Goal: Information Seeking & Learning: Learn about a topic

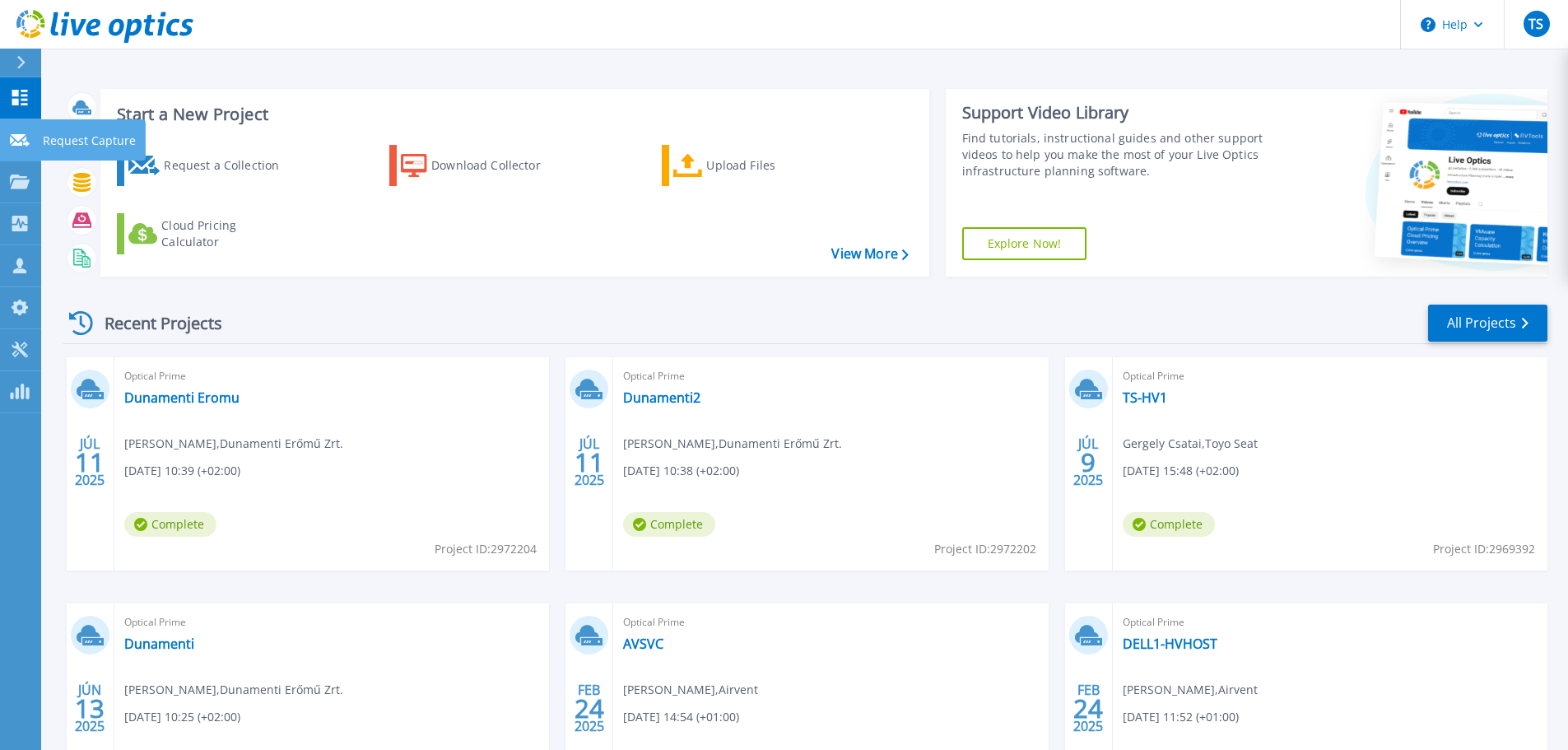
click at [29, 134] on icon at bounding box center [19, 140] width 19 height 12
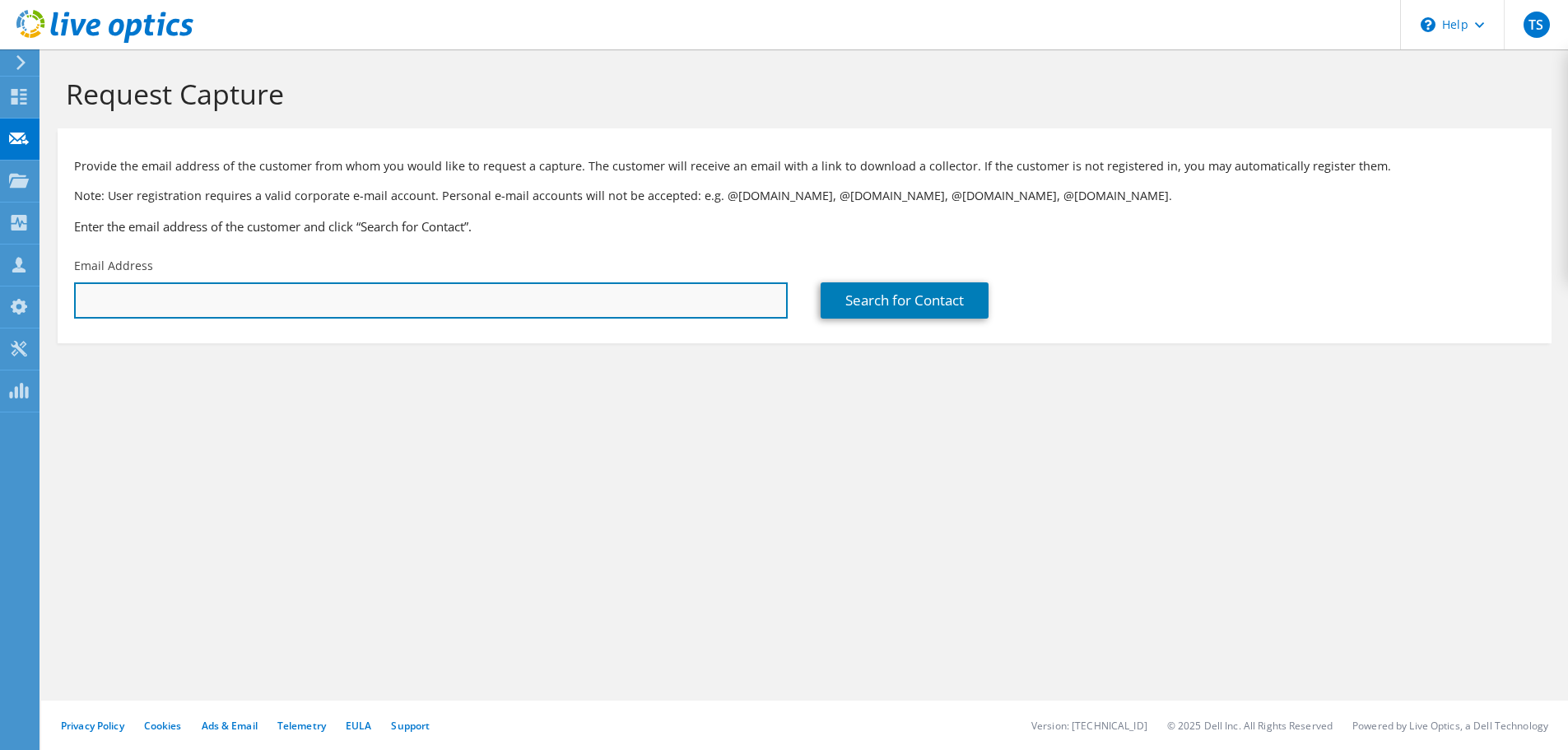
click at [224, 305] on input "text" at bounding box center [431, 300] width 714 height 36
type input "[EMAIL_ADDRESS][DOMAIN_NAME]"
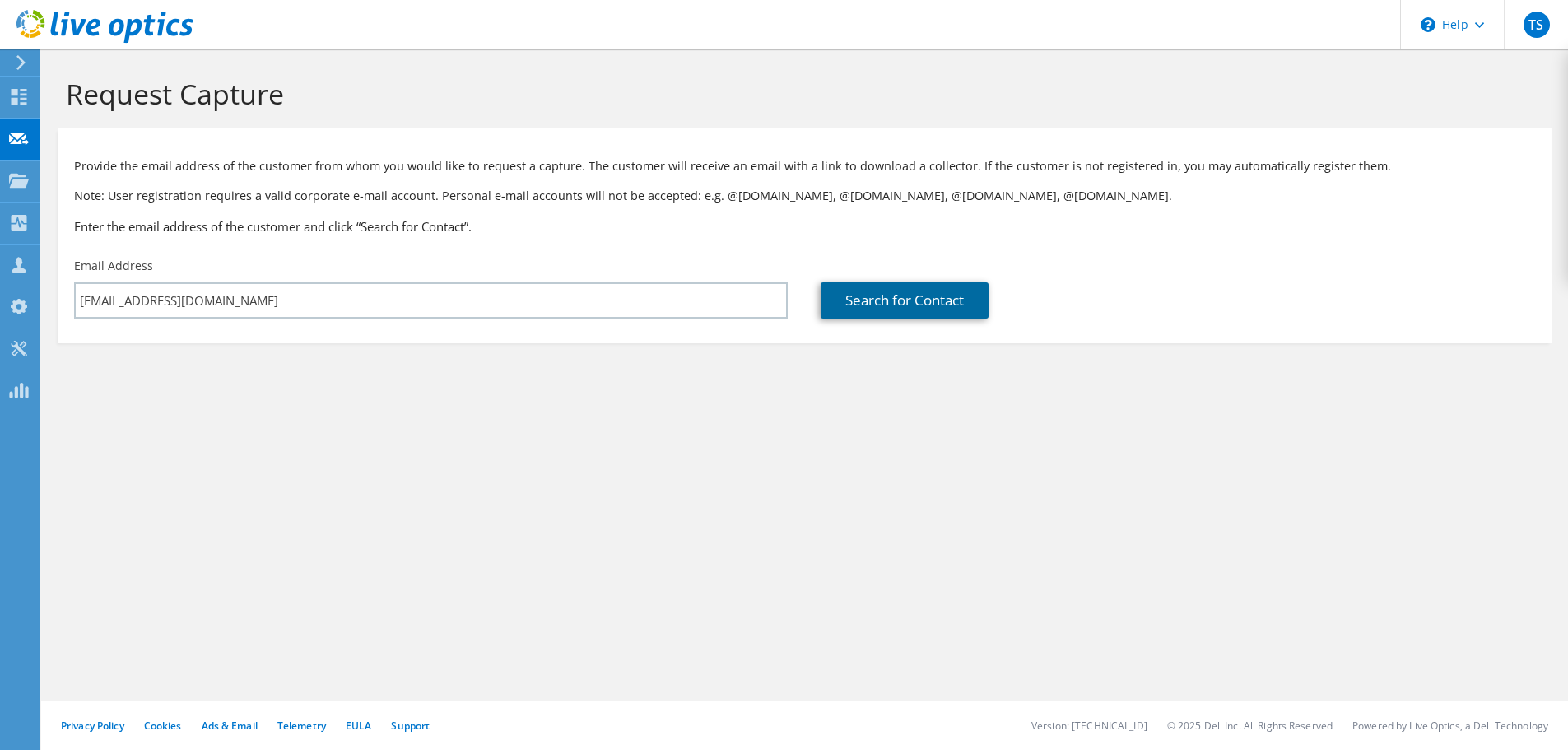
click at [886, 307] on link "Search for Contact" at bounding box center [904, 300] width 168 height 36
type input "innosol"
type input "Gergely"
type input "Csatai"
type input "Hungary"
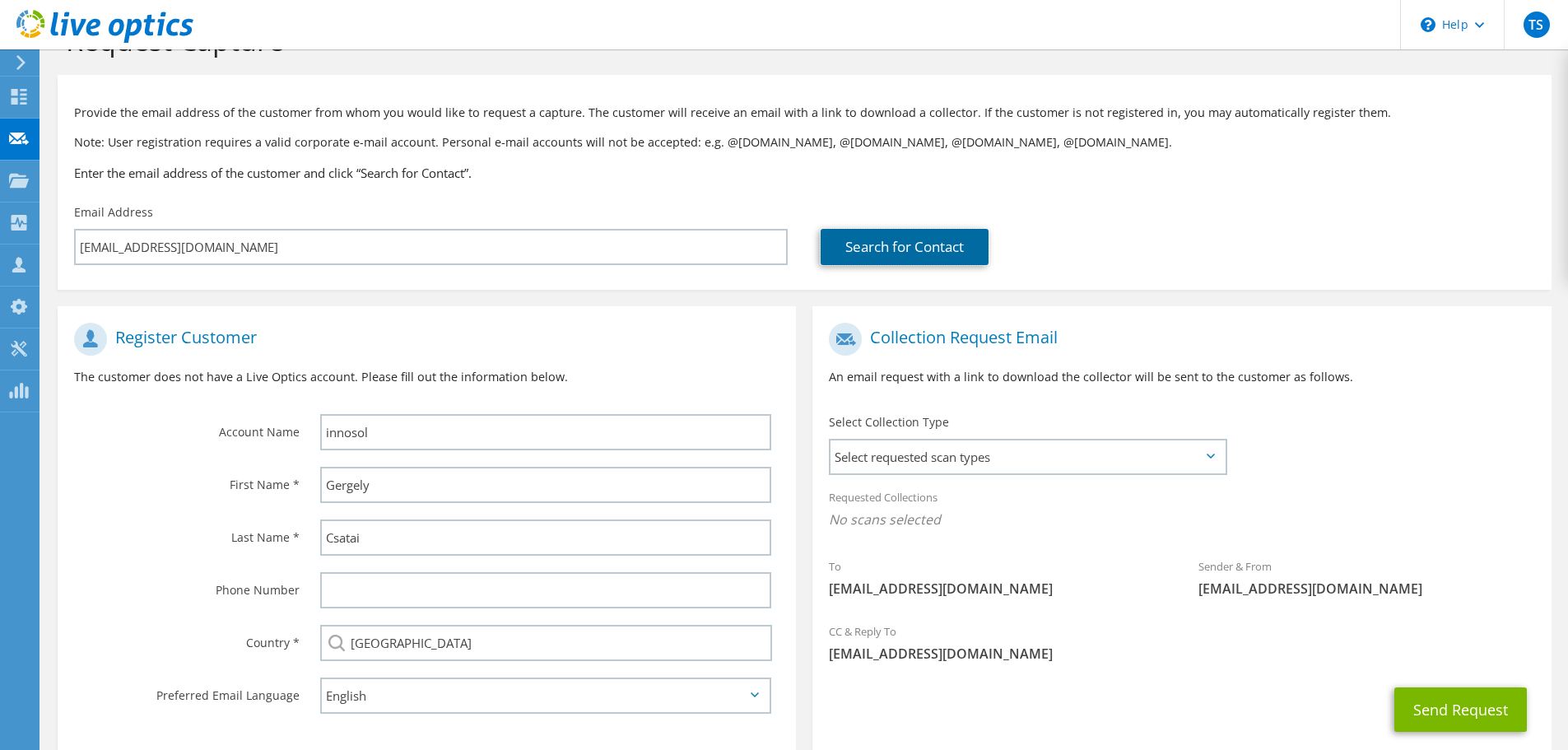
scroll to position [83, 0]
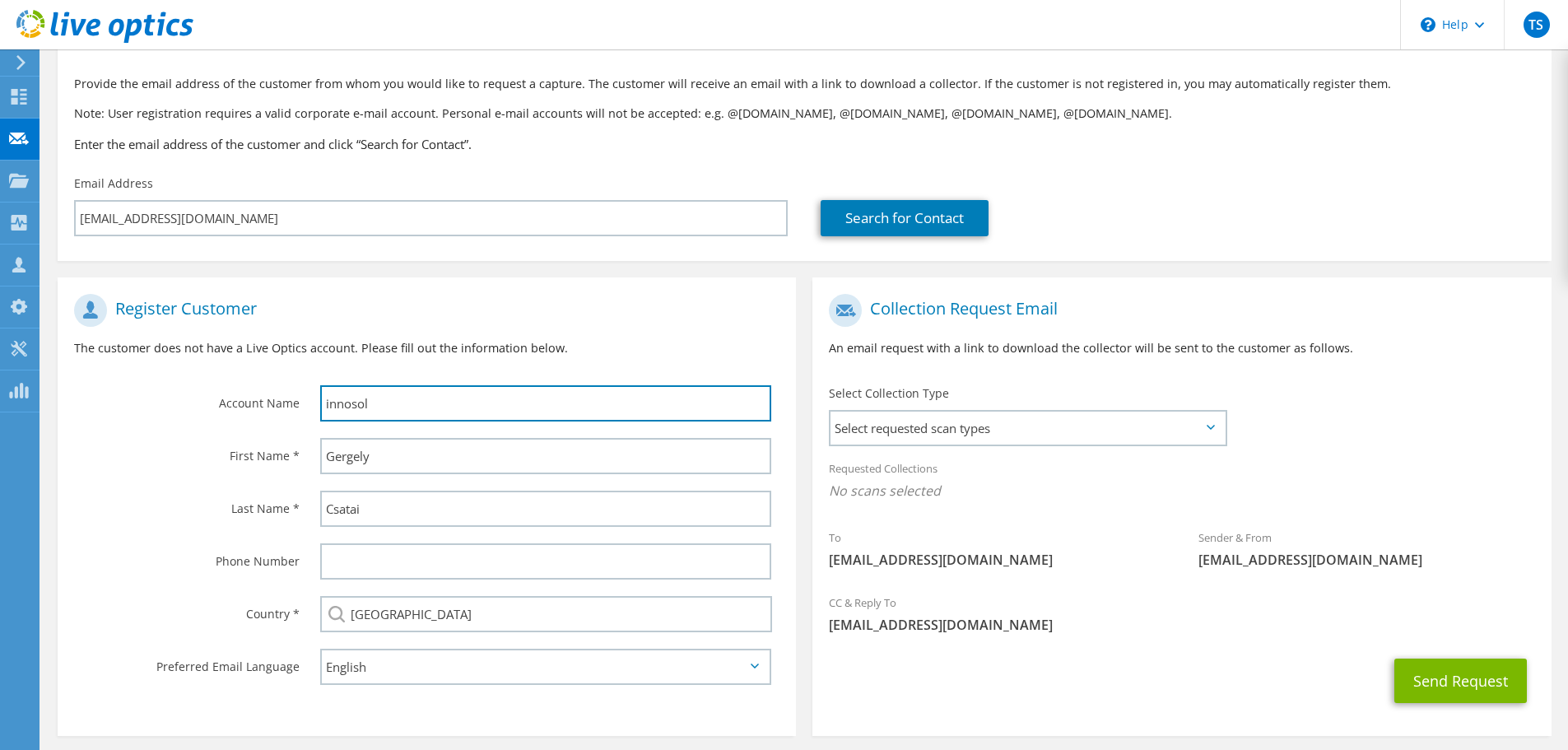
drag, startPoint x: 430, startPoint y: 409, endPoint x: 239, endPoint y: 368, distance: 195.4
click at [237, 371] on section "Register Customer The customer does not have a Live Optics account. Please fill…" at bounding box center [426, 506] width 739 height 459
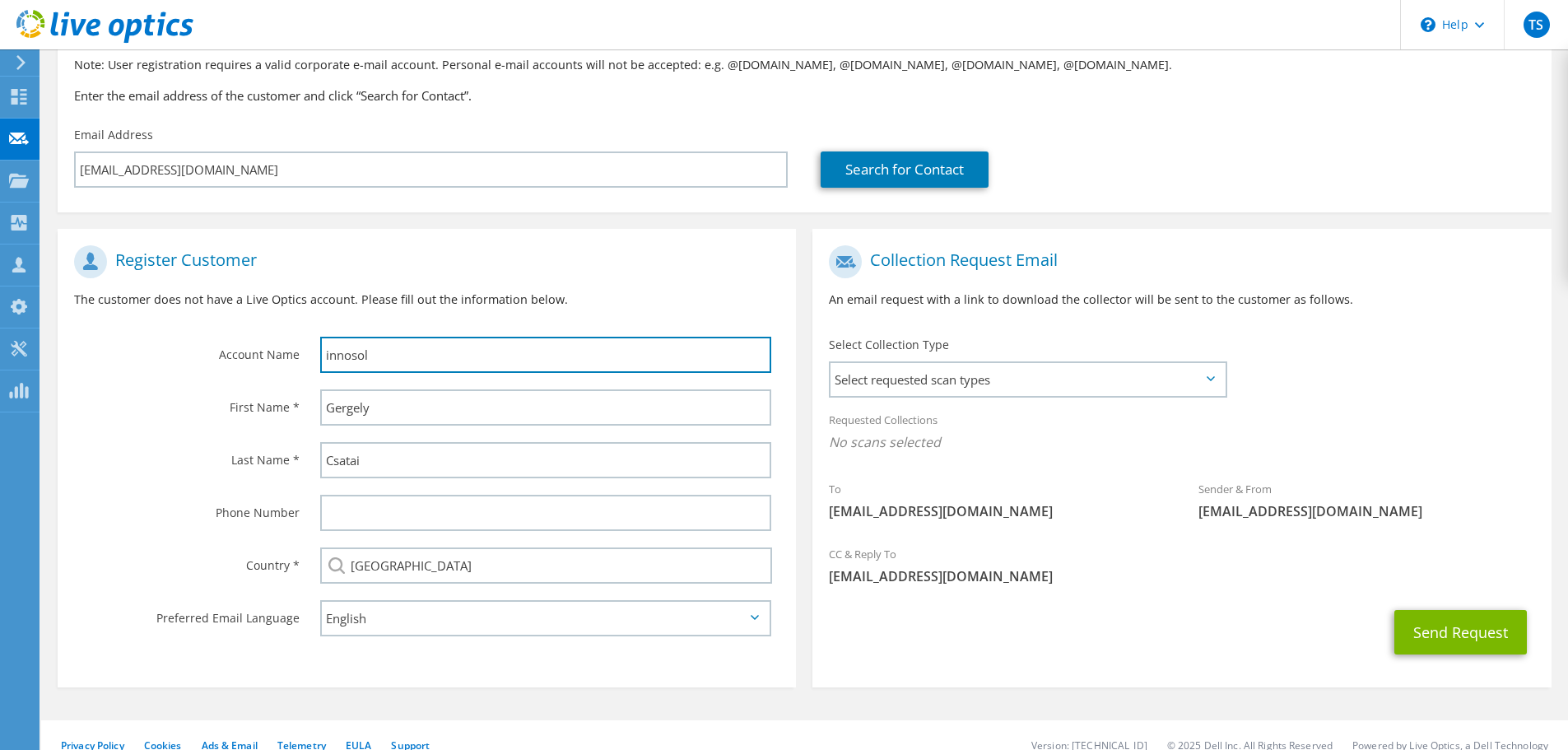
scroll to position [151, 0]
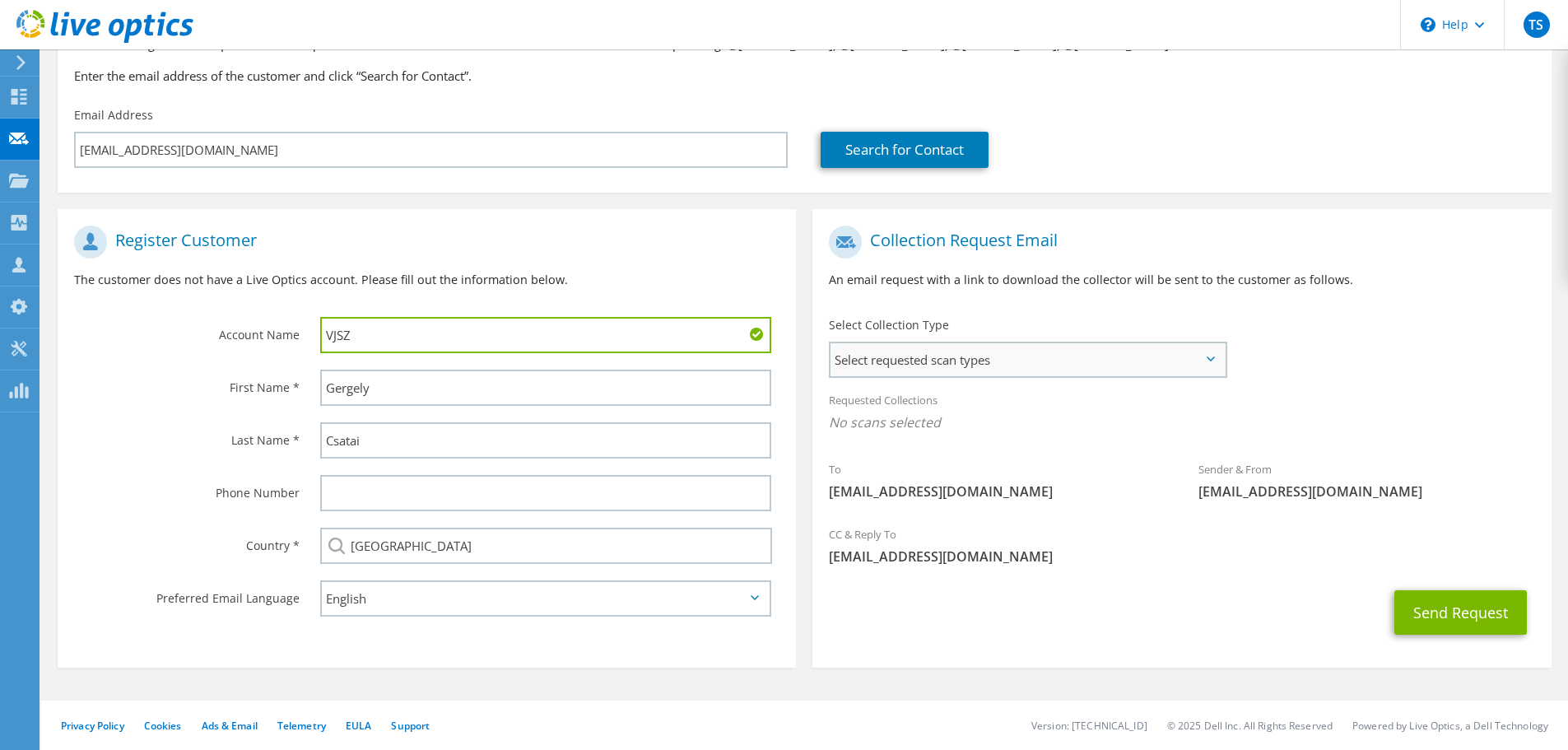
type input "VJSZ"
click at [922, 368] on span "Select requested scan types" at bounding box center [1027, 360] width 394 height 33
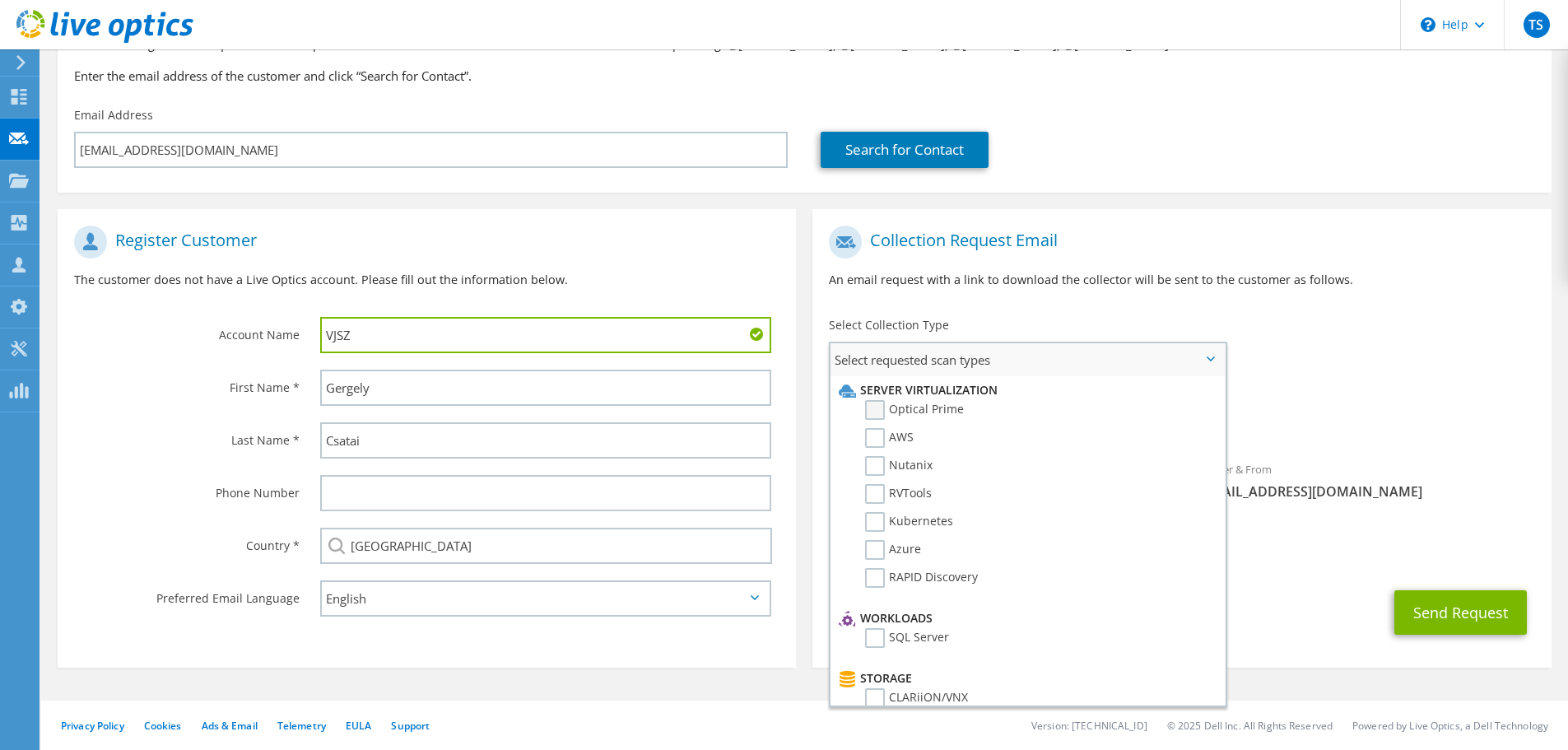
click at [883, 408] on label "Optical Prime" at bounding box center [914, 410] width 99 height 19
click at [0, 0] on input "Optical Prime" at bounding box center [0, 0] width 0 height 0
click at [1405, 398] on div "Requested Collections No scans selected Optical Prime" at bounding box center [1182, 415] width 739 height 66
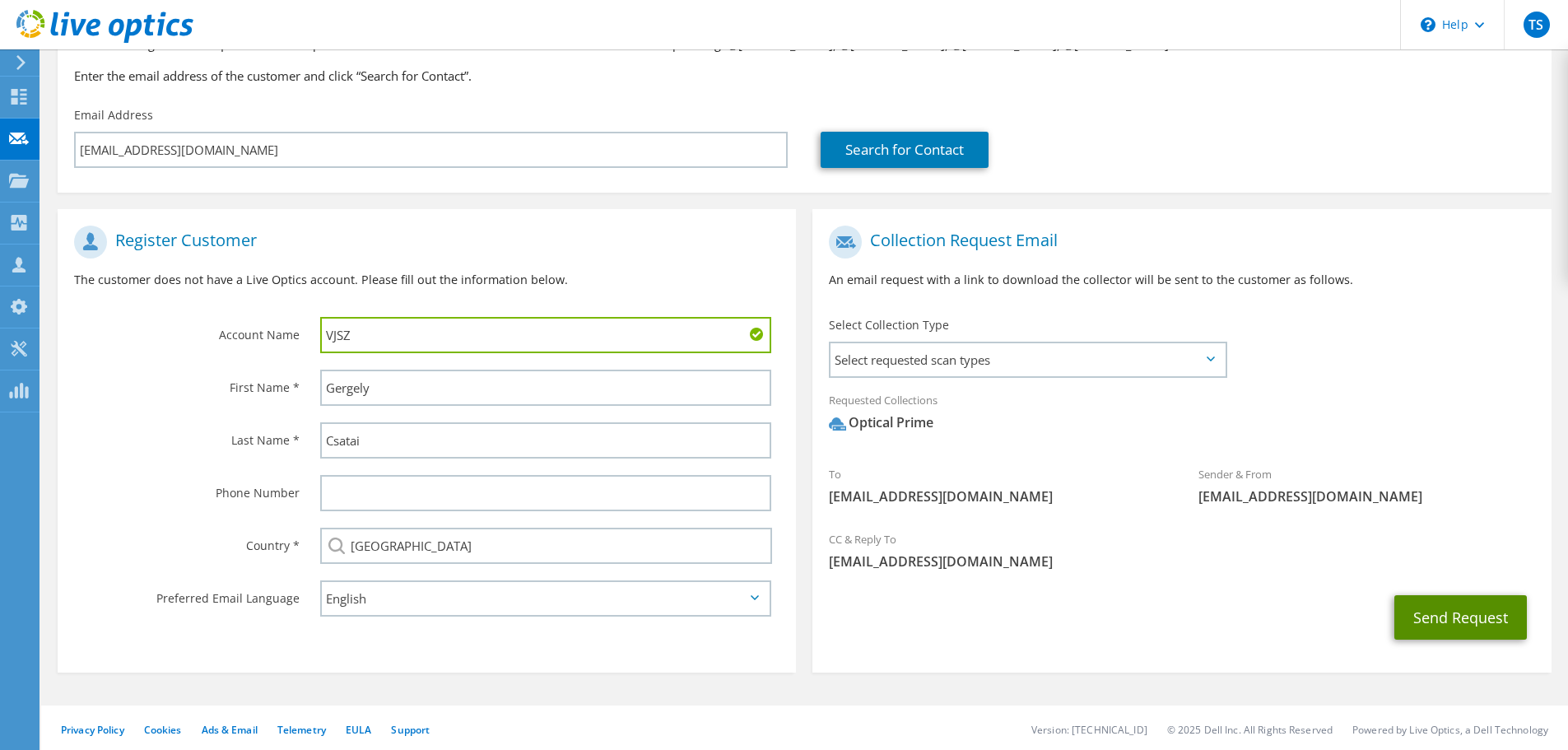
click at [1467, 615] on button "Send Request" at bounding box center [1460, 617] width 133 height 44
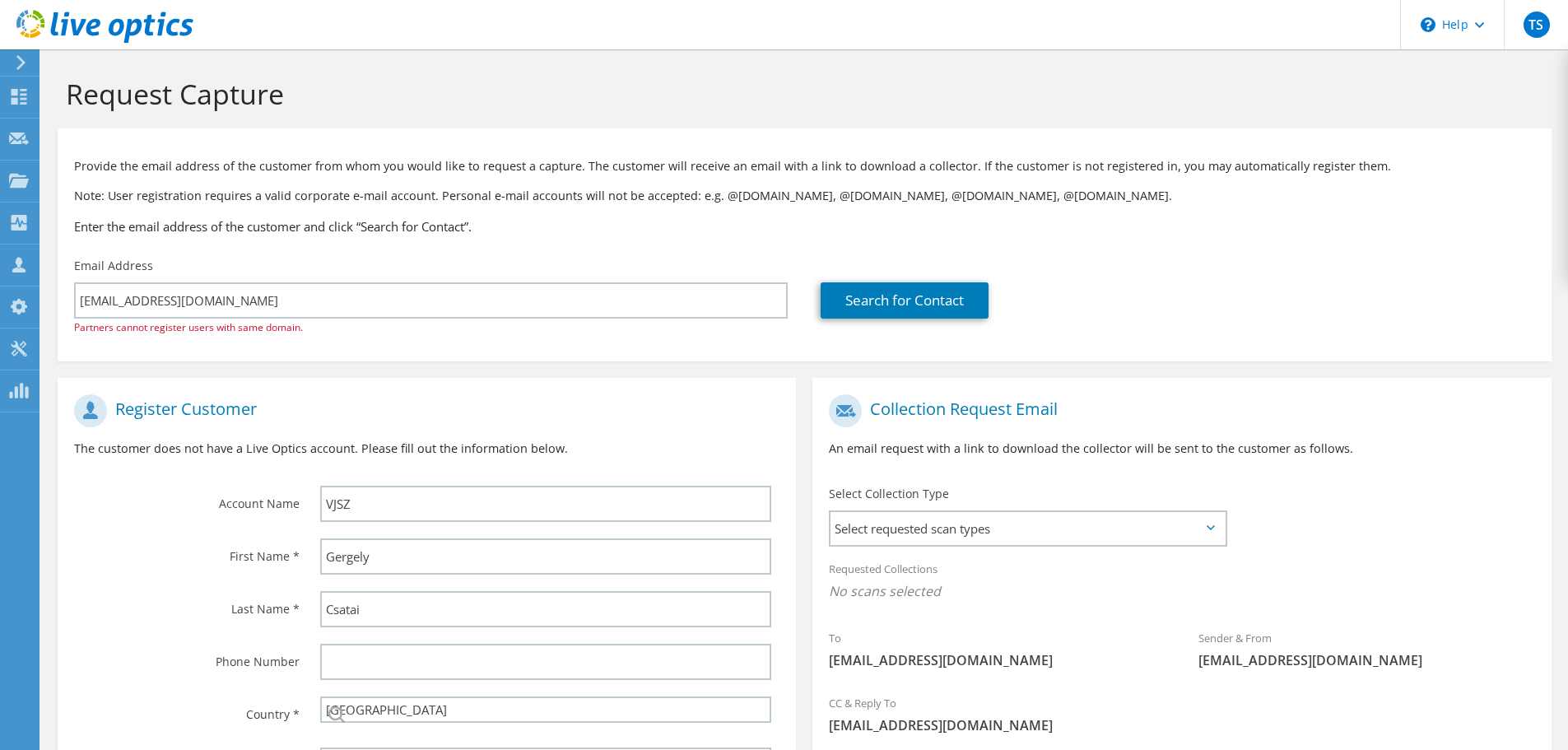
select select "96"
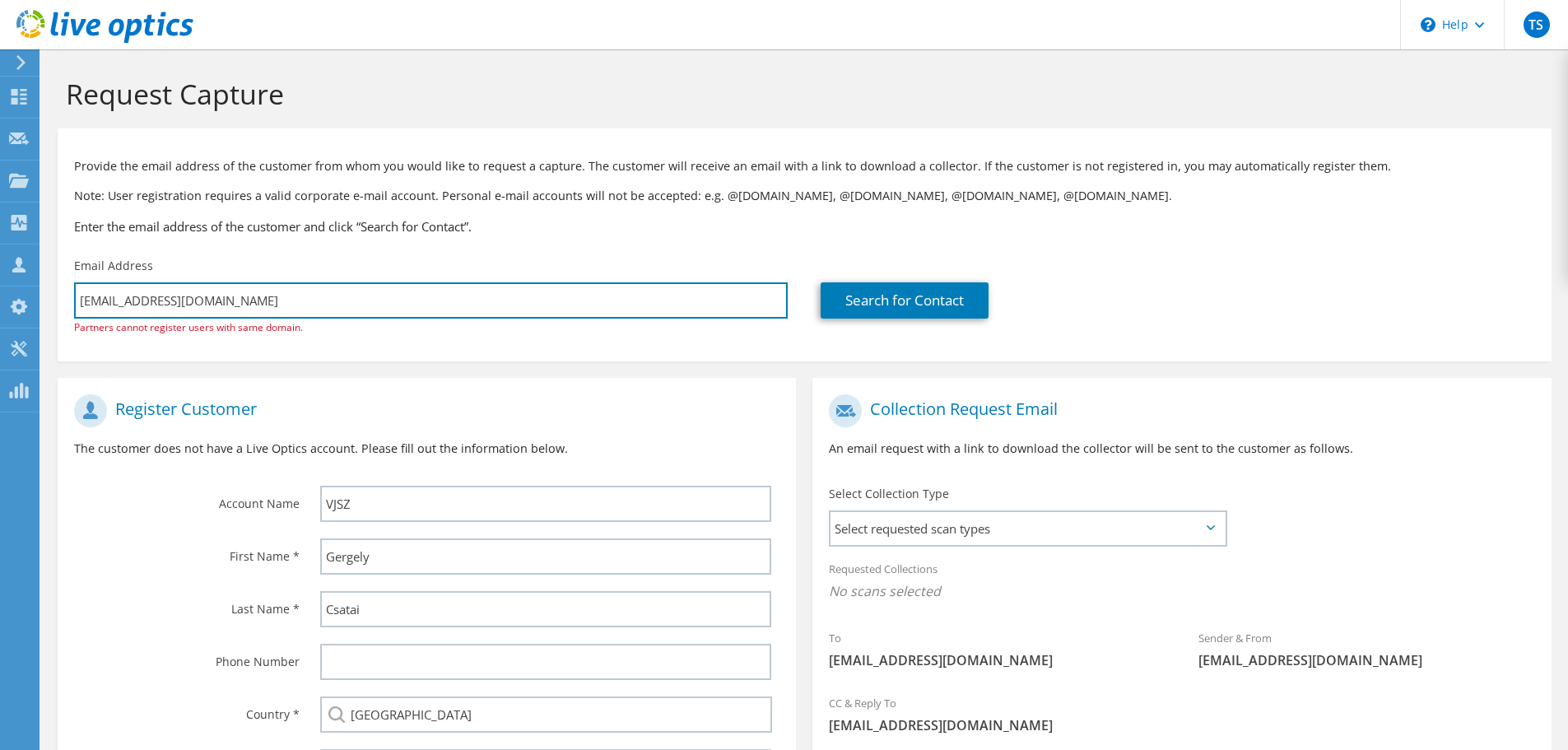
drag, startPoint x: 398, startPoint y: 296, endPoint x: -11, endPoint y: 250, distance: 411.6
click at [0, 250] on html "TS Channel Partner Tamás Szekeres tamas.szekeres@innosol.hu InnoSol Informatika…" at bounding box center [784, 375] width 1568 height 750
drag, startPoint x: 299, startPoint y: 300, endPoint x: 213, endPoint y: 299, distance: 86.0
click at [299, 300] on input "gergely.csatai@innosol.hu" at bounding box center [431, 300] width 714 height 36
click at [122, 299] on input "gergely.csatai@innosol.hu" at bounding box center [431, 300] width 714 height 36
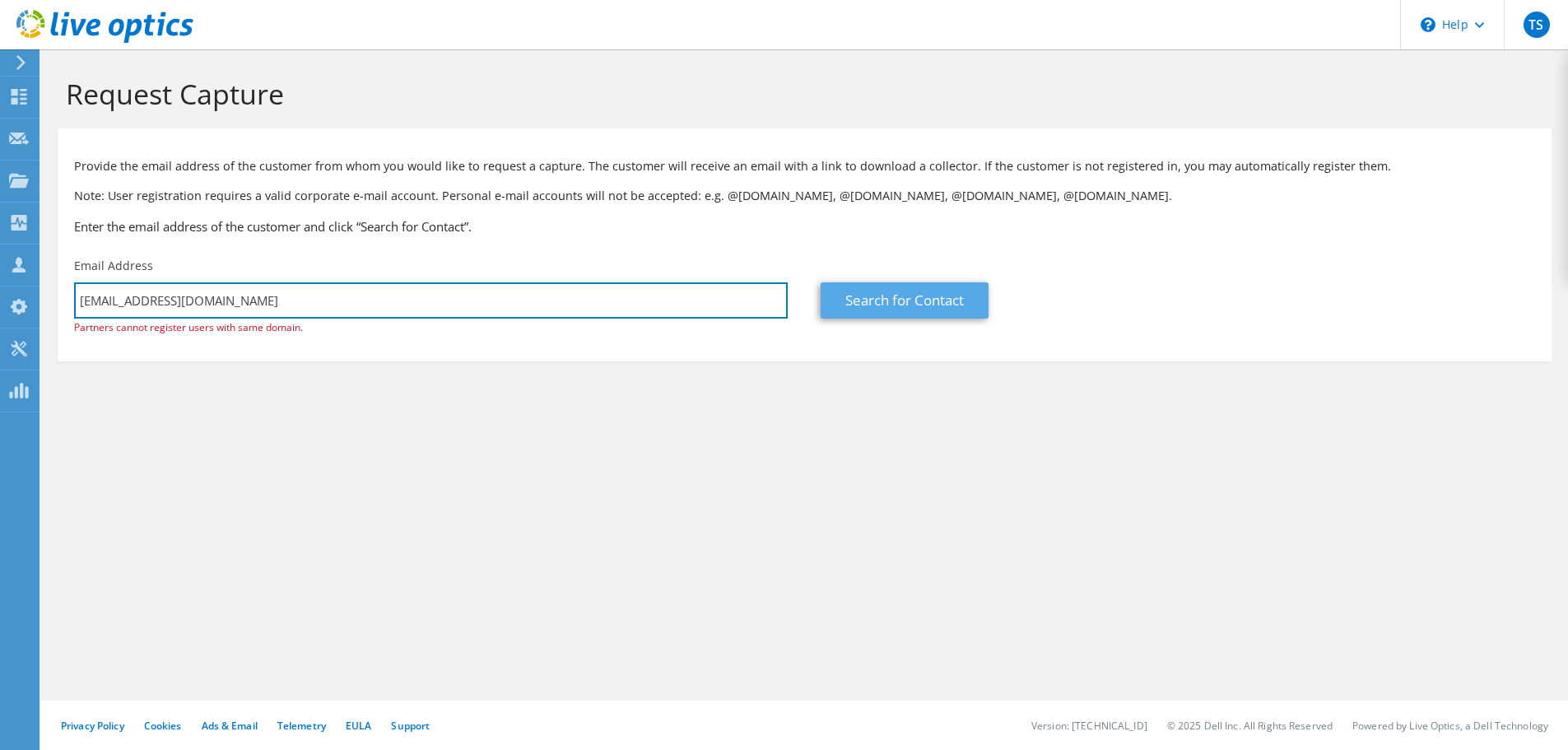
type input "[EMAIL_ADDRESS][DOMAIN_NAME]"
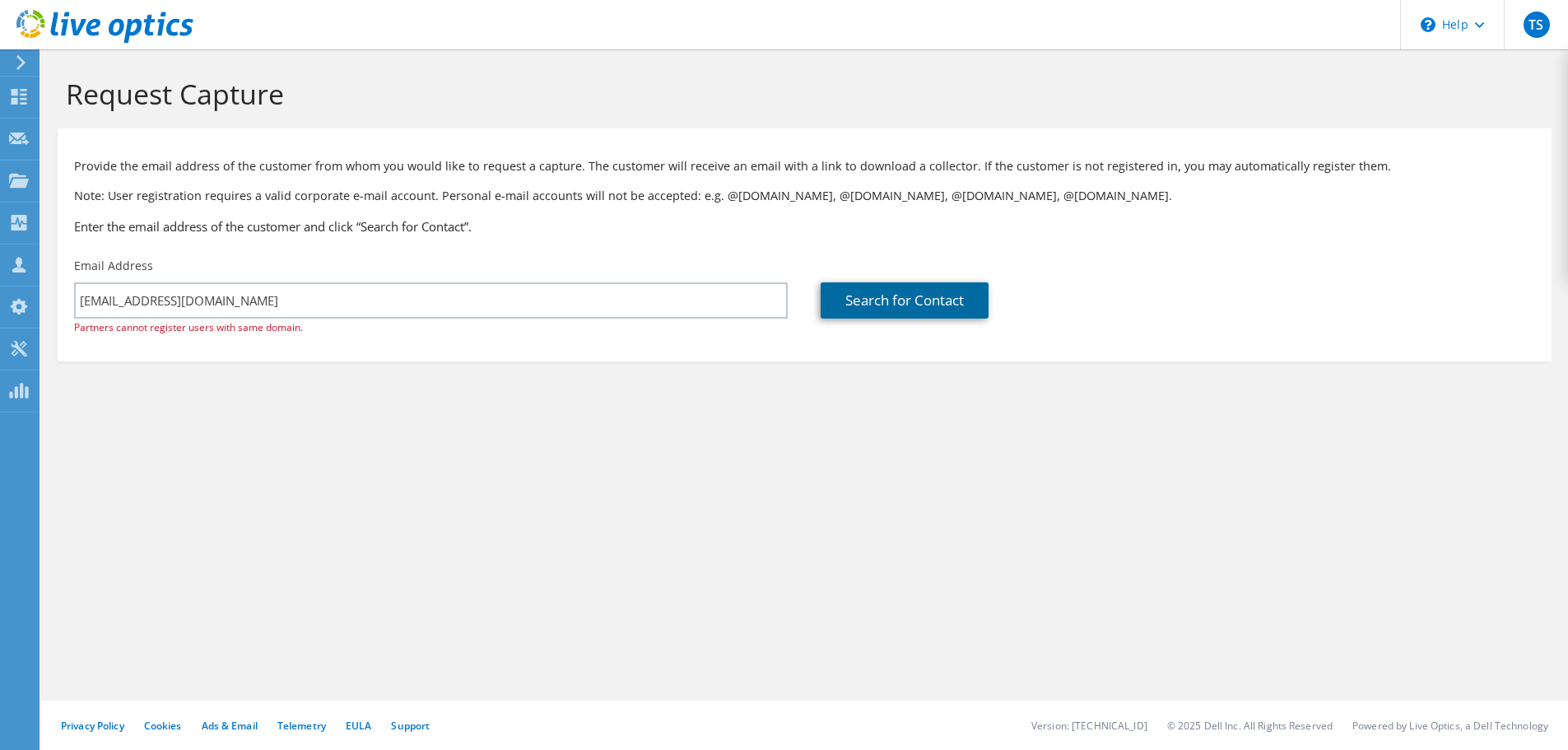
click at [919, 298] on link "Search for Contact" at bounding box center [904, 300] width 168 height 36
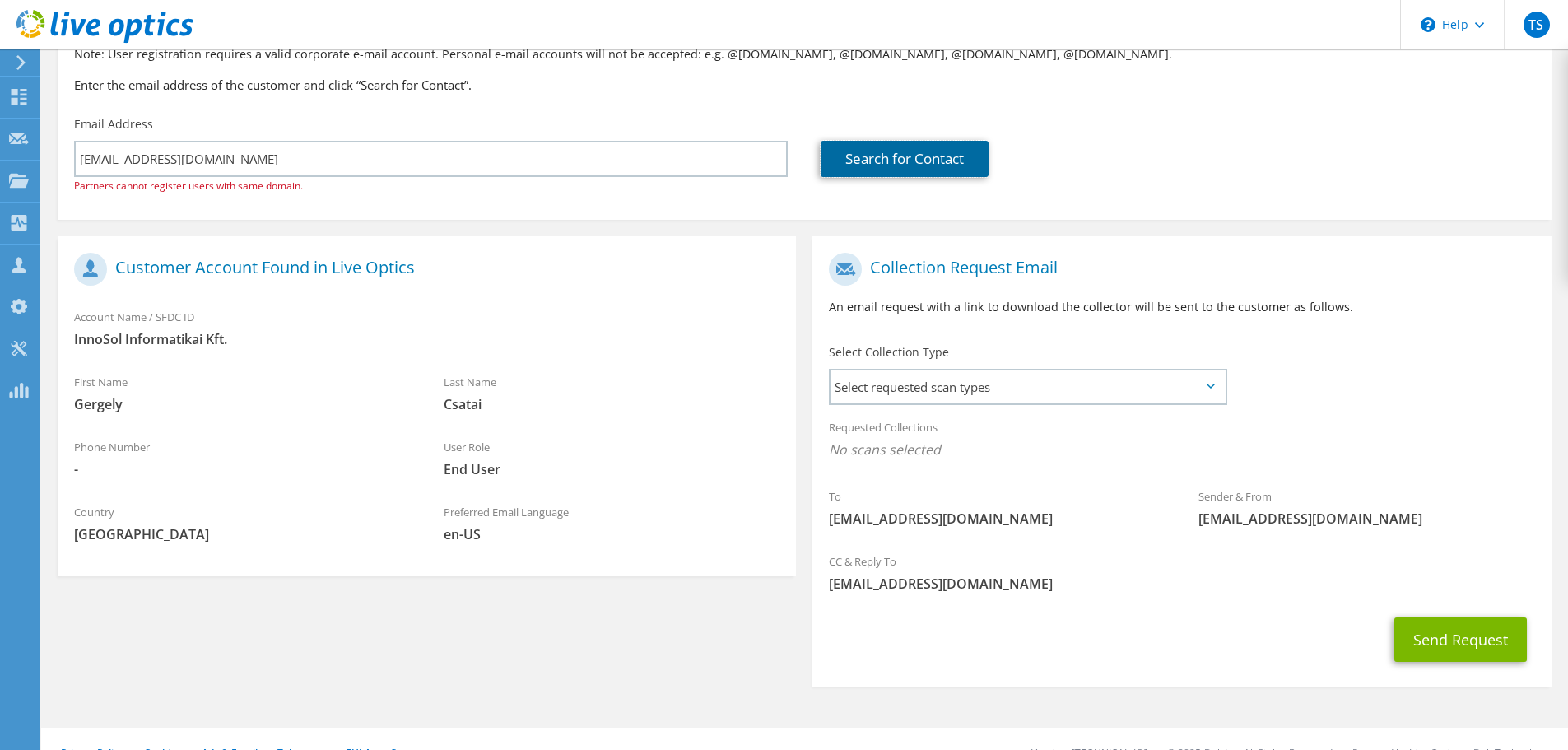
scroll to position [165, 0]
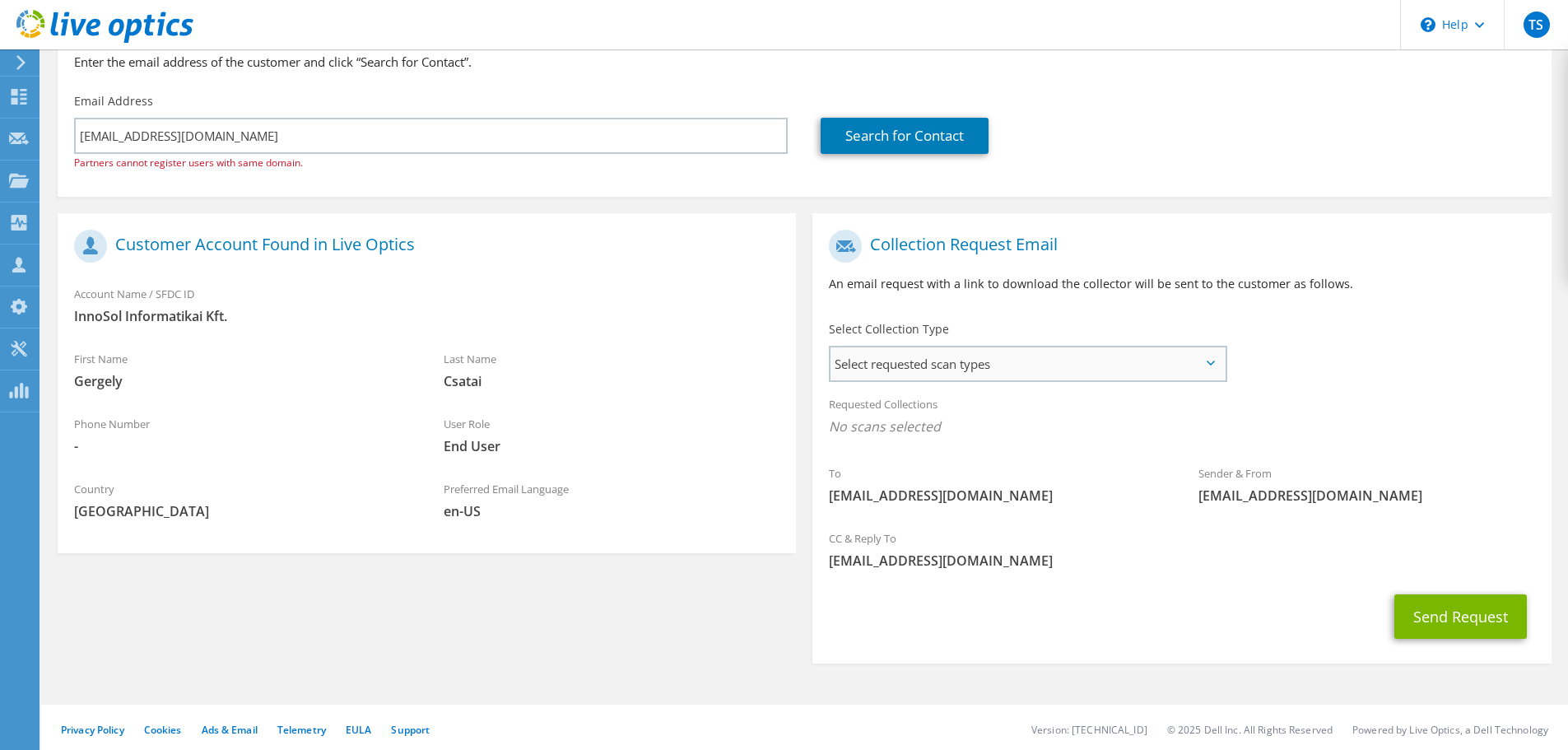
click at [901, 374] on span "Select requested scan types" at bounding box center [1027, 364] width 394 height 33
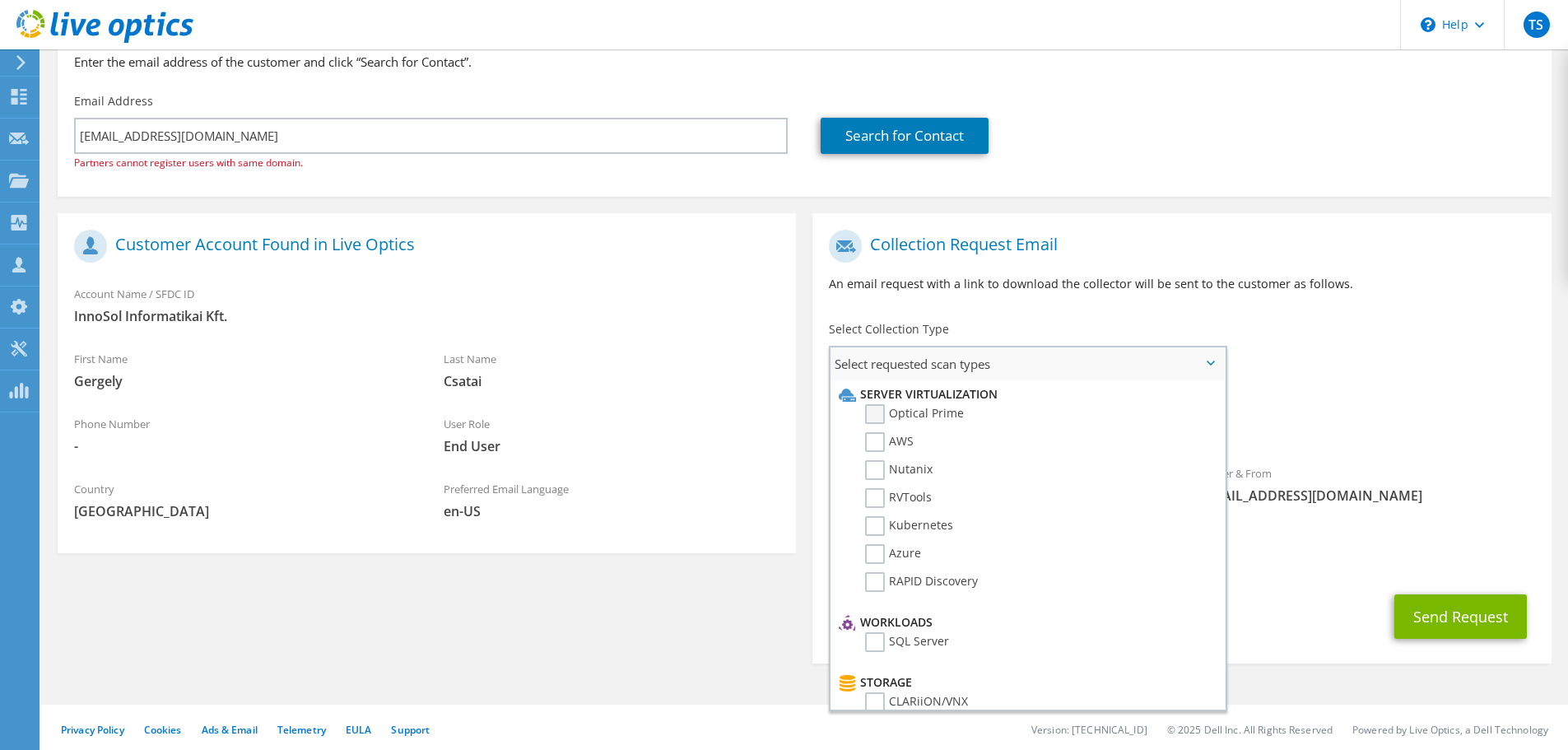
click at [893, 411] on label "Optical Prime" at bounding box center [914, 413] width 99 height 19
click at [0, 0] on input "Optical Prime" at bounding box center [0, 0] width 0 height 0
click at [1435, 465] on div "Sender & From liveoptics@liveoptics.com" at bounding box center [1366, 489] width 370 height 57
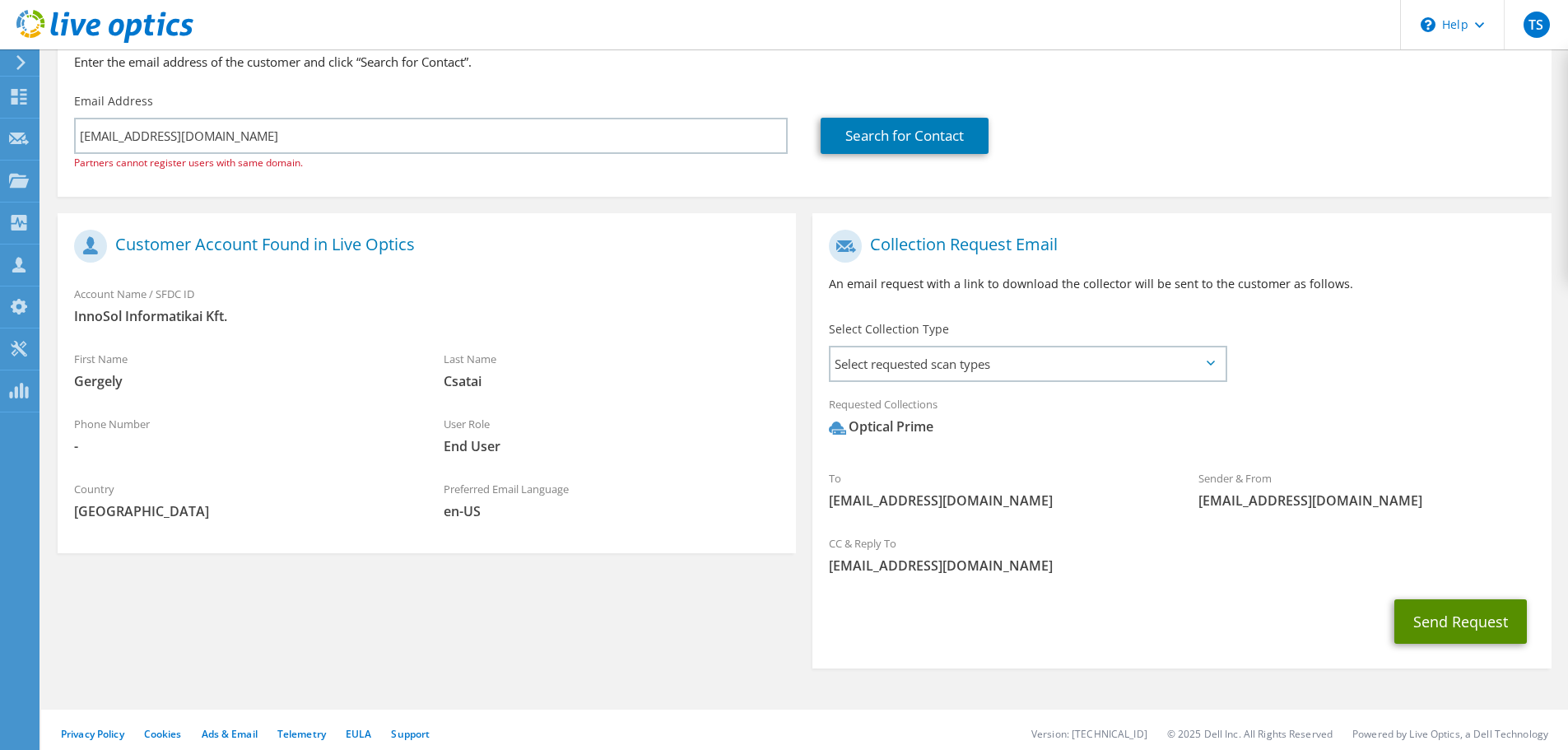
click at [1445, 628] on button "Send Request" at bounding box center [1460, 622] width 133 height 44
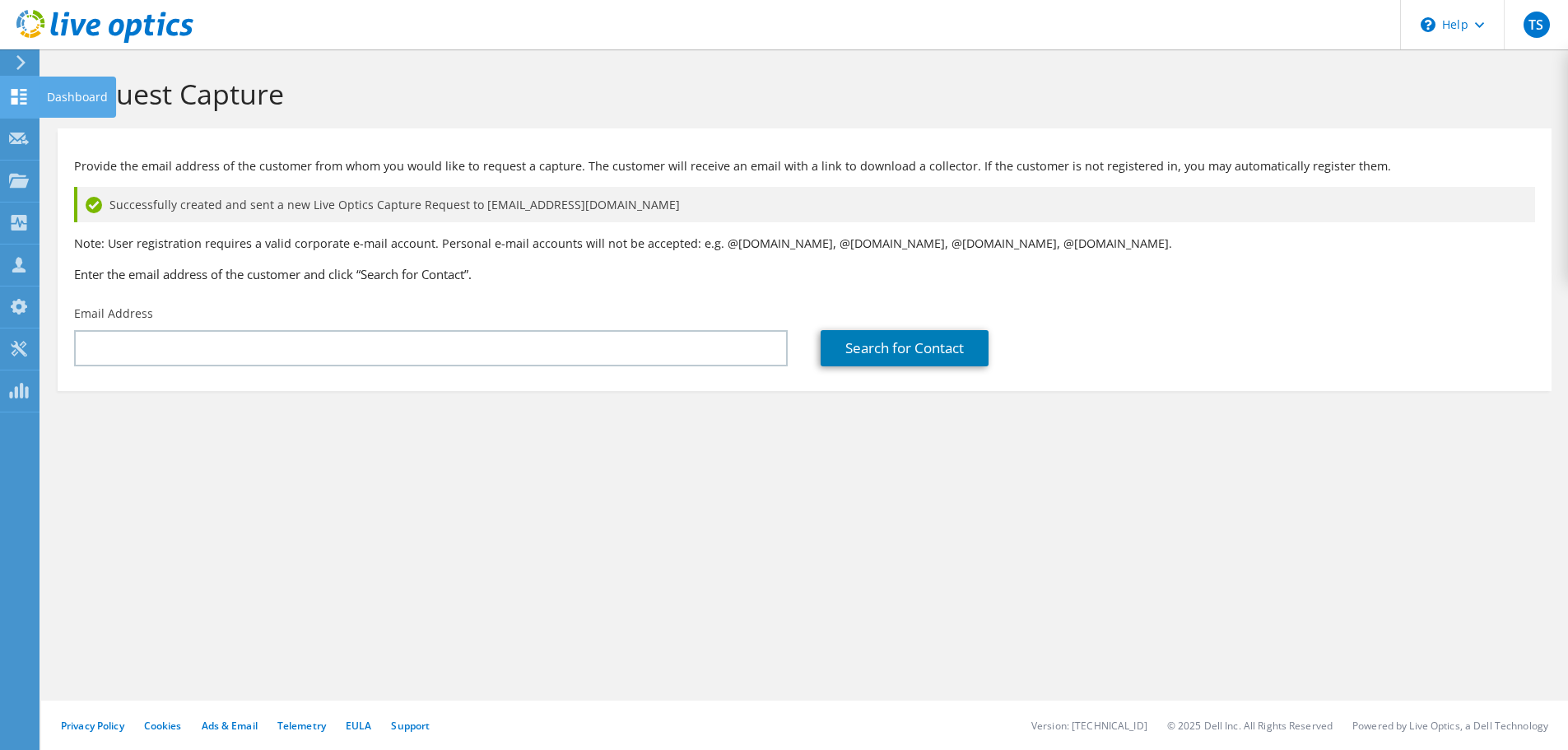
click at [11, 106] on div at bounding box center [19, 99] width 19 height 19
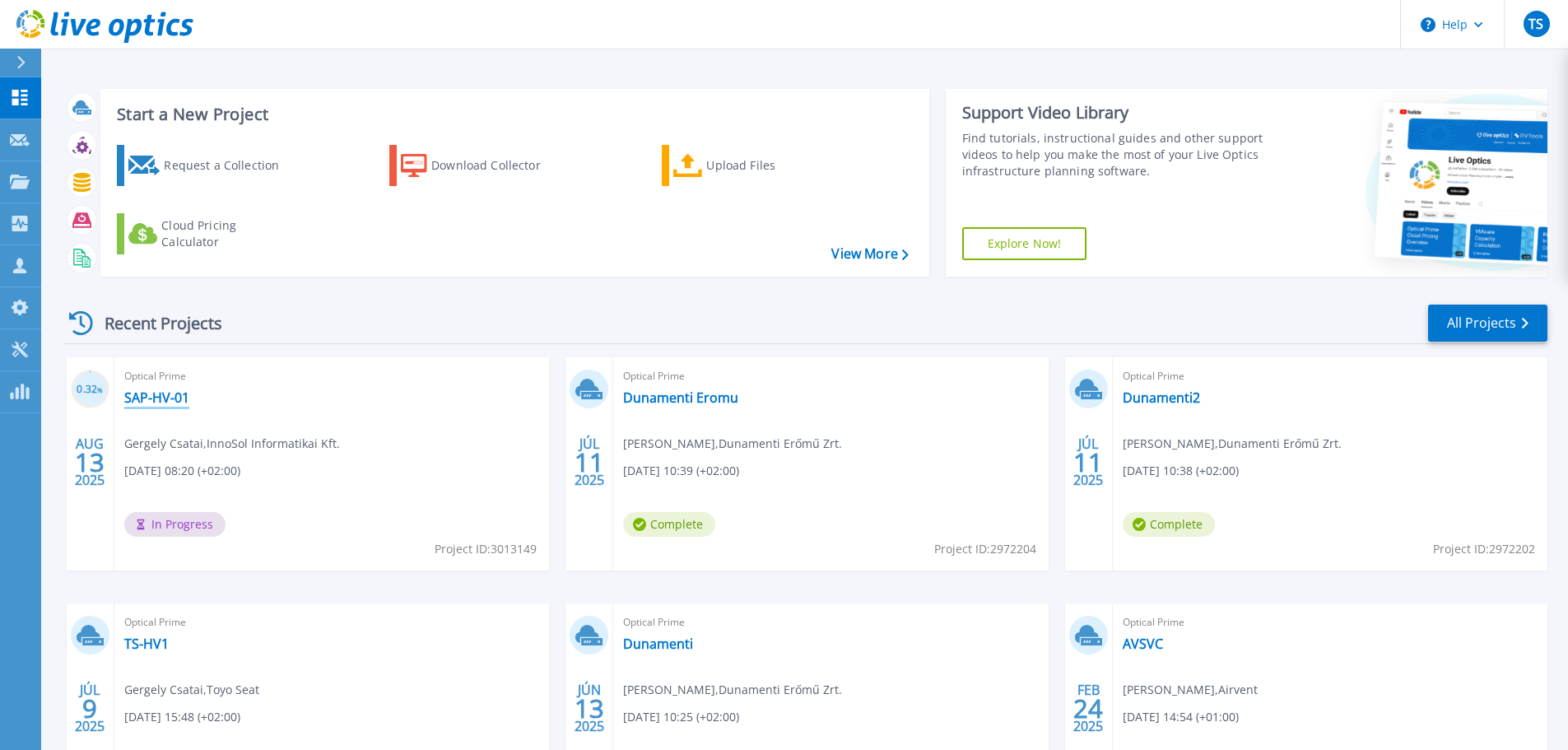
click at [178, 400] on link "SAP-HV-01" at bounding box center [157, 398] width 65 height 17
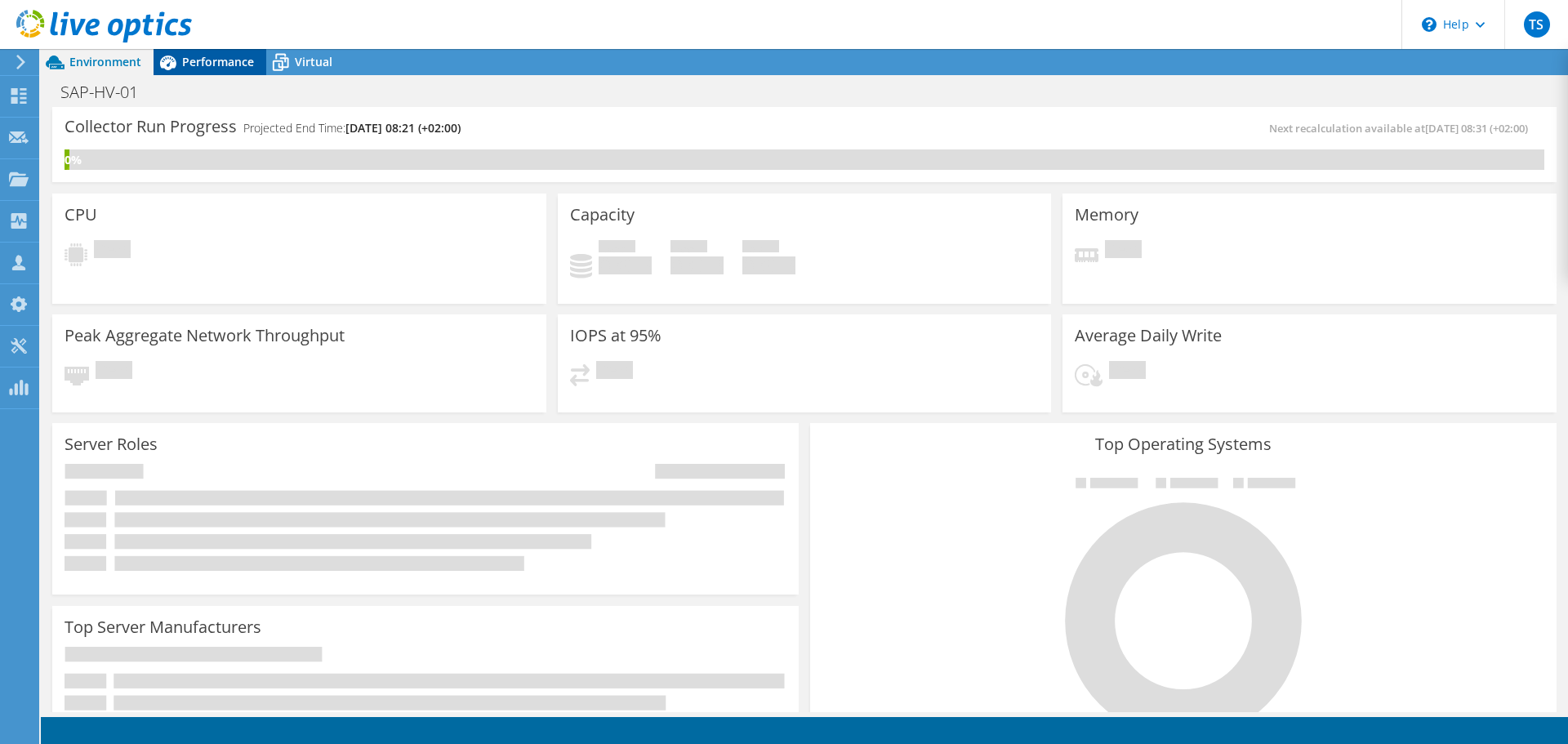
click at [222, 52] on div "Performance" at bounding box center [210, 62] width 113 height 26
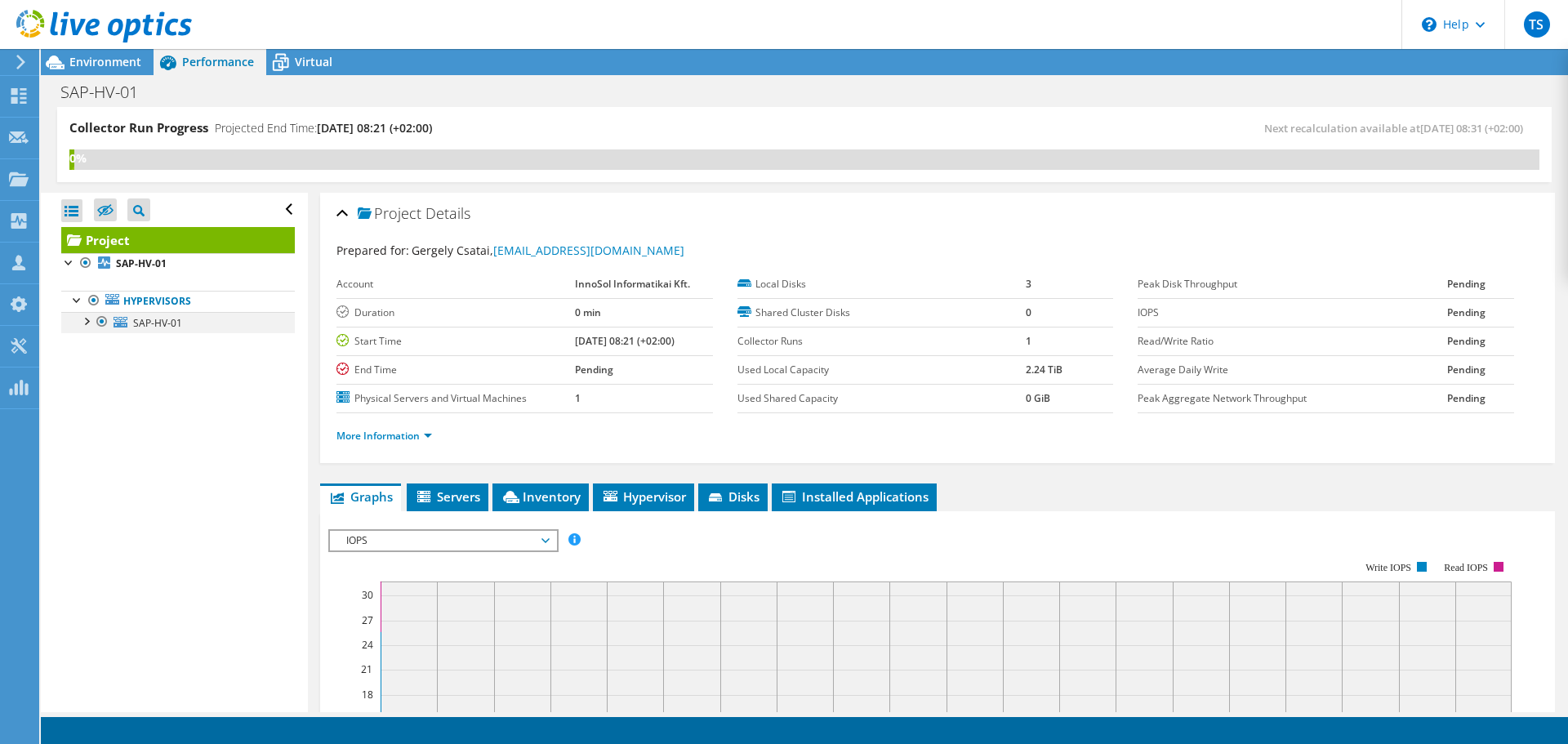
click at [87, 323] on div at bounding box center [86, 320] width 17 height 17
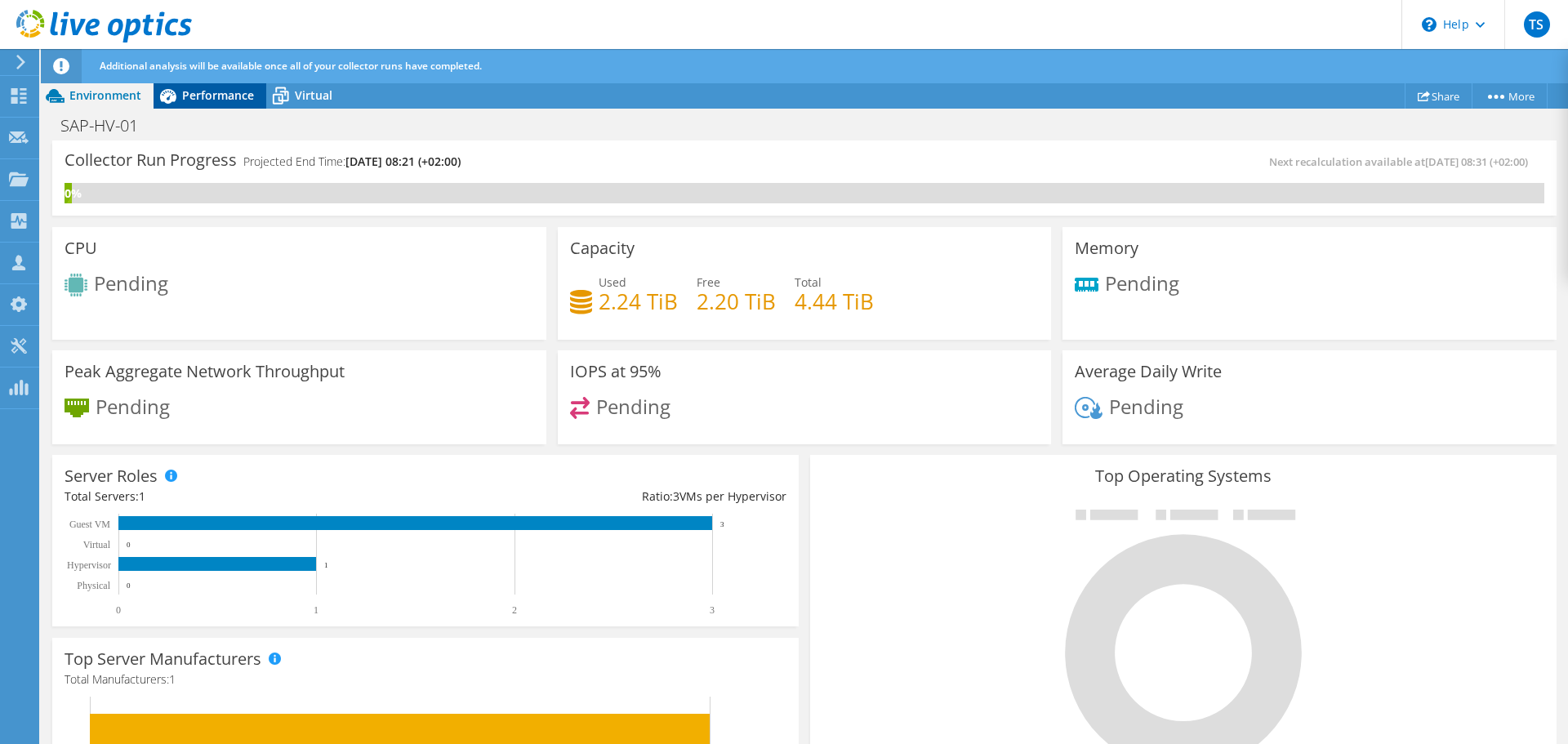
click at [185, 89] on span "Performance" at bounding box center [218, 95] width 72 height 16
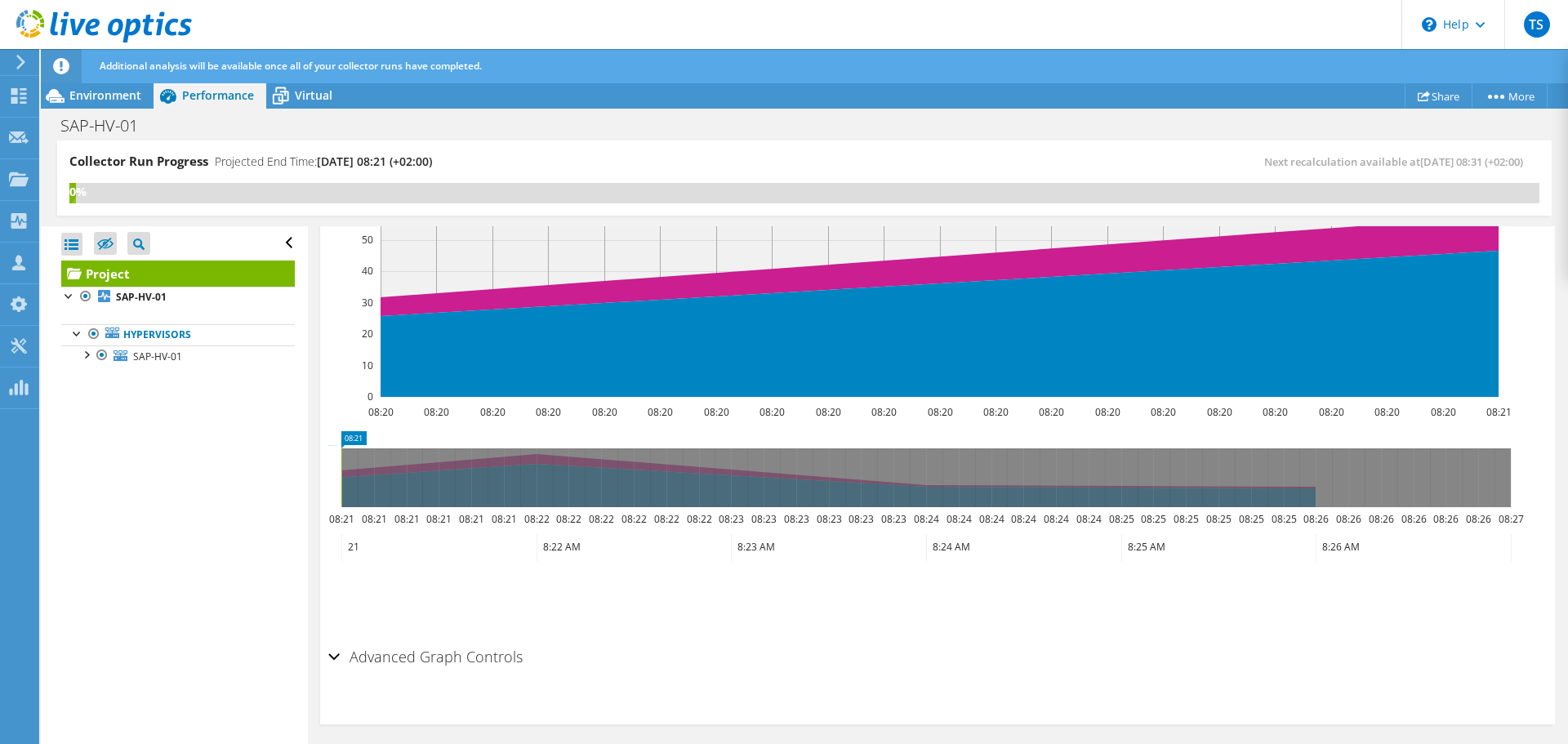
scroll to position [487, 0]
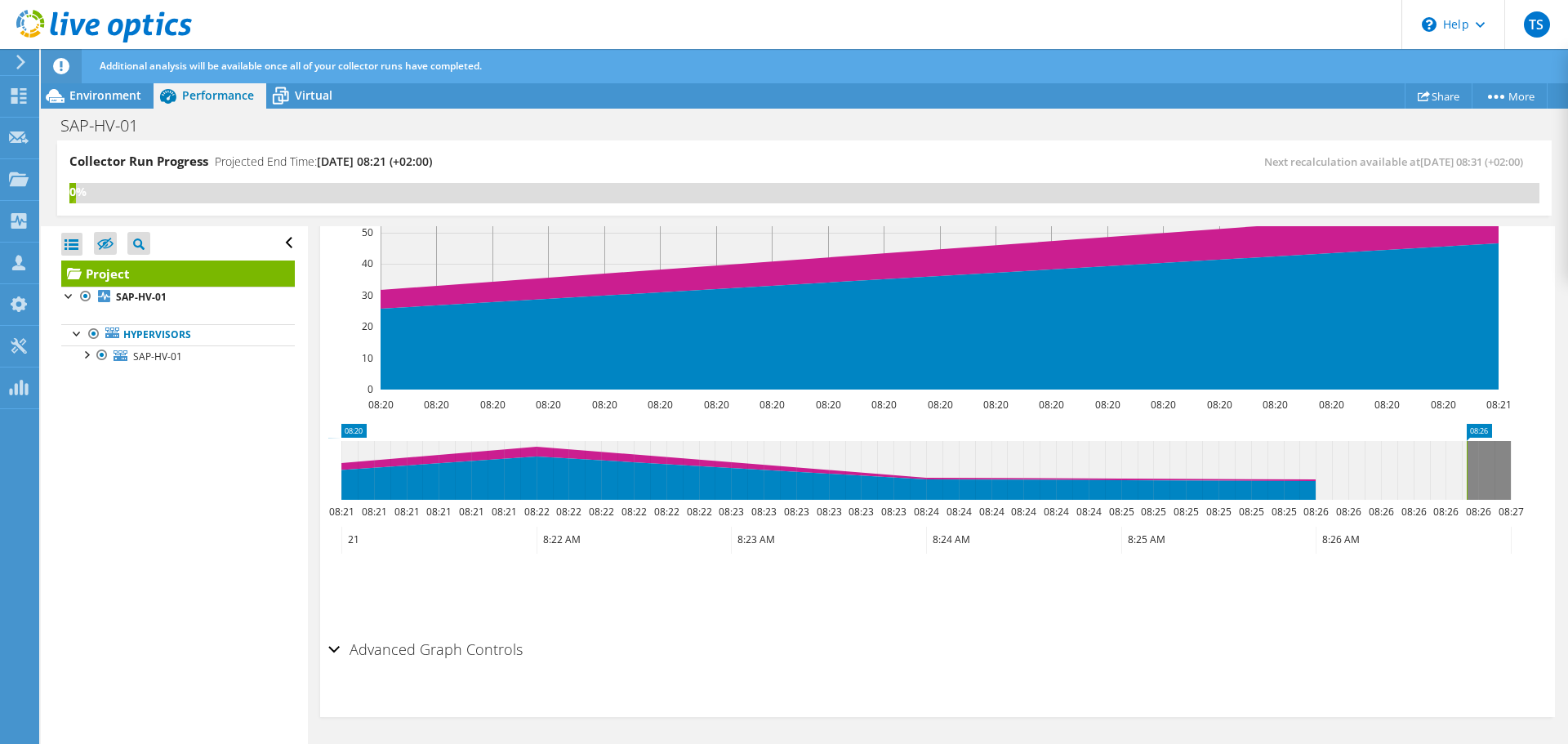
drag, startPoint x: 340, startPoint y: 470, endPoint x: 1551, endPoint y: 464, distance: 1211.0
click at [1547, 467] on div "Project Details Prepared for: [PERSON_NAME], [PERSON_NAME][EMAIL_ADDRESS][DOMAI…" at bounding box center [937, 242] width 1259 height 1007
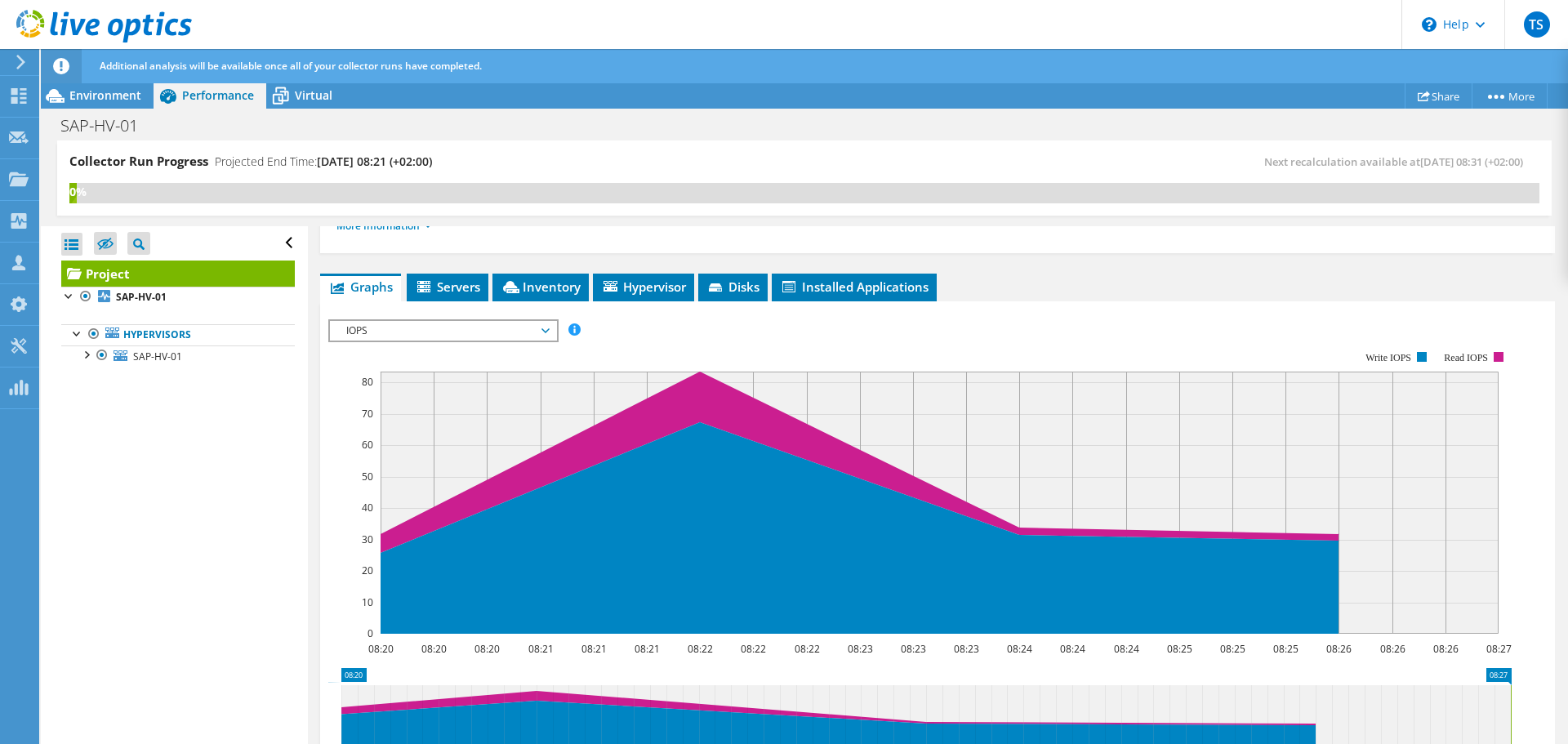
scroll to position [243, 0]
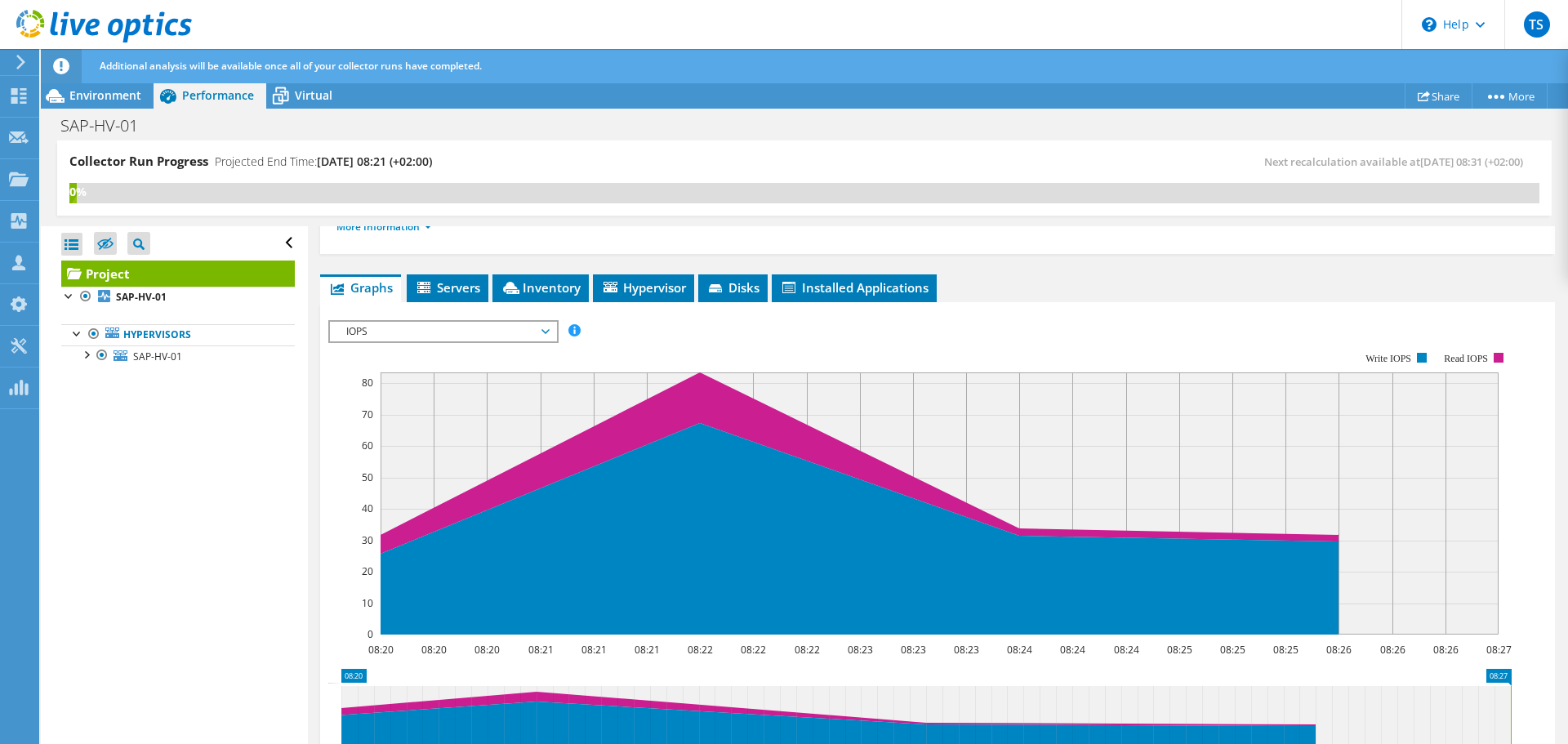
click at [442, 327] on span "IOPS" at bounding box center [443, 331] width 210 height 19
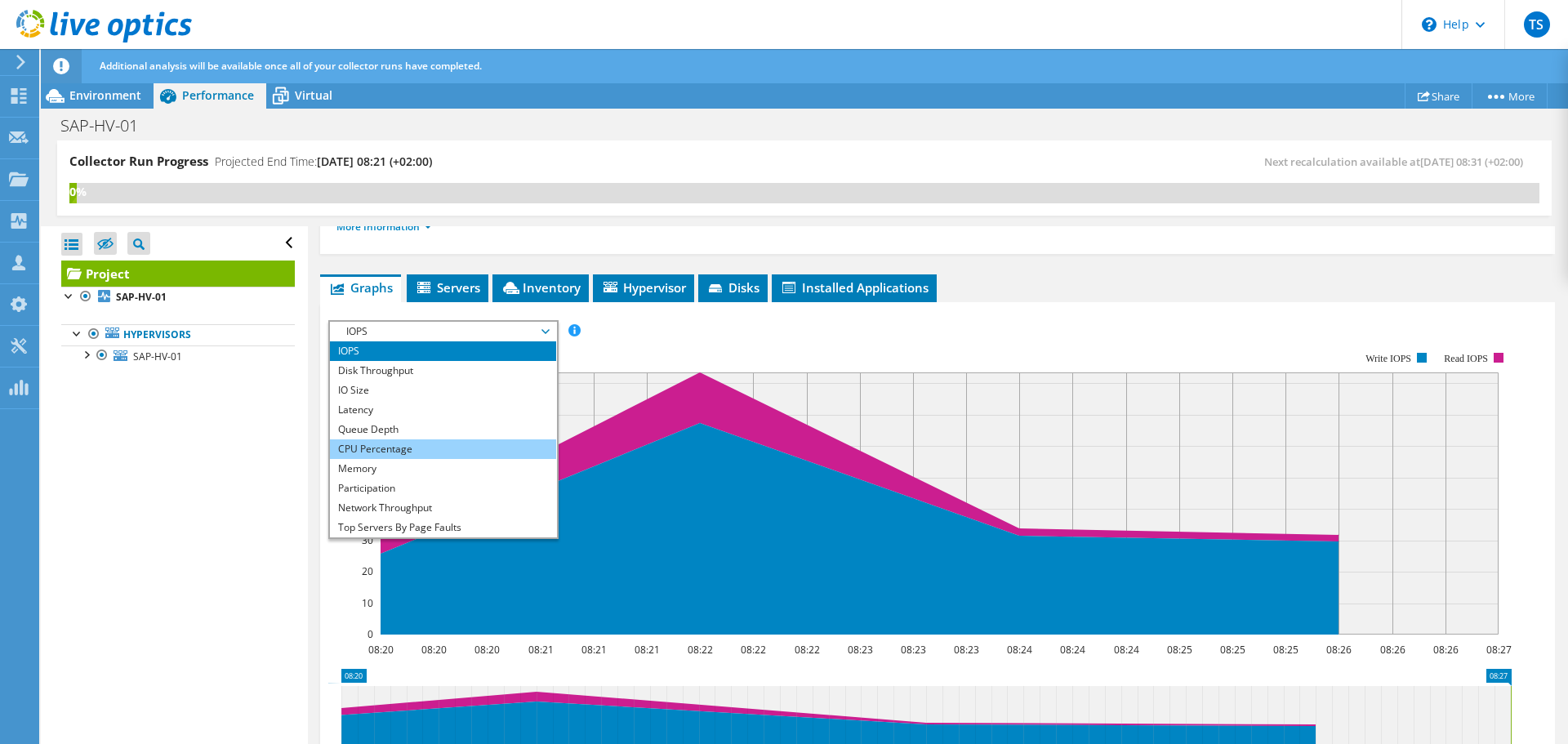
click at [403, 452] on li "CPU Percentage" at bounding box center [443, 449] width 226 height 19
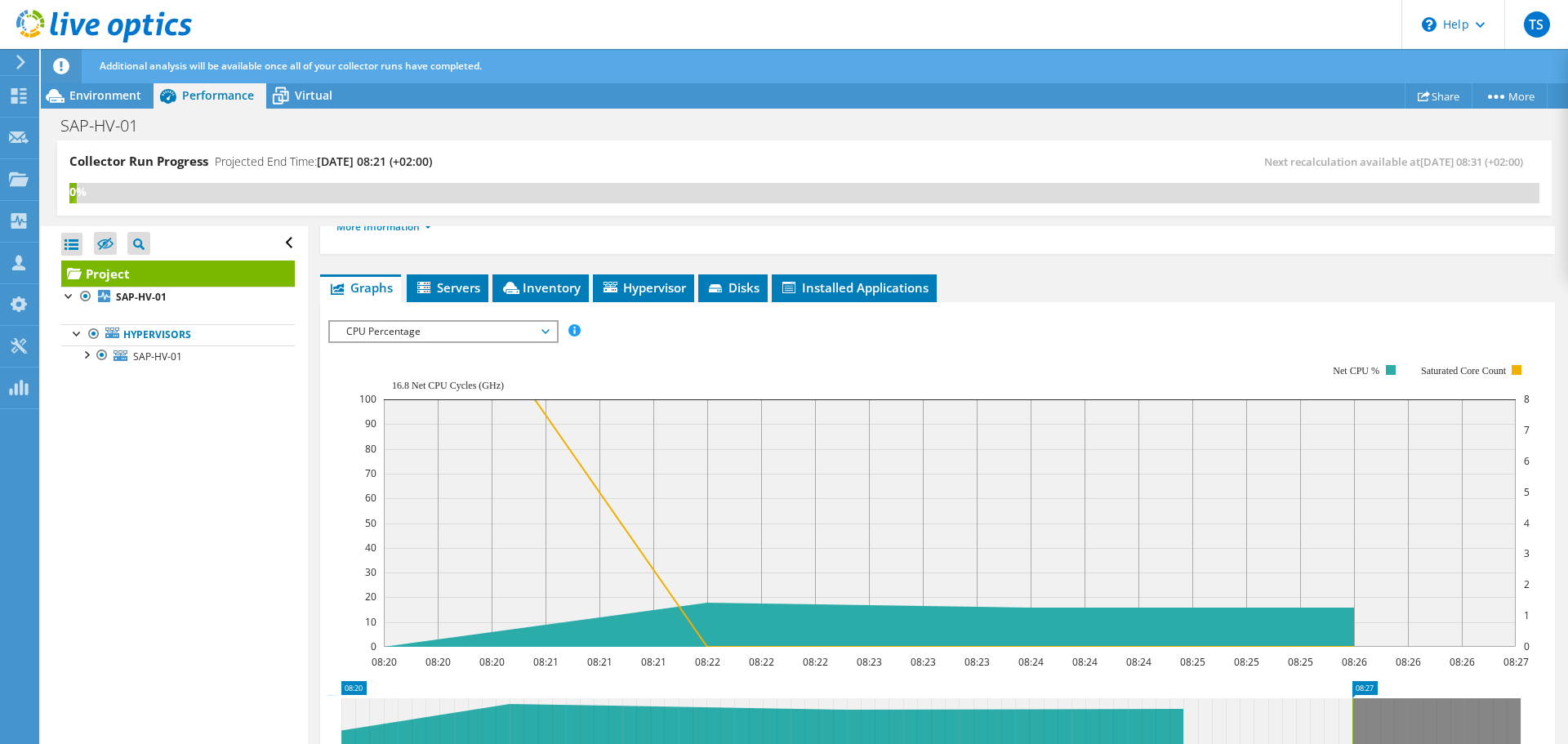
click at [401, 326] on span "CPU Percentage" at bounding box center [443, 331] width 210 height 19
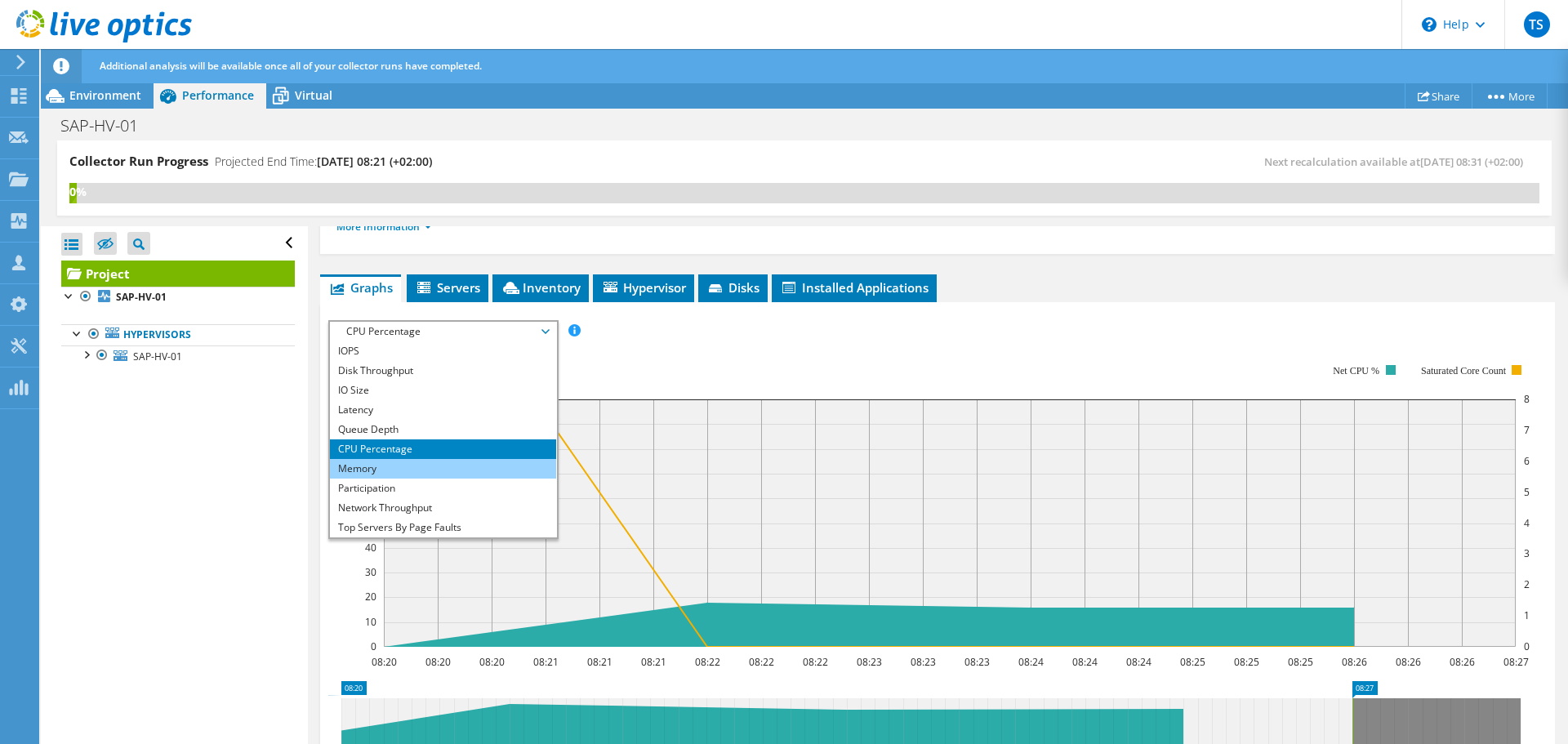
click at [359, 470] on li "Memory" at bounding box center [443, 468] width 226 height 19
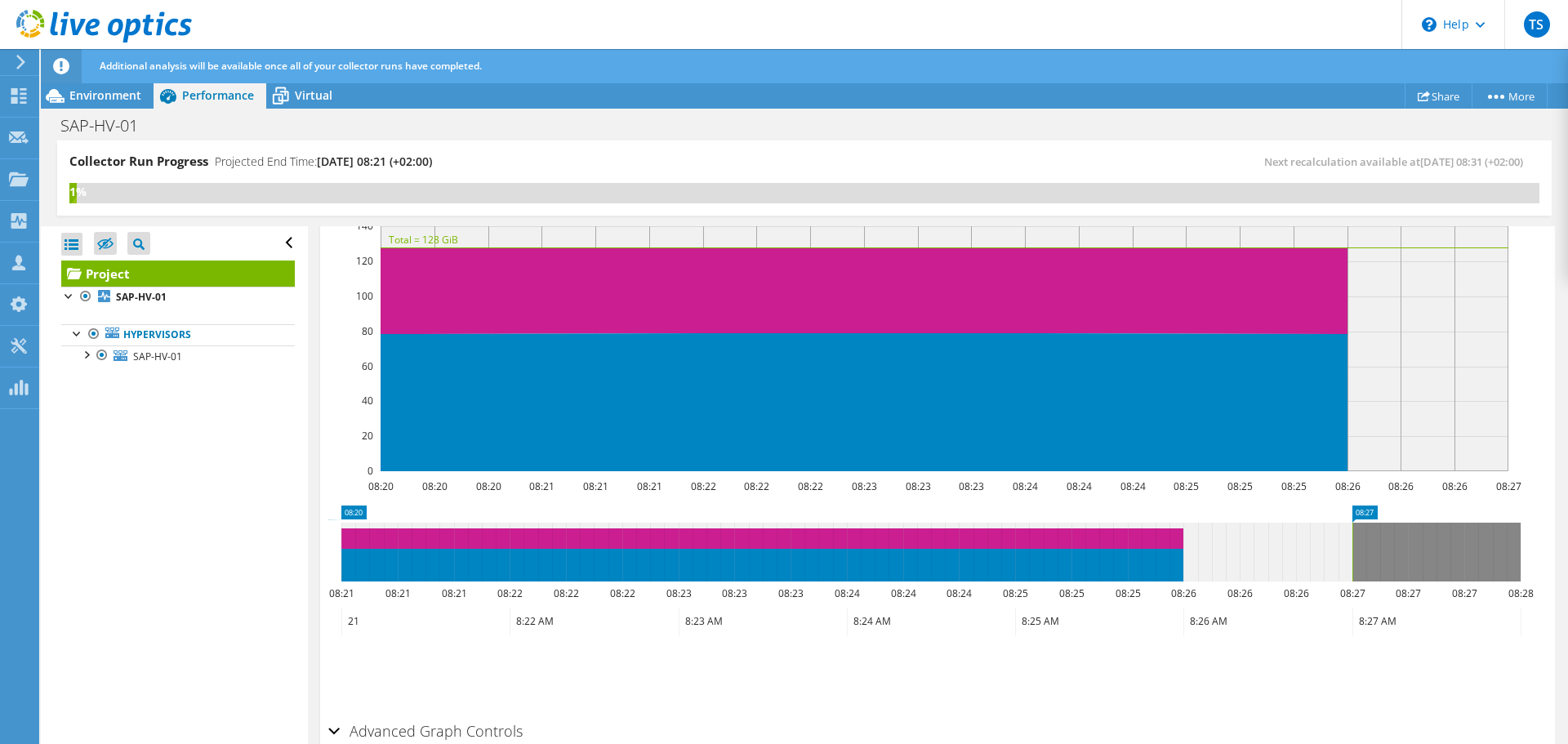
scroll to position [161, 0]
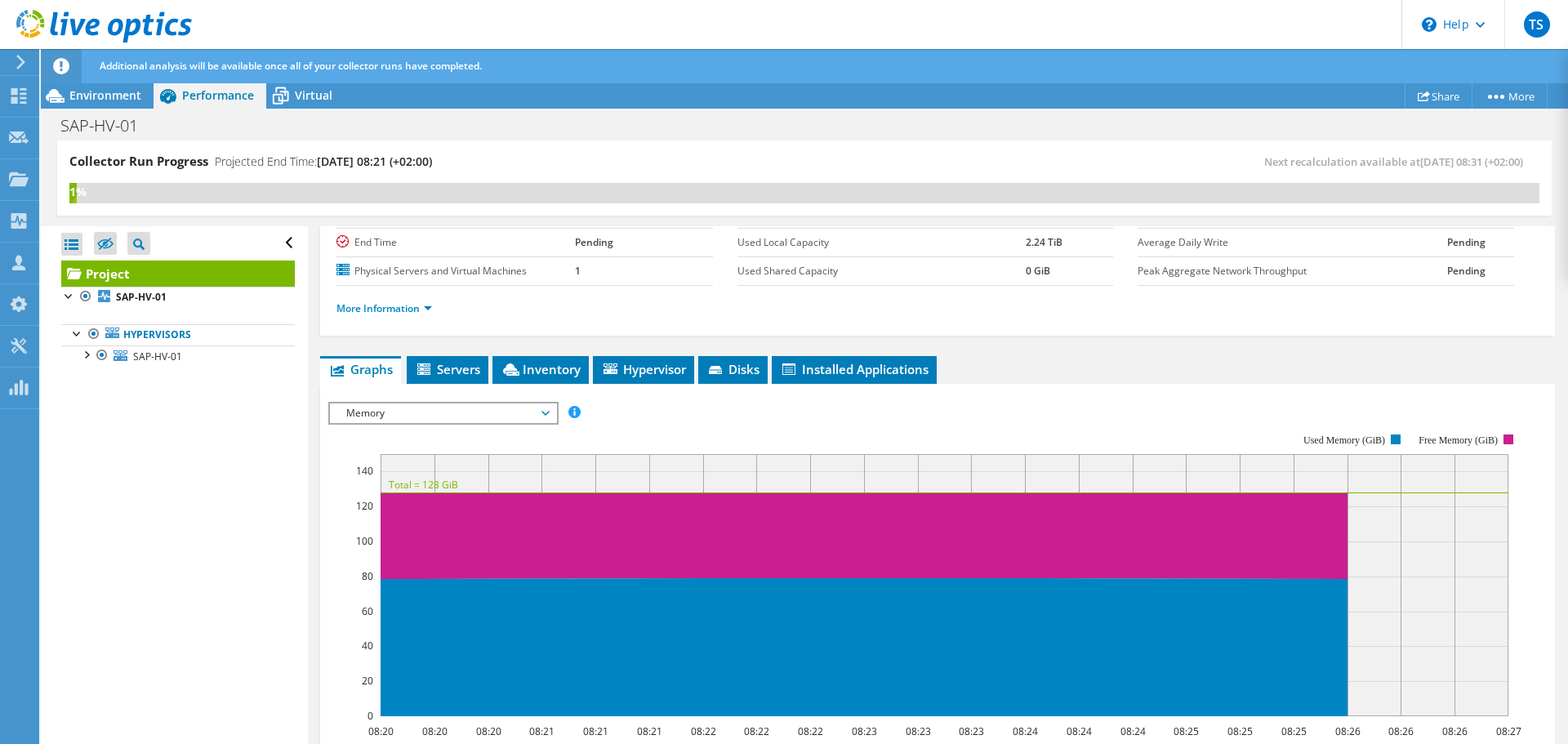
click at [375, 413] on span "Memory" at bounding box center [443, 413] width 210 height 19
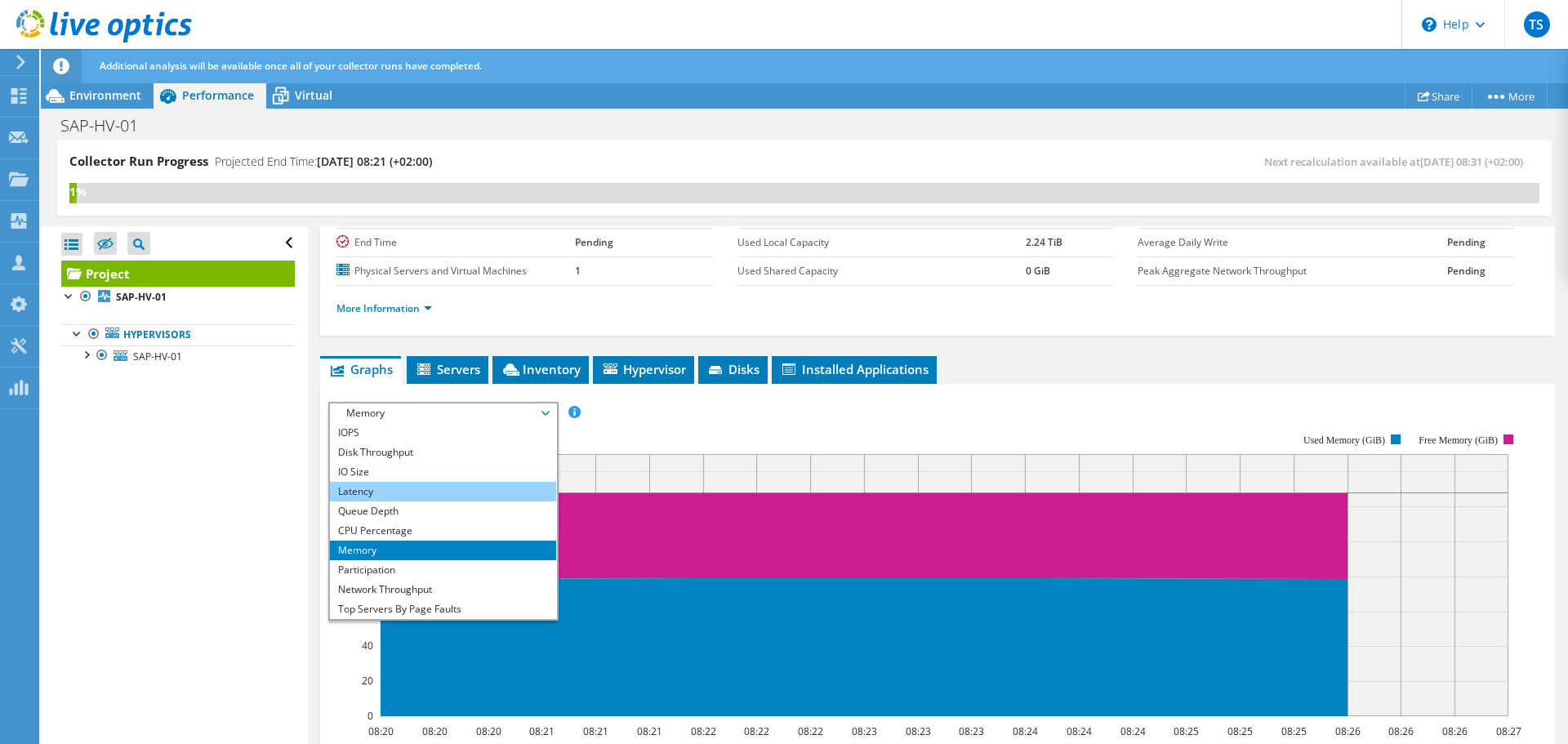
click at [377, 494] on li "Latency" at bounding box center [443, 491] width 226 height 19
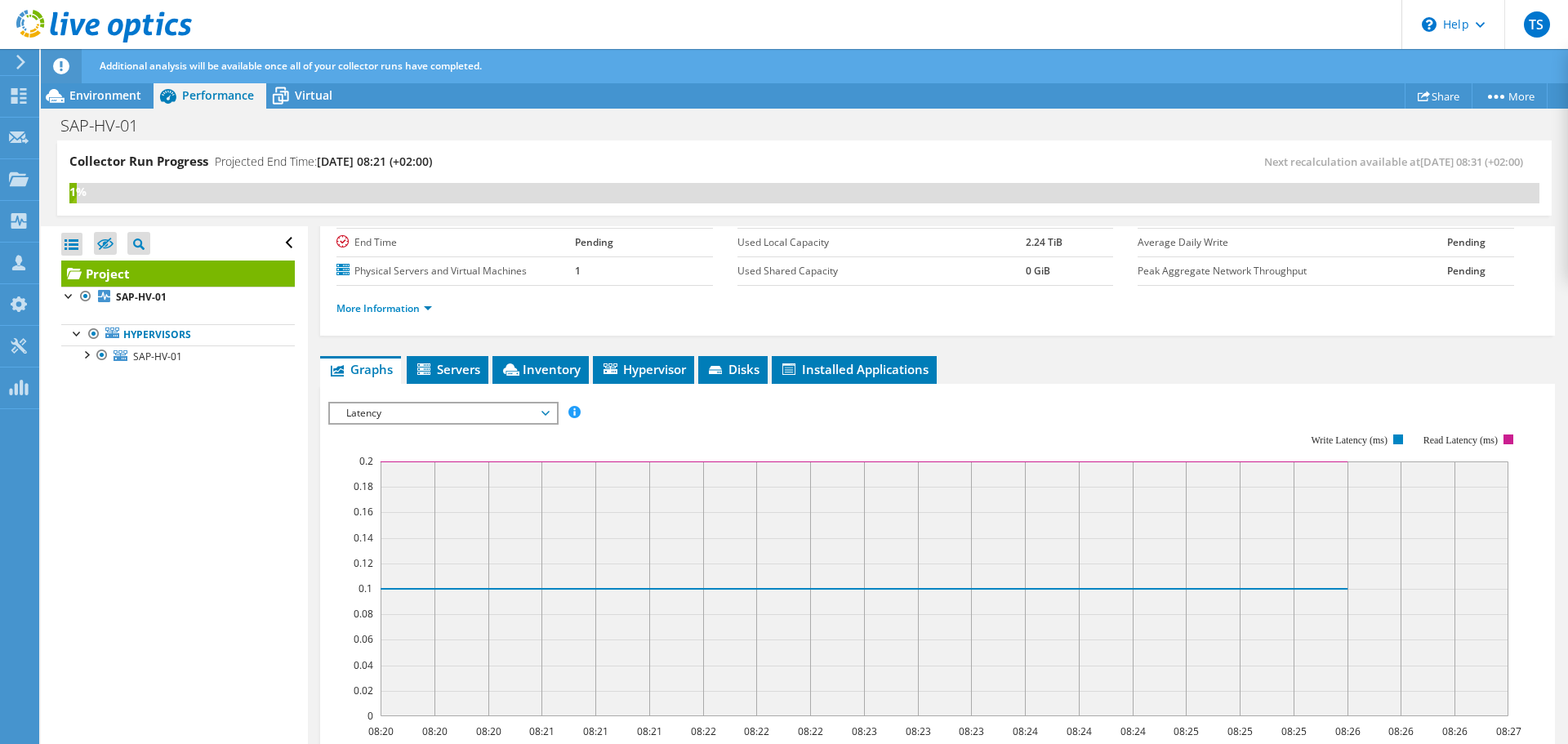
click at [444, 413] on span "Latency" at bounding box center [443, 413] width 210 height 19
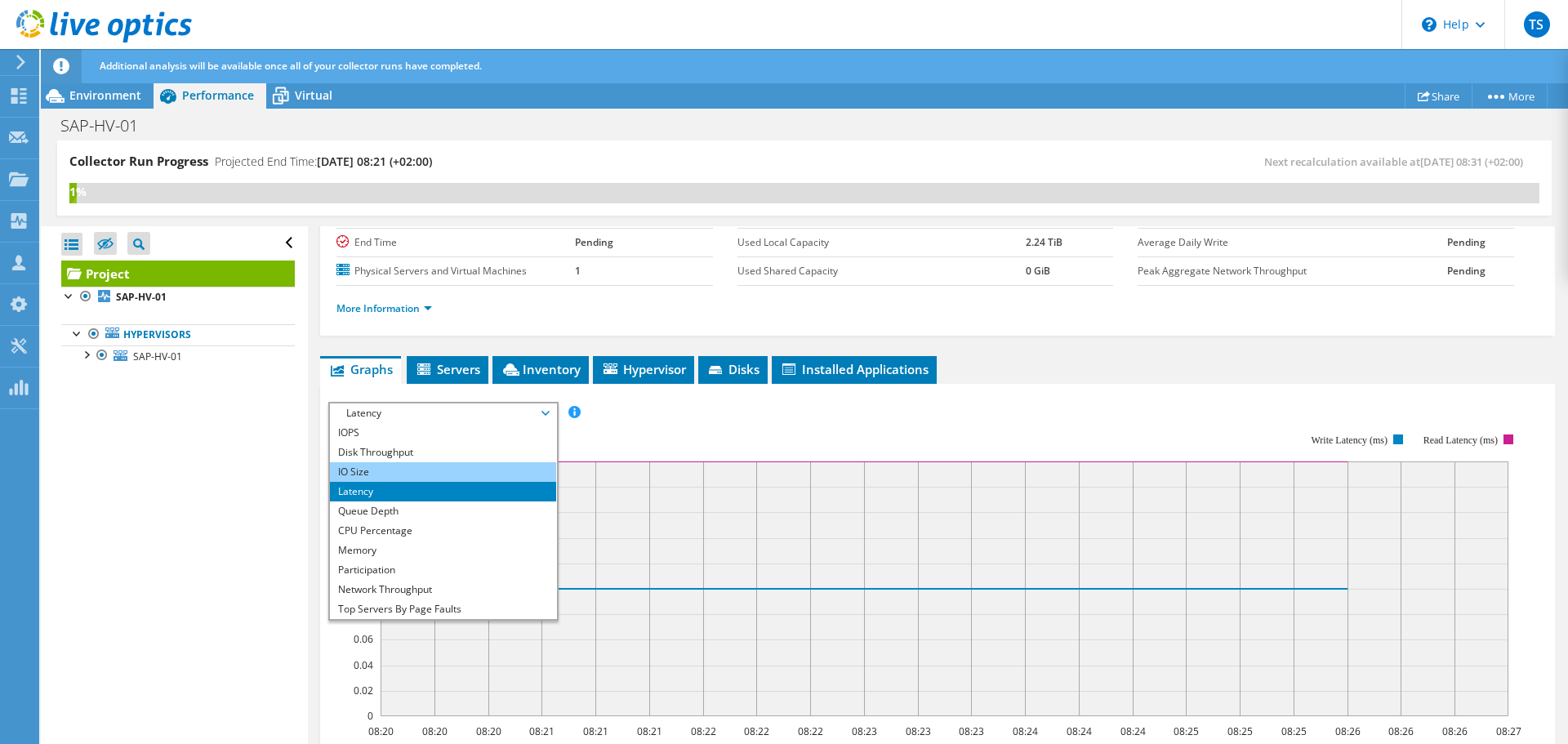
click at [383, 470] on li "IO Size" at bounding box center [443, 472] width 226 height 19
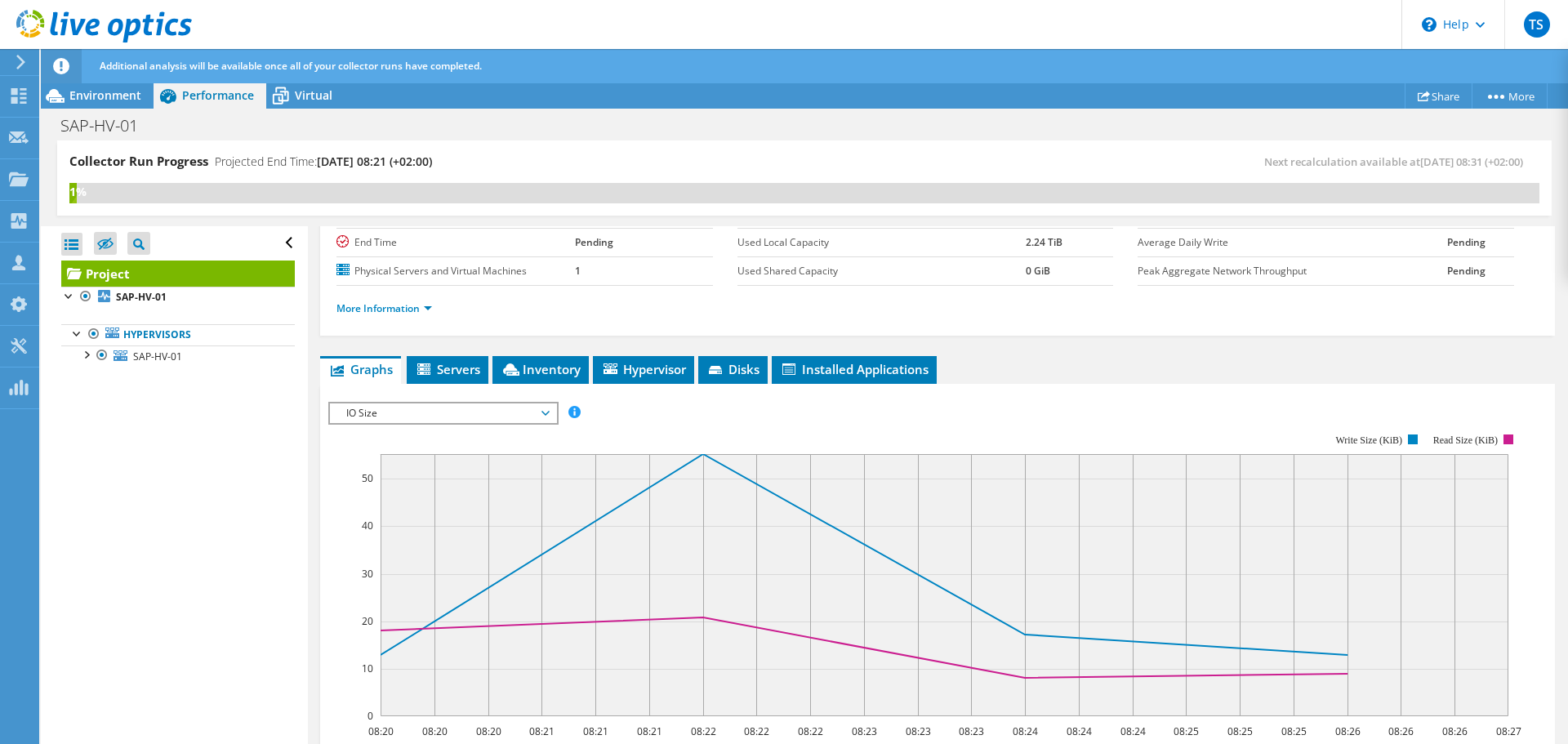
click at [469, 411] on span "IO Size" at bounding box center [443, 413] width 210 height 19
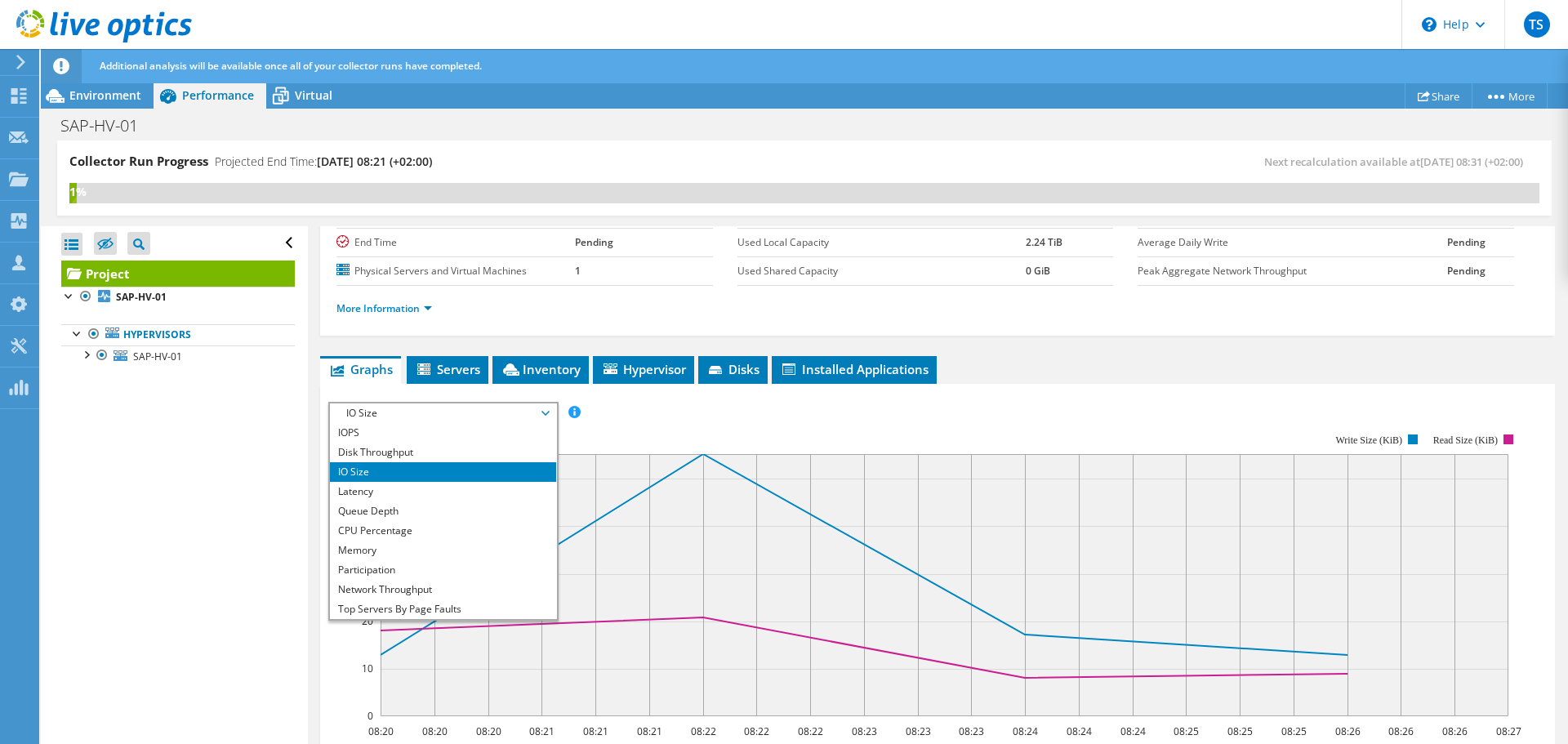
click at [756, 540] on rect at bounding box center [944, 585] width 1127 height 262
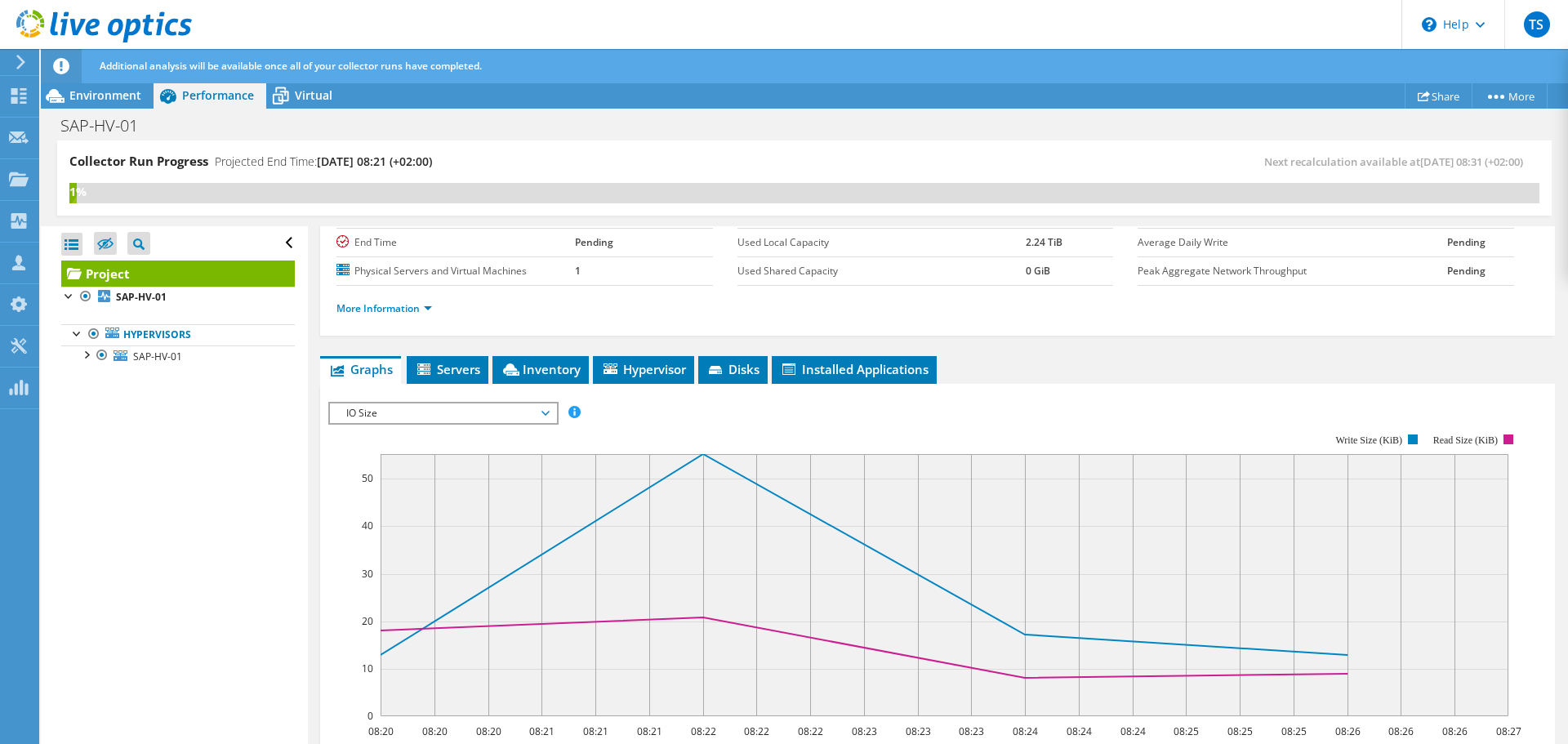
click at [372, 417] on span "IO Size" at bounding box center [443, 413] width 210 height 19
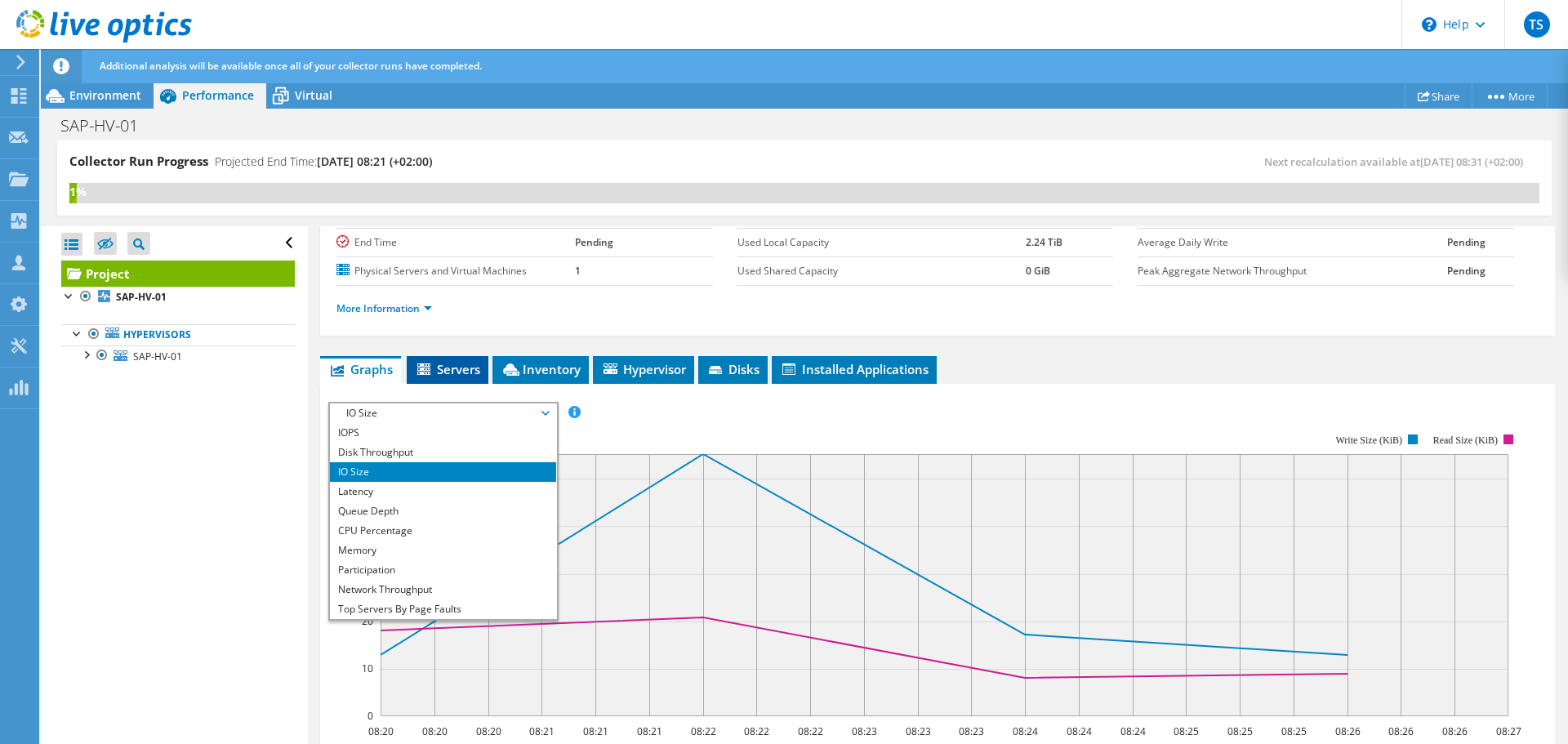
click at [433, 369] on icon at bounding box center [426, 370] width 17 height 14
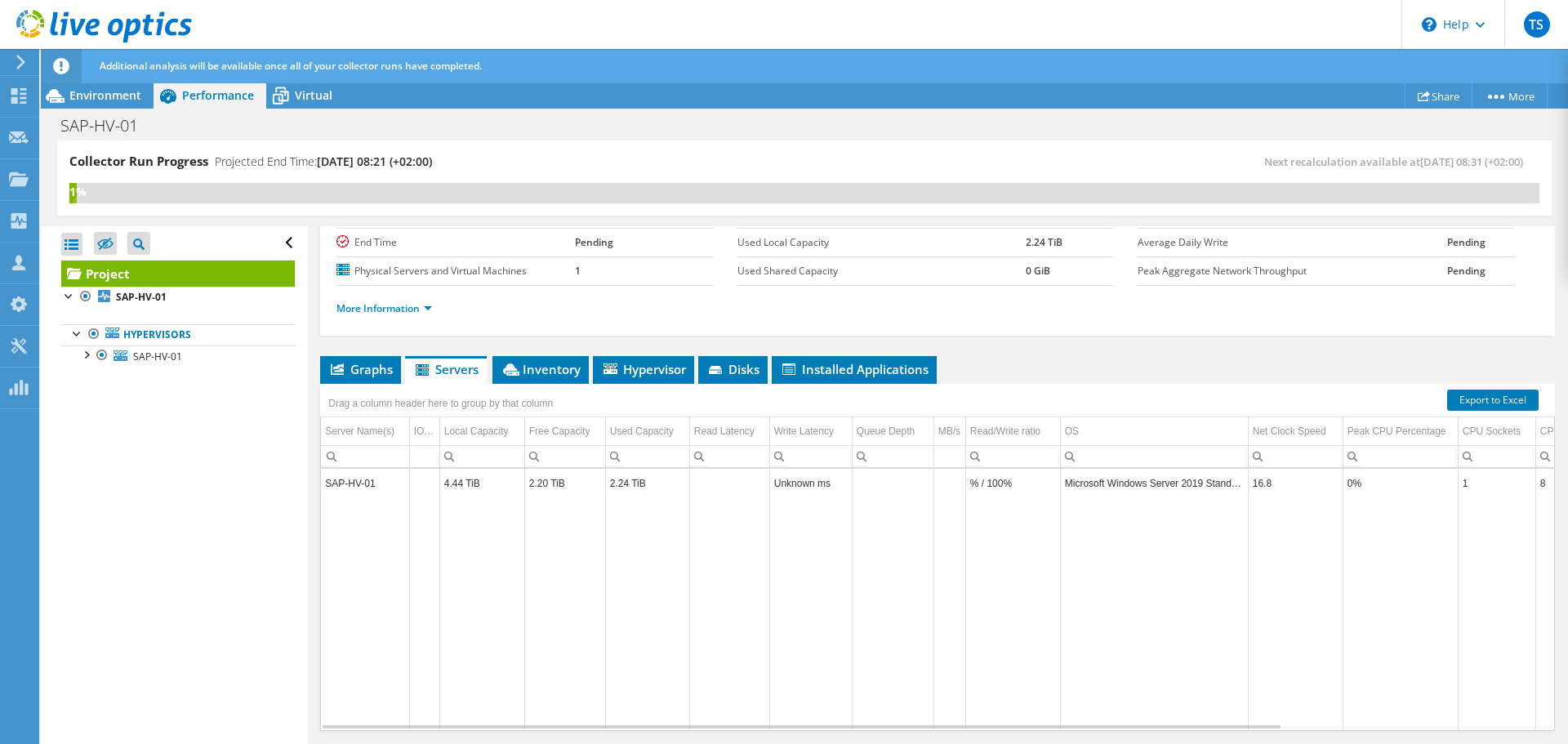
scroll to position [0, 0]
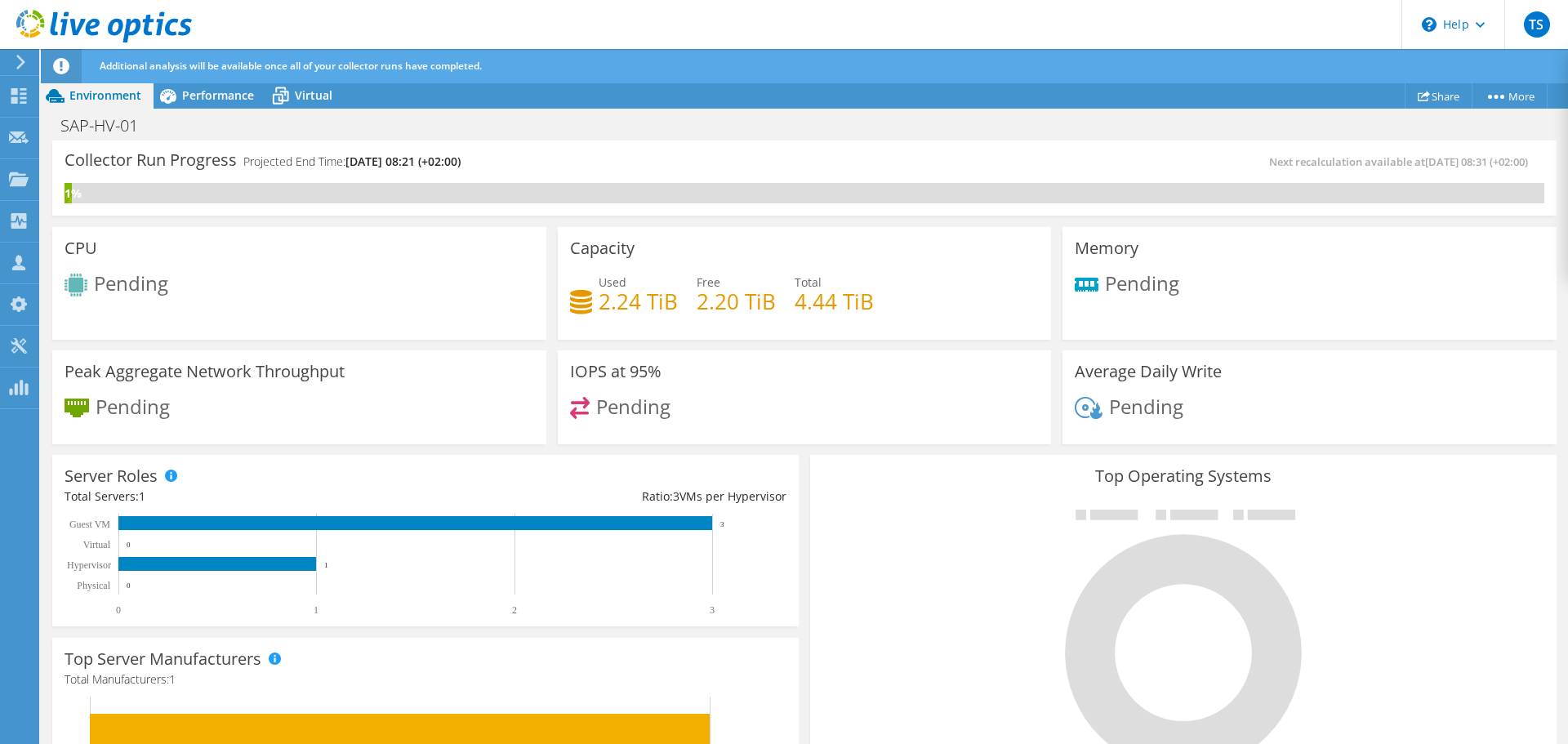
scroll to position [487, 0]
click at [755, 356] on div "IOPS at 95% Pending" at bounding box center [805, 397] width 494 height 95
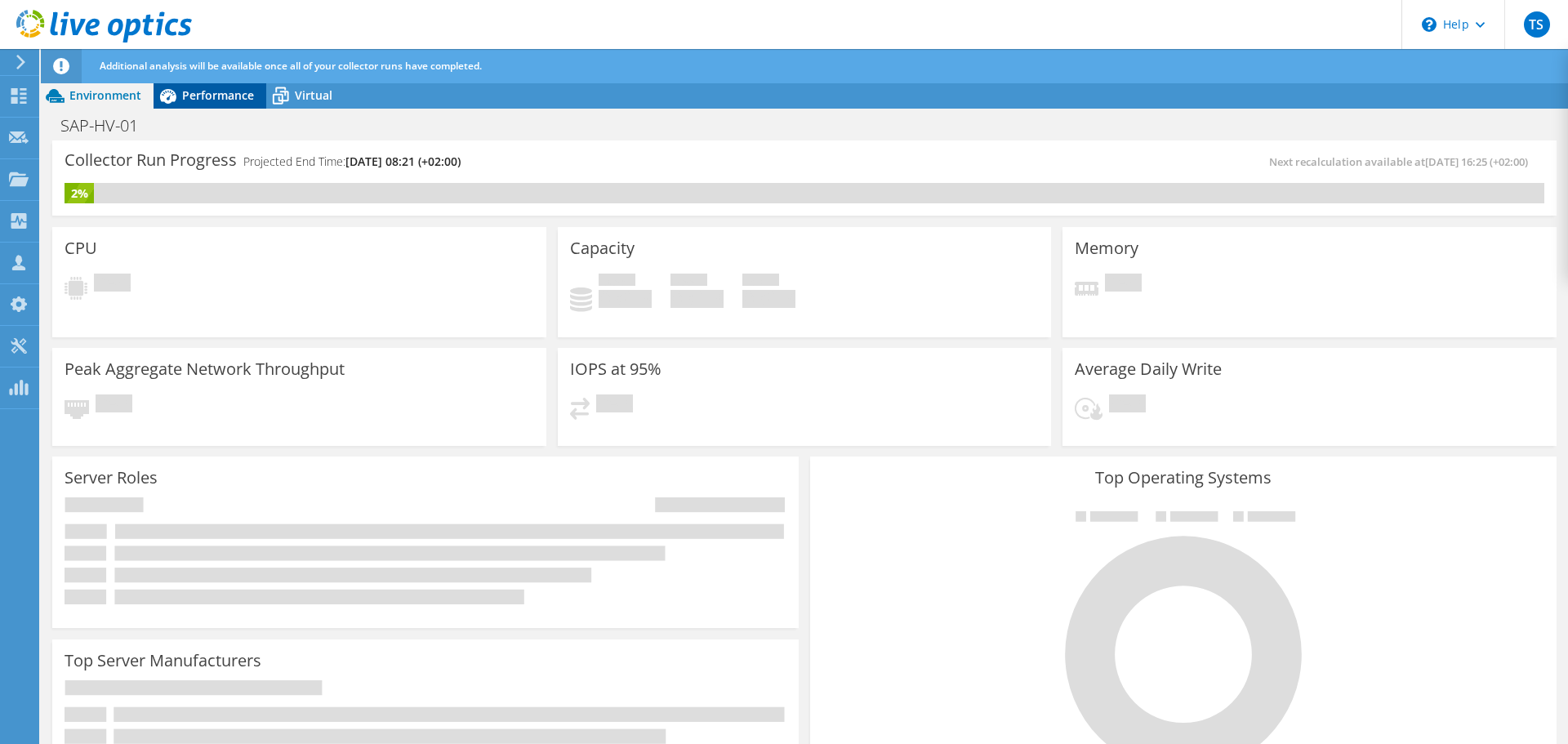
click at [237, 62] on div "TS Channel Partner [PERSON_NAME] [EMAIL_ADDRESS][DOMAIN_NAME] InnoSol Informati…" at bounding box center [784, 388] width 1568 height 777
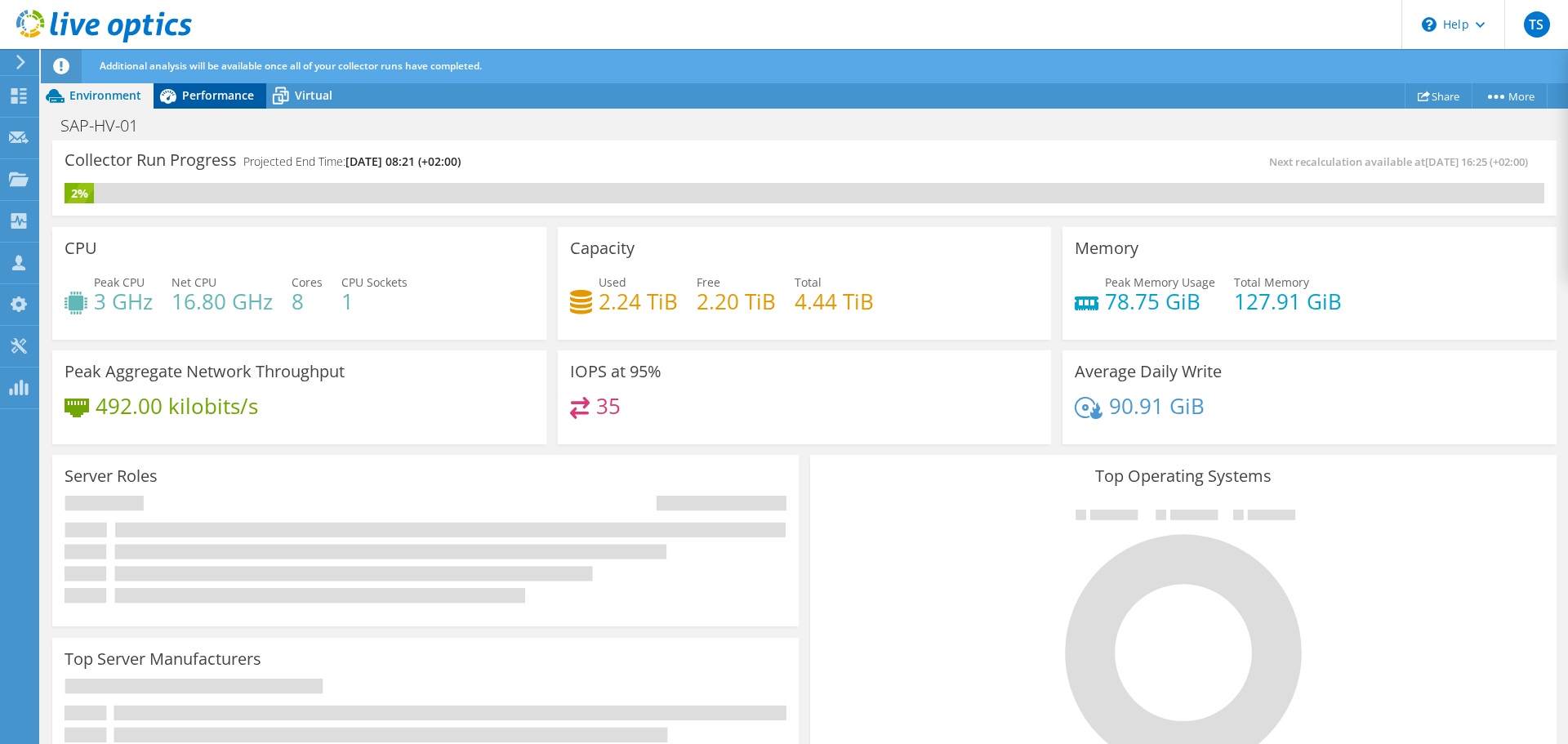
click at [223, 94] on span "Performance" at bounding box center [218, 95] width 72 height 16
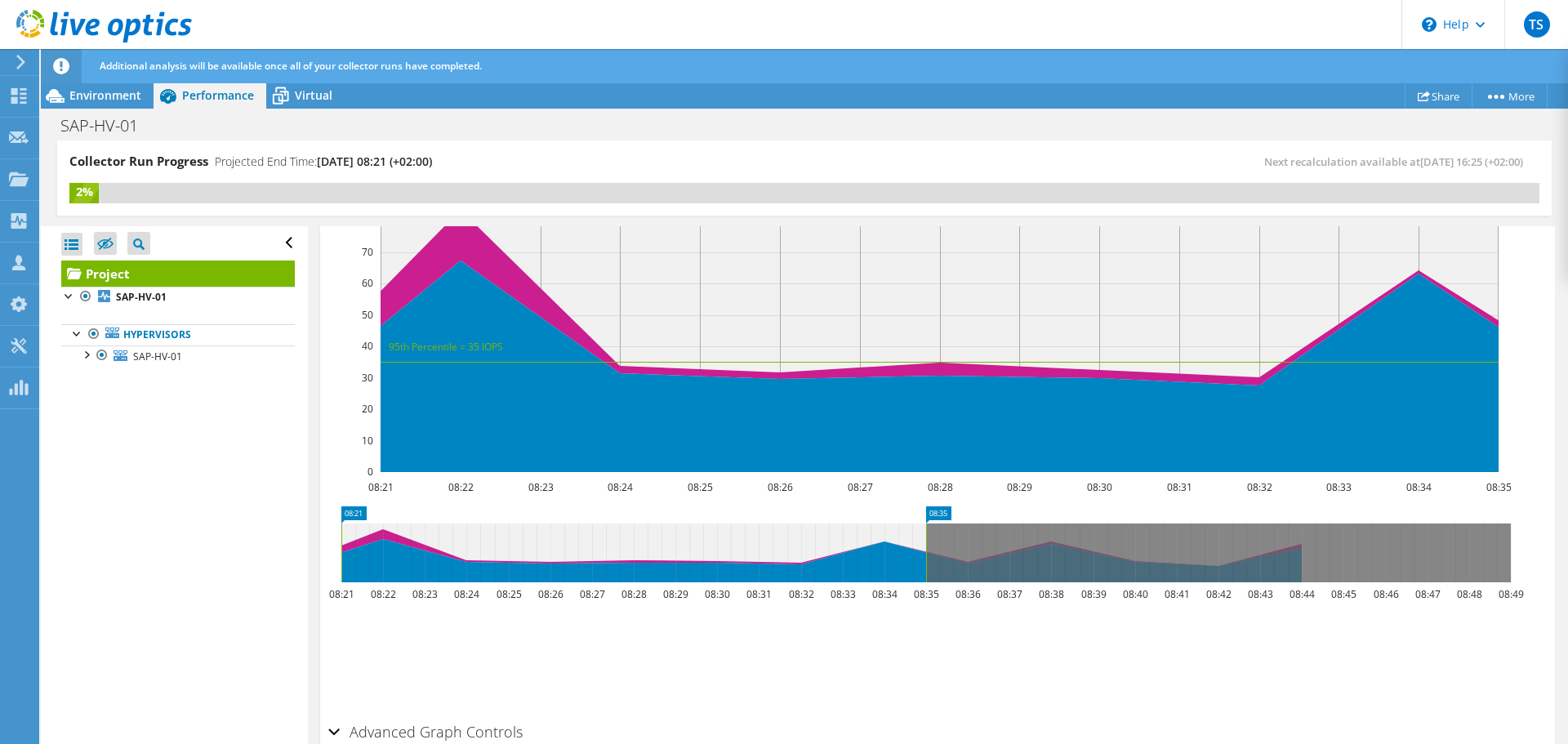
scroll to position [408, 0]
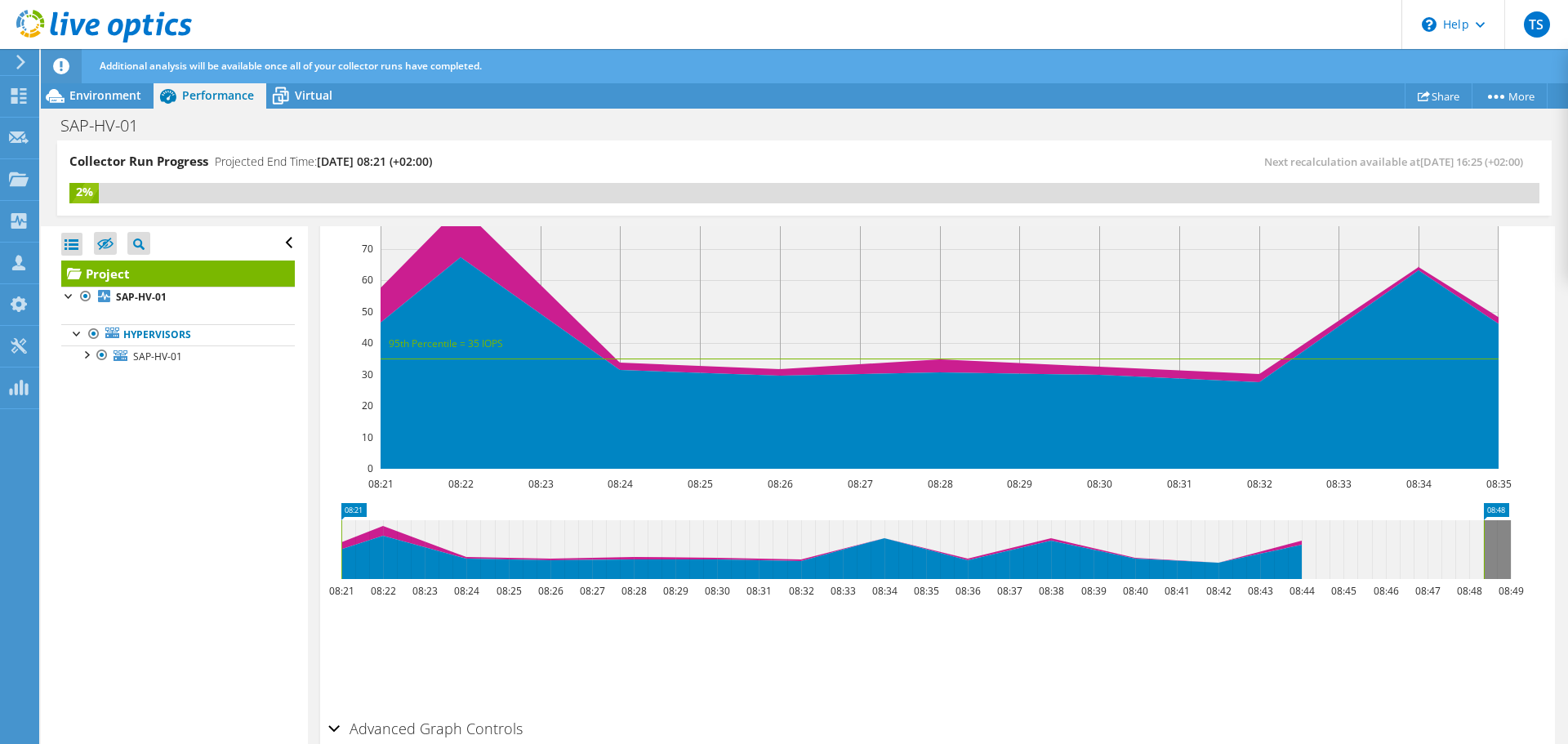
drag, startPoint x: 927, startPoint y: 548, endPoint x: 1585, endPoint y: 511, distance: 659.0
click at [1567, 511] on html "TS Channel Partner Tamás Szekeres tamas.szekeres@innosol.hu InnoSol Informatika…" at bounding box center [784, 372] width 1568 height 744
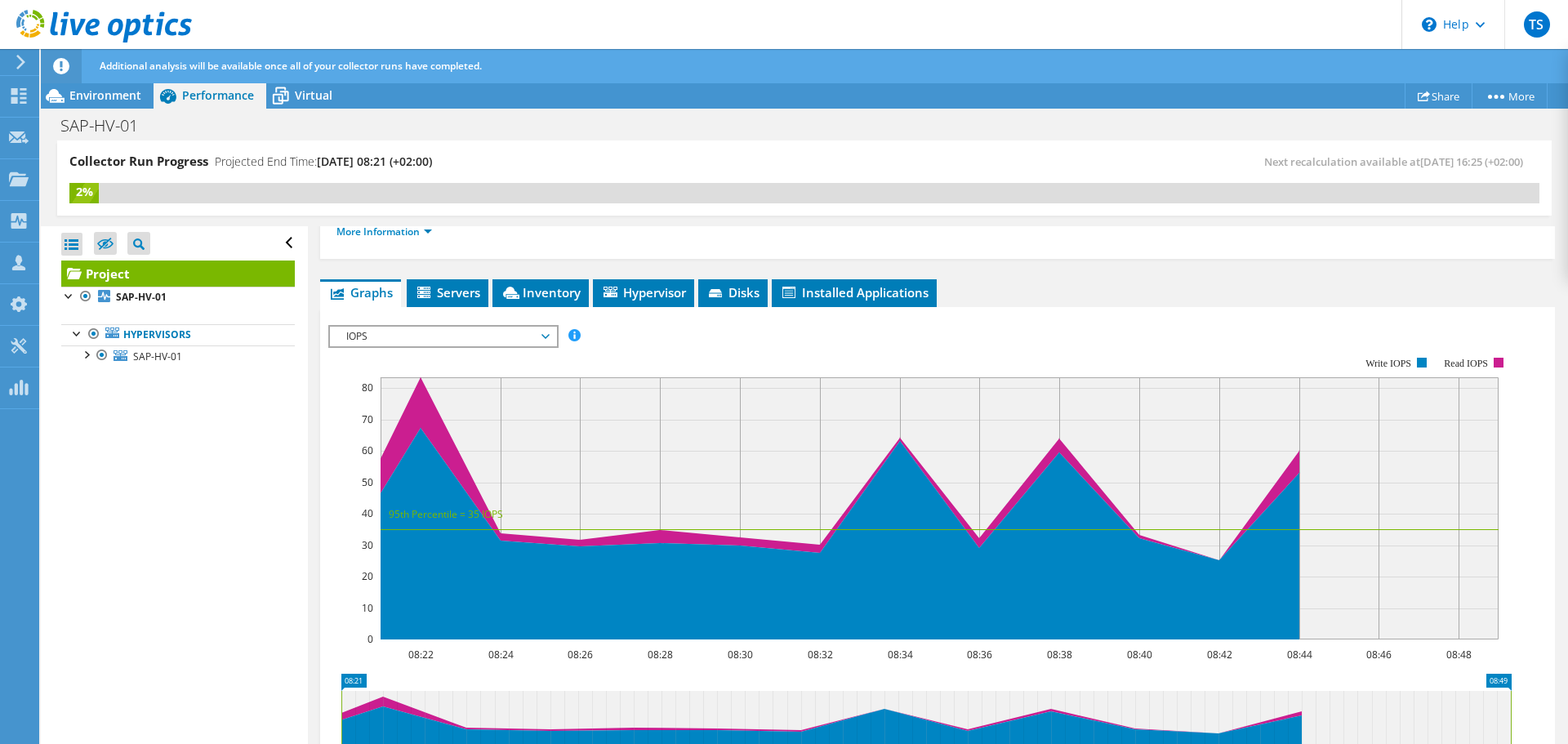
scroll to position [82, 0]
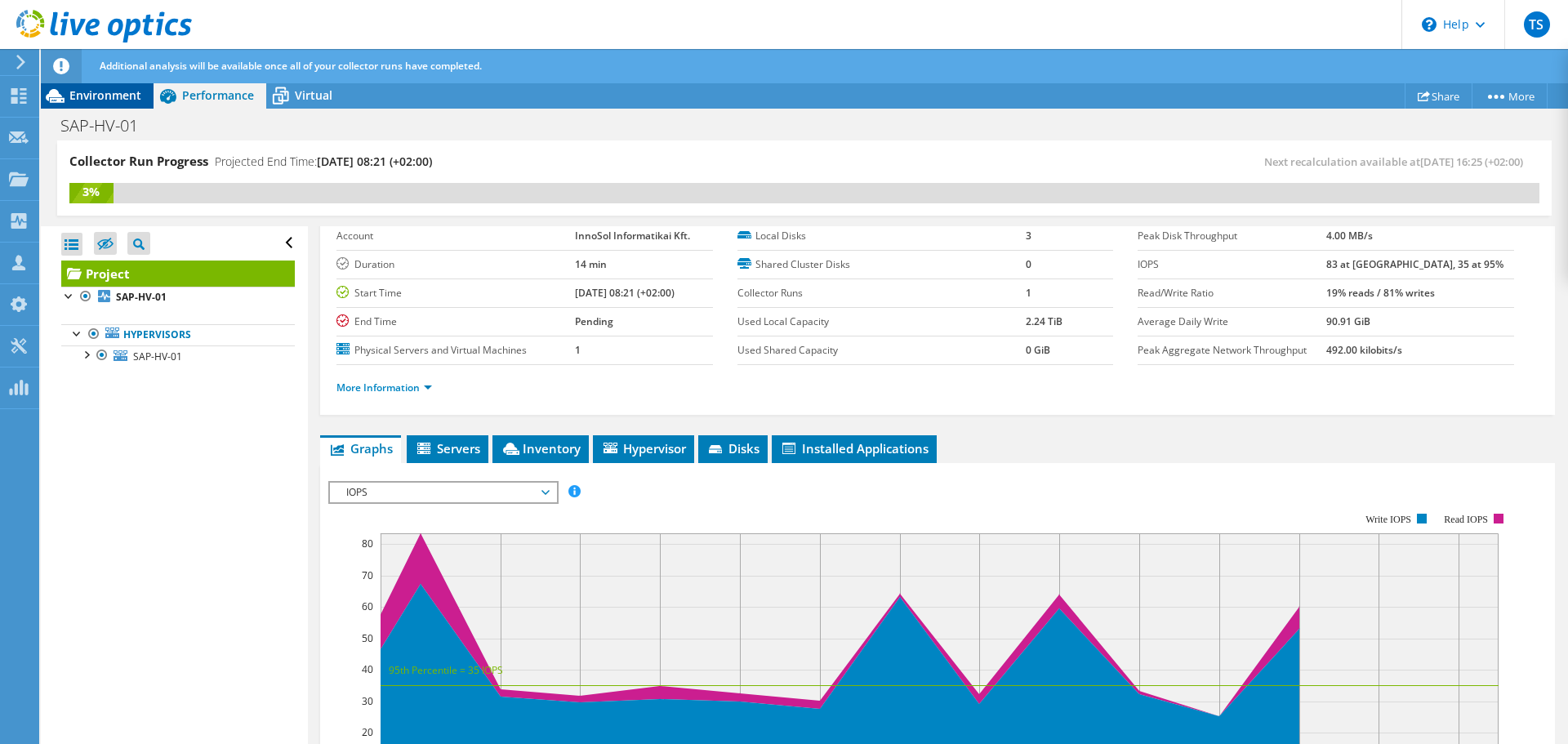
click at [130, 100] on span "Environment" at bounding box center [105, 95] width 72 height 16
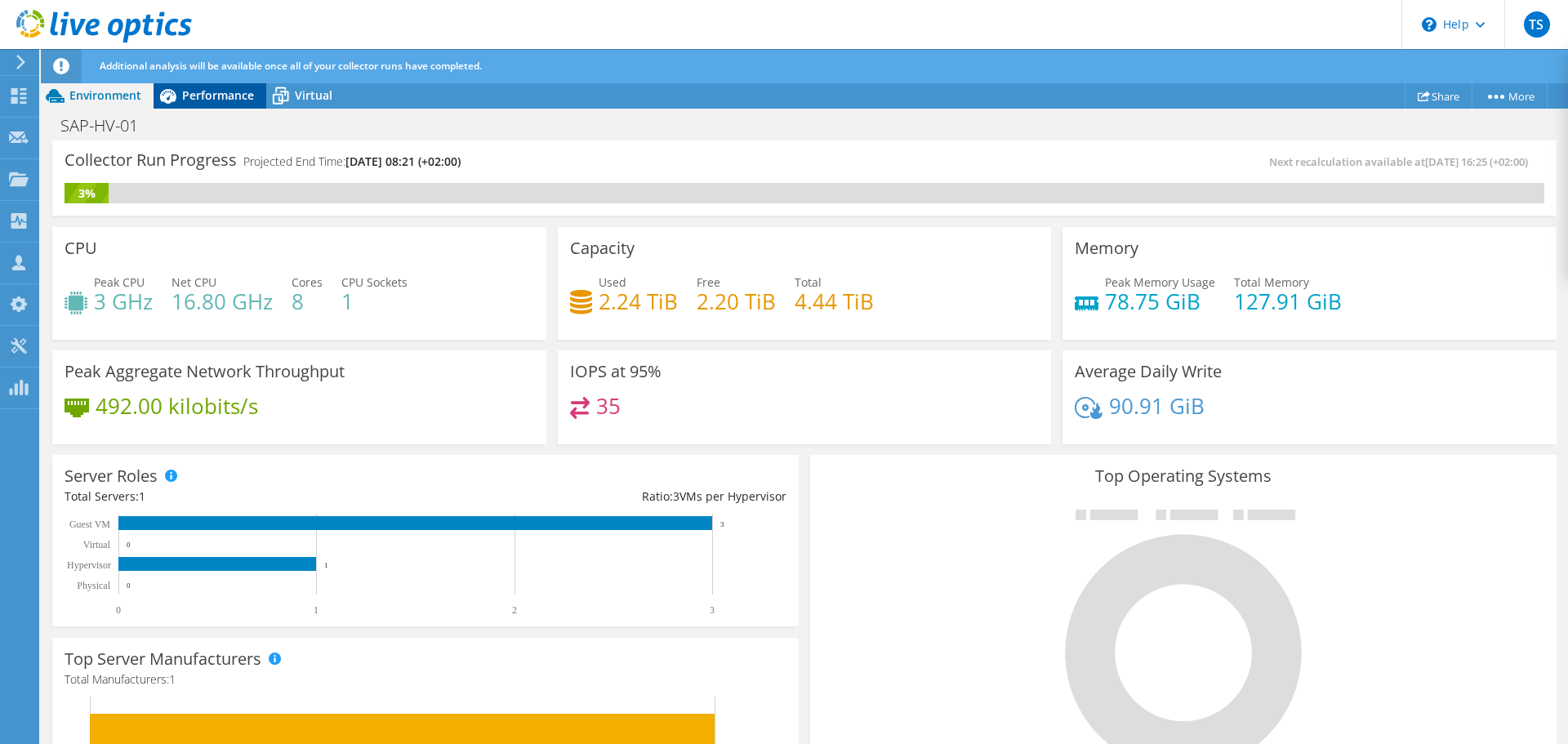
click at [206, 90] on span "Performance" at bounding box center [218, 95] width 72 height 16
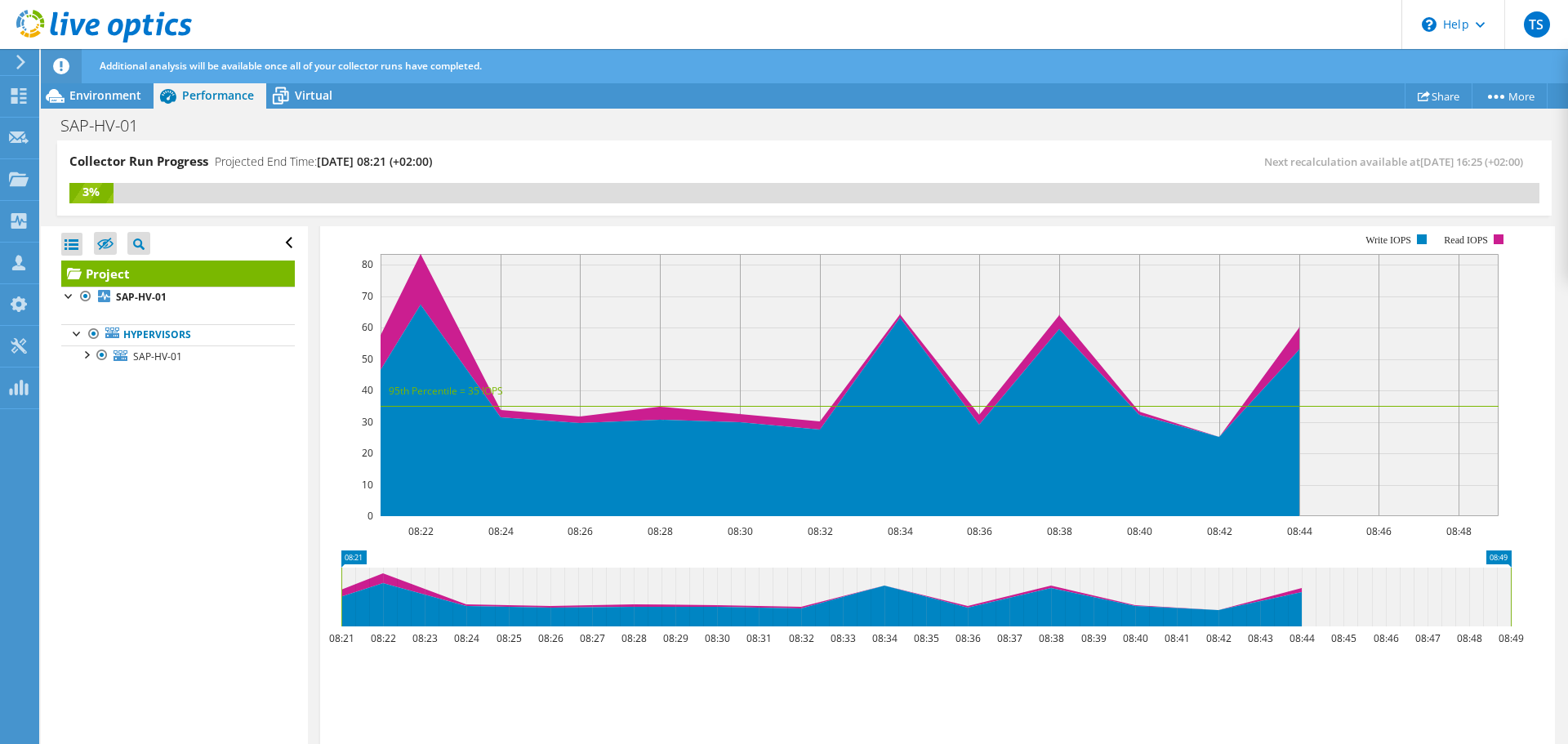
scroll to position [487, 0]
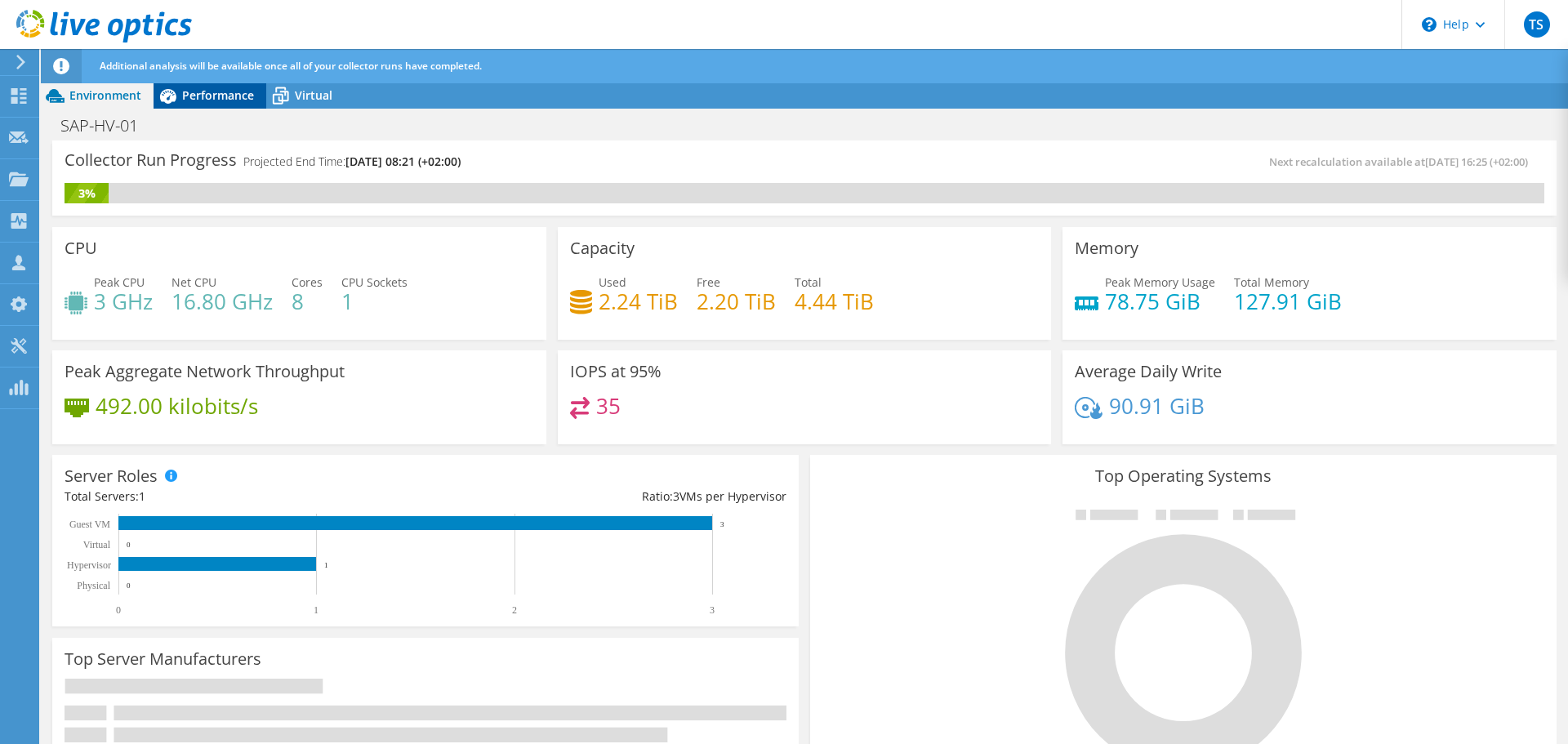
click at [210, 97] on span "Performance" at bounding box center [218, 95] width 72 height 16
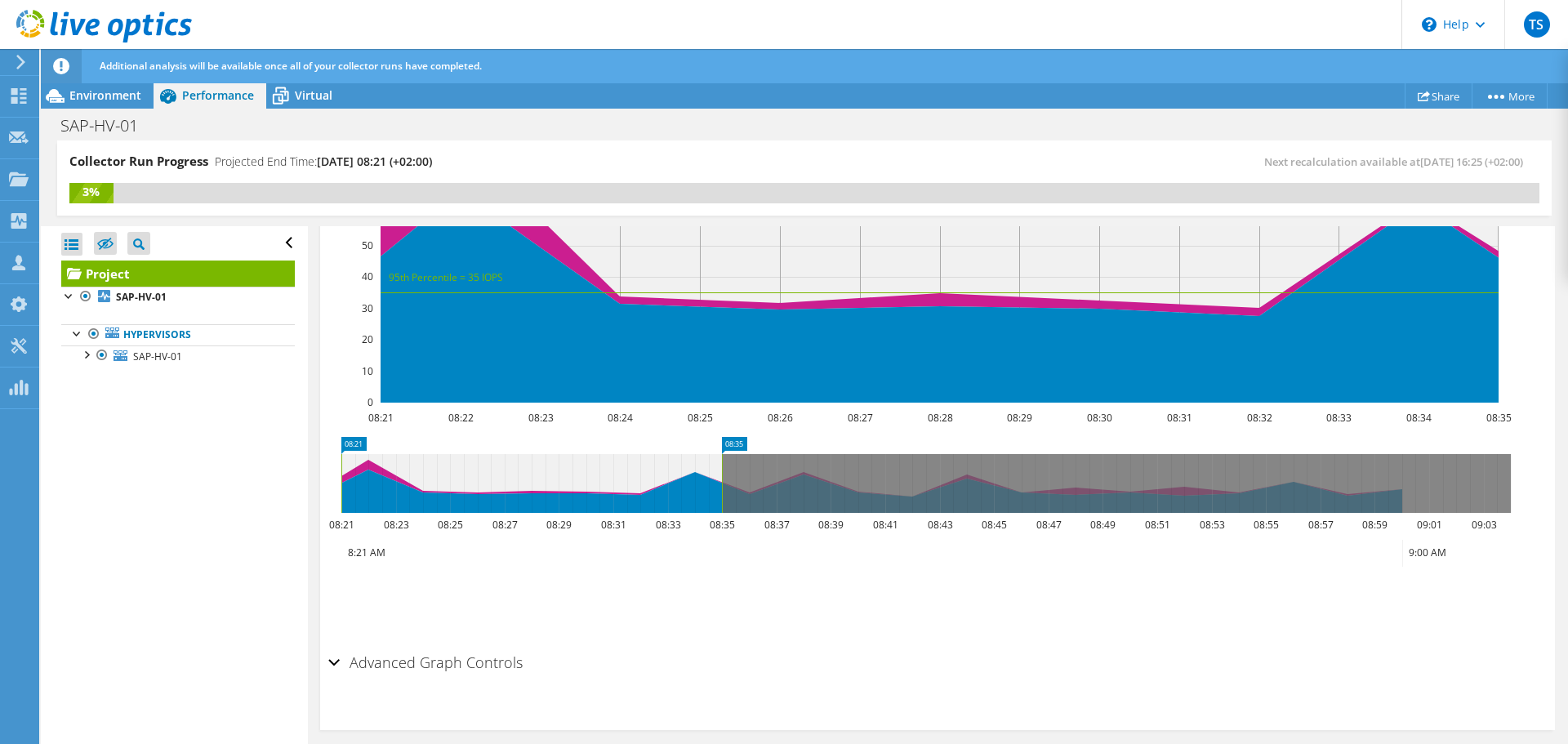
scroll to position [487, 0]
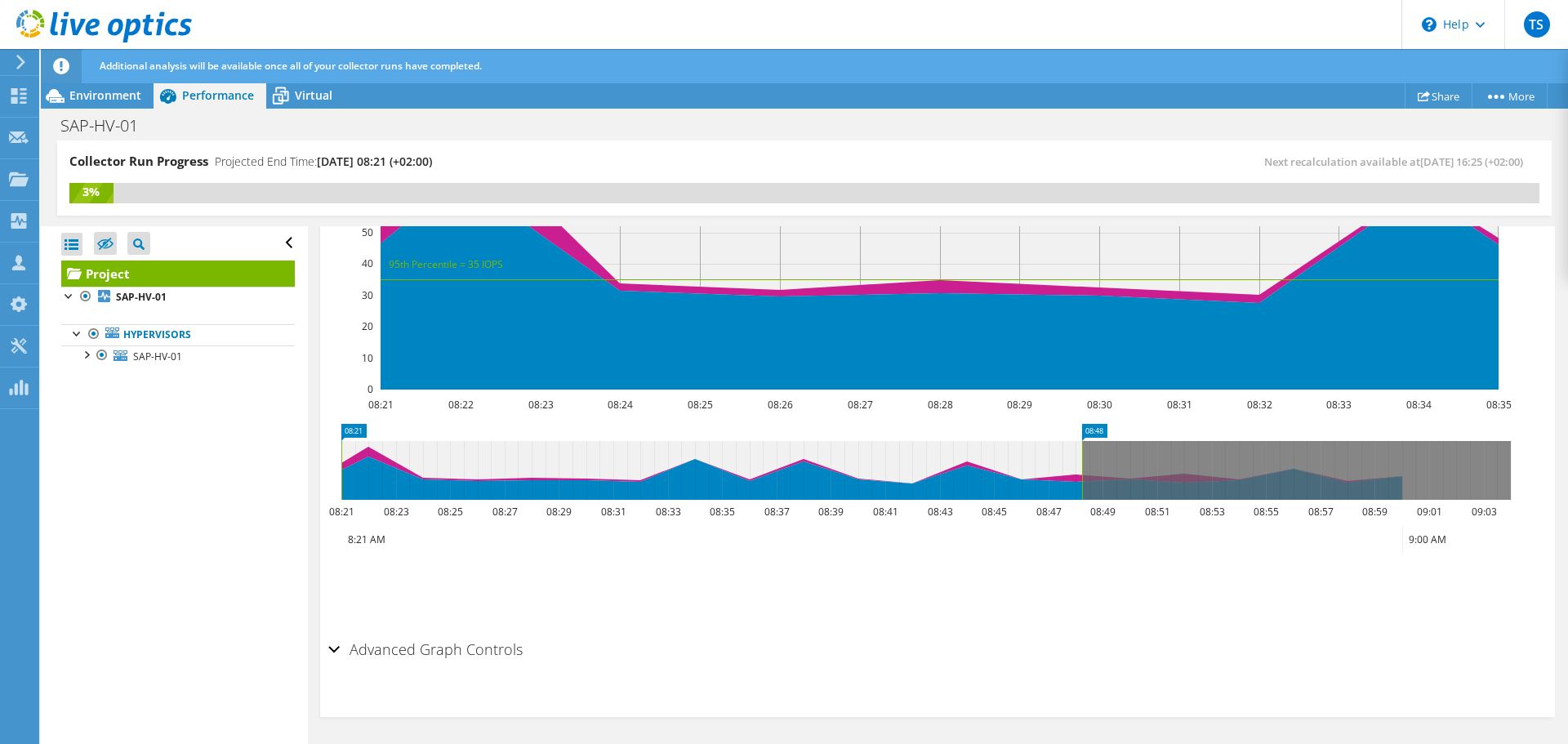
drag, startPoint x: 724, startPoint y: 468, endPoint x: 1677, endPoint y: 468, distance: 953.0
click at [1567, 468] on html "TS Channel Partner [PERSON_NAME] [EMAIL_ADDRESS][DOMAIN_NAME] InnoSol Informati…" at bounding box center [784, 372] width 1568 height 744
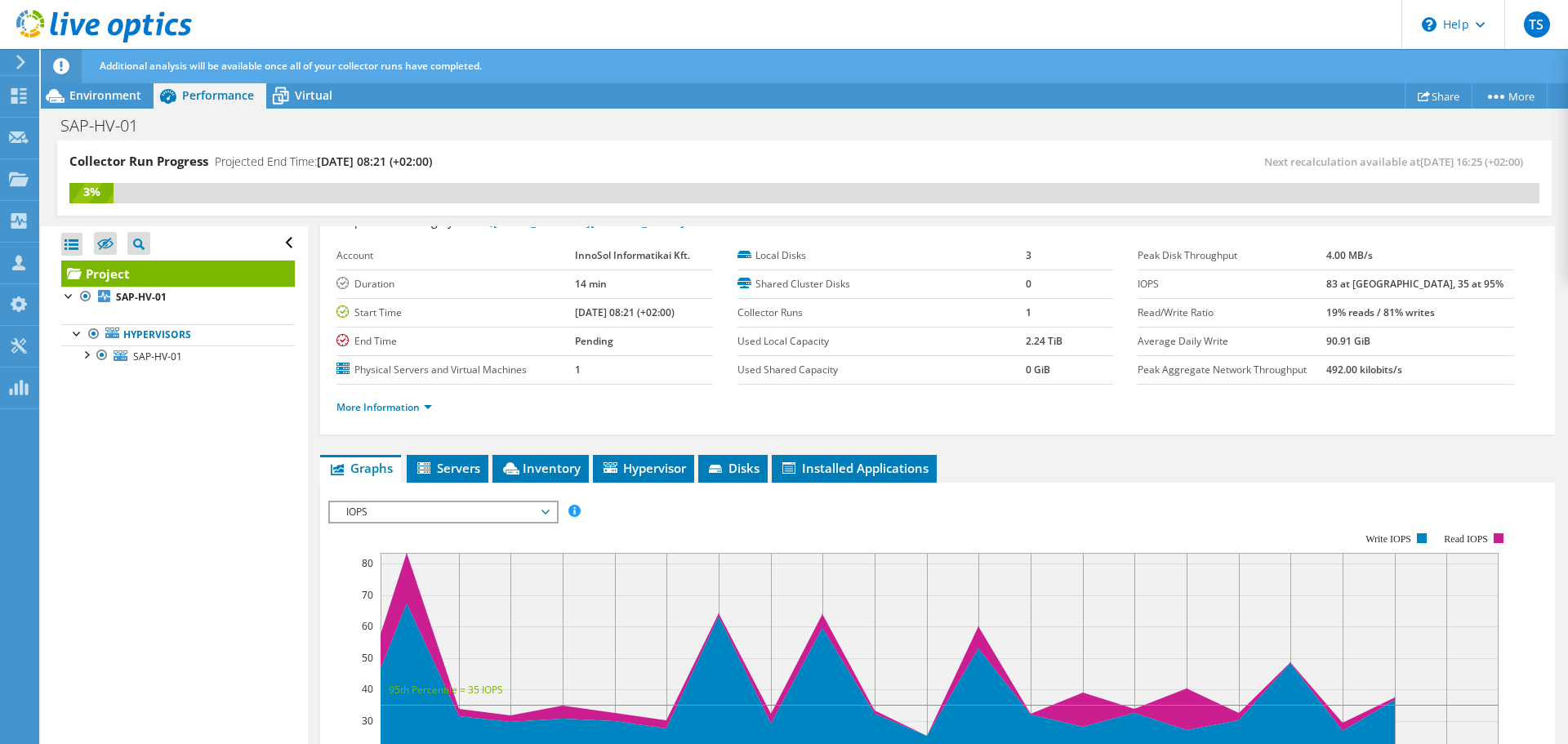
scroll to position [0, 0]
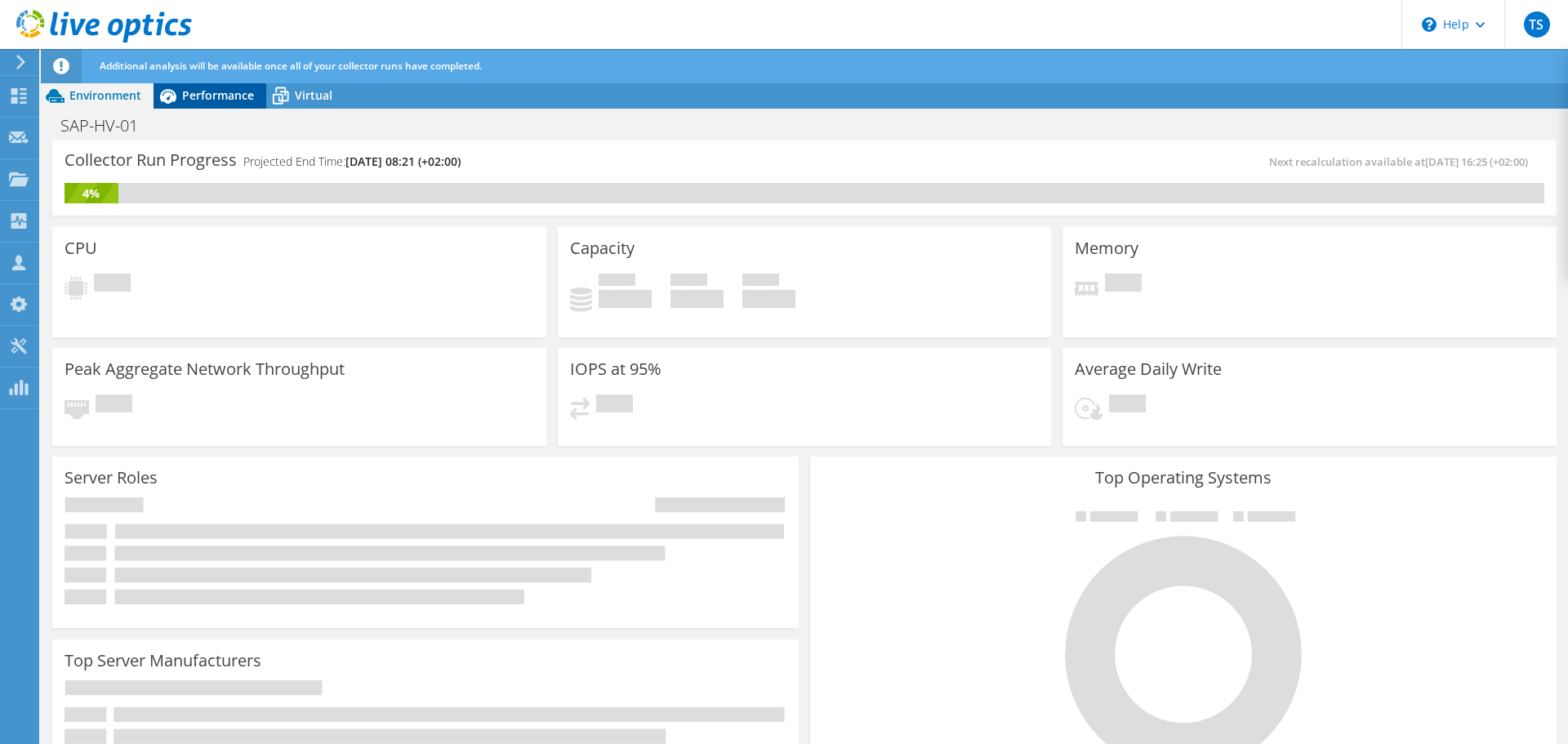
click at [222, 97] on span "Performance" at bounding box center [218, 95] width 72 height 16
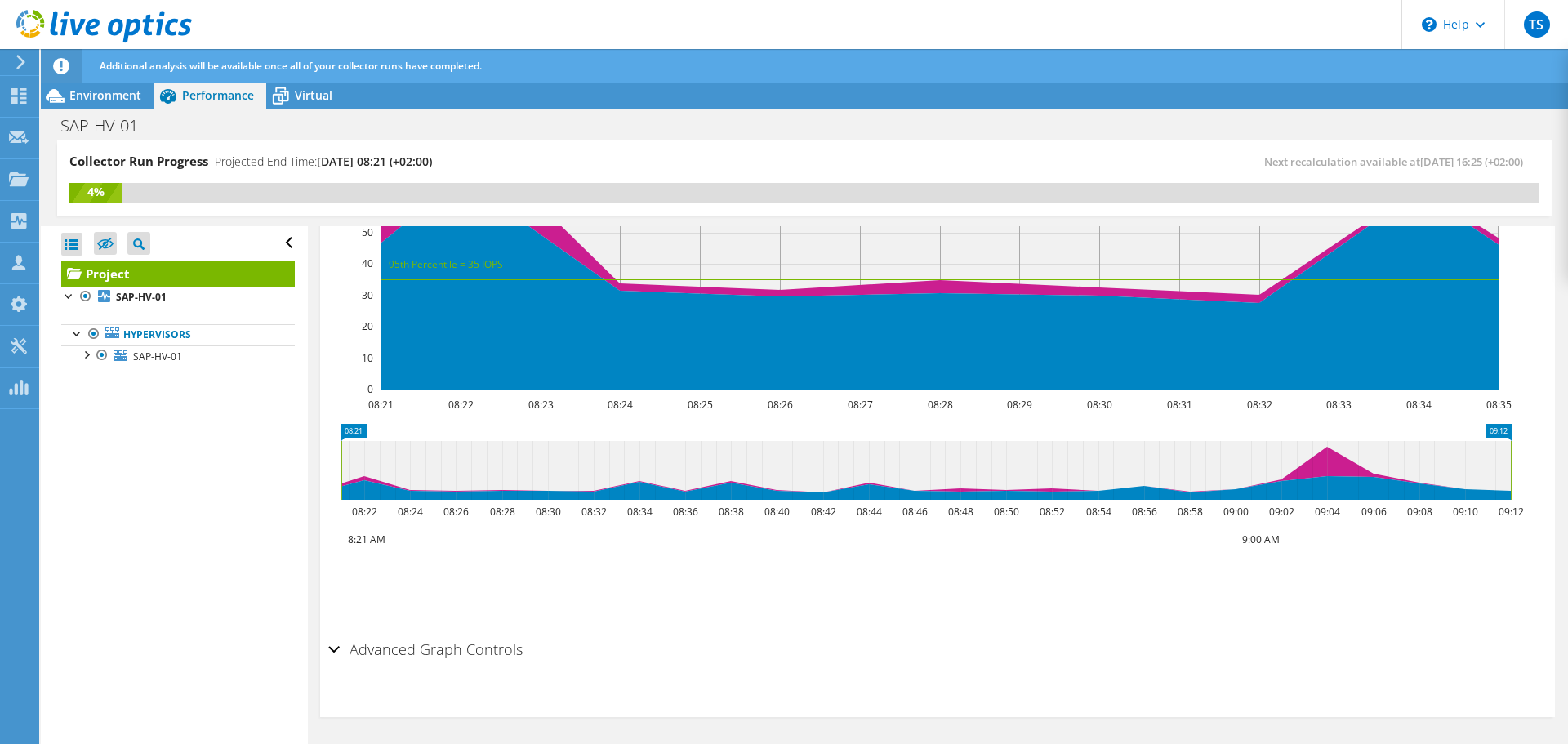
drag, startPoint x: 665, startPoint y: 468, endPoint x: 1834, endPoint y: 460, distance: 1169.0
click at [1567, 460] on html "TS Channel Partner [PERSON_NAME] [EMAIL_ADDRESS][DOMAIN_NAME] InnoSol Informati…" at bounding box center [784, 372] width 1568 height 744
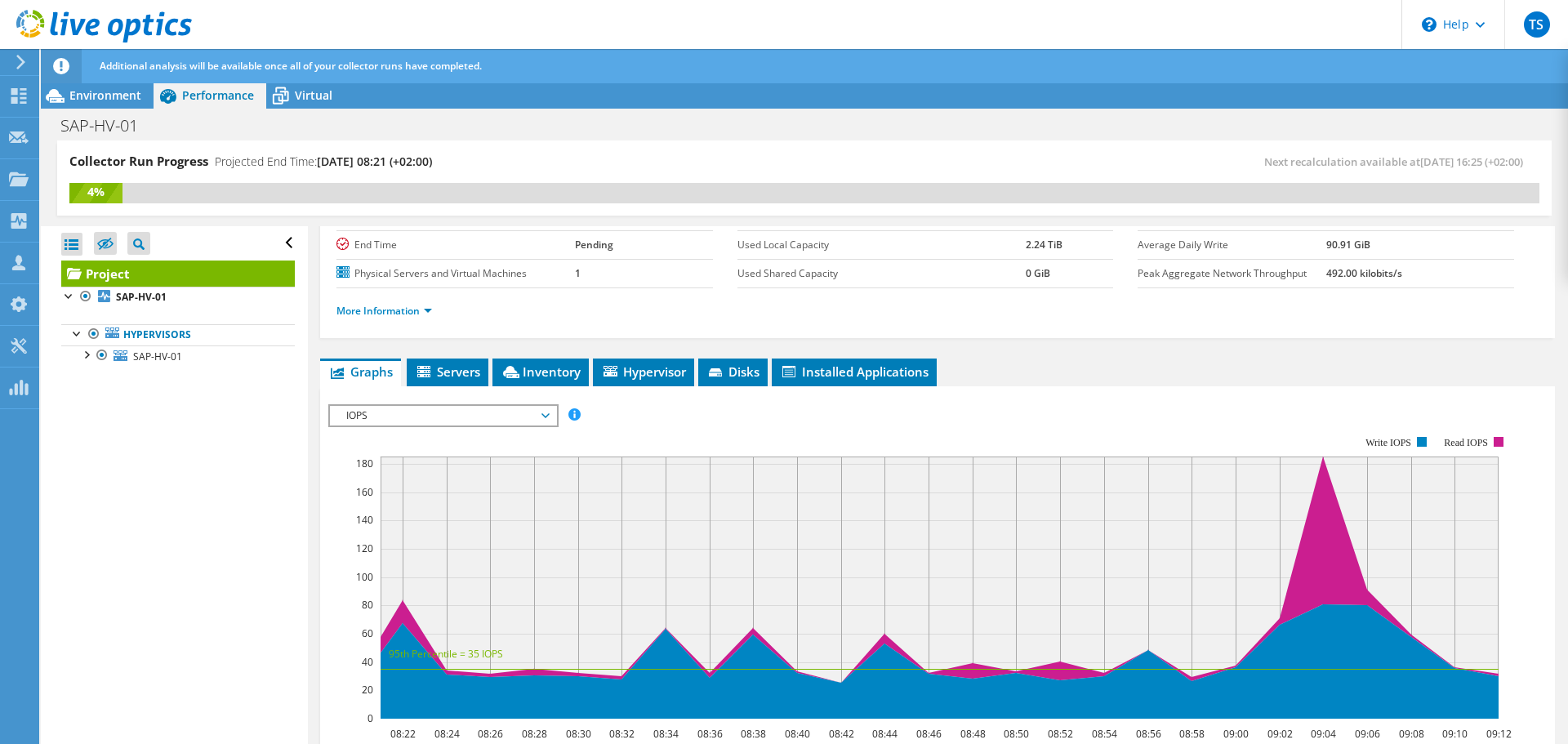
scroll to position [243, 0]
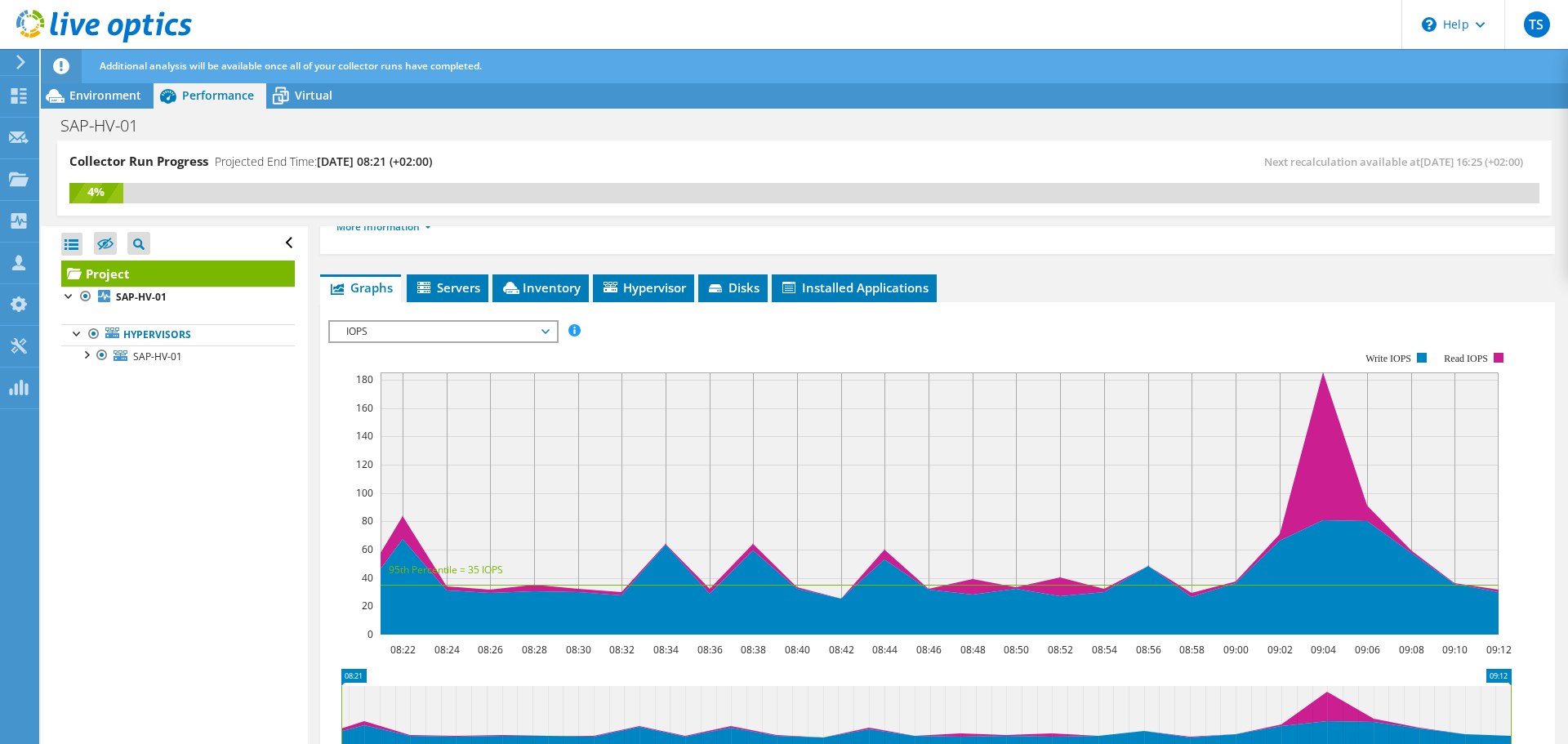
click at [395, 333] on span "IOPS" at bounding box center [443, 331] width 210 height 19
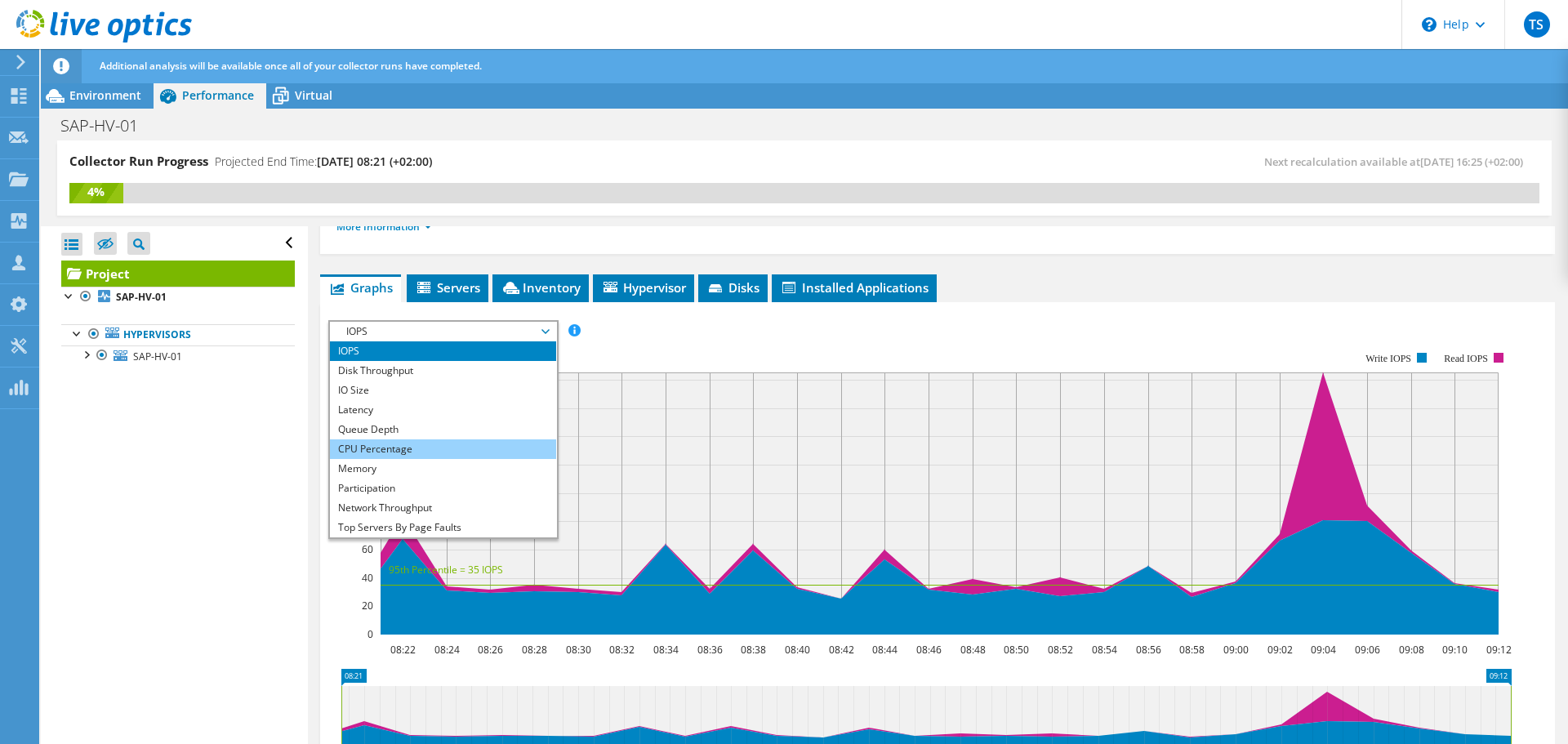
click at [419, 449] on li "CPU Percentage" at bounding box center [443, 449] width 226 height 19
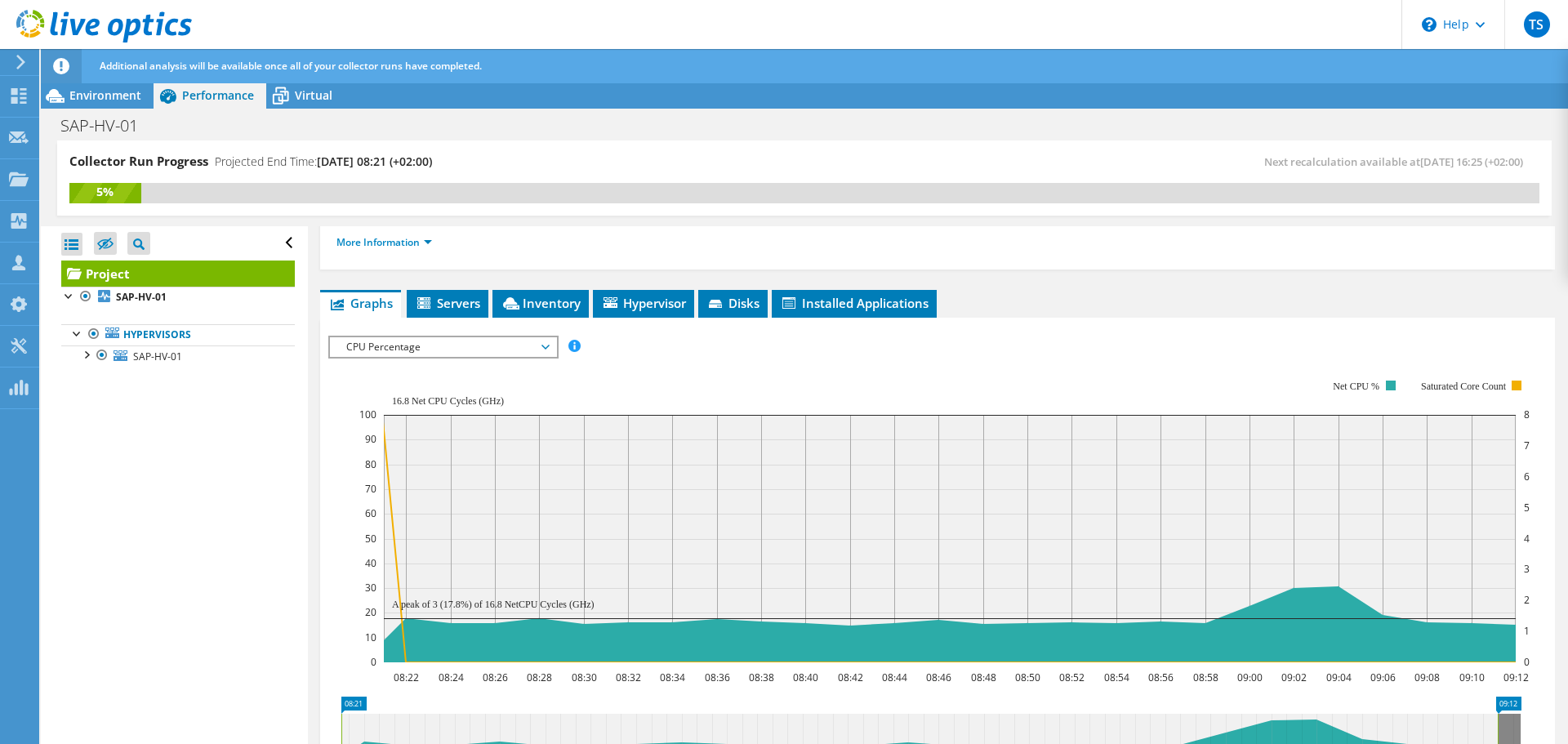
scroll to position [245, 0]
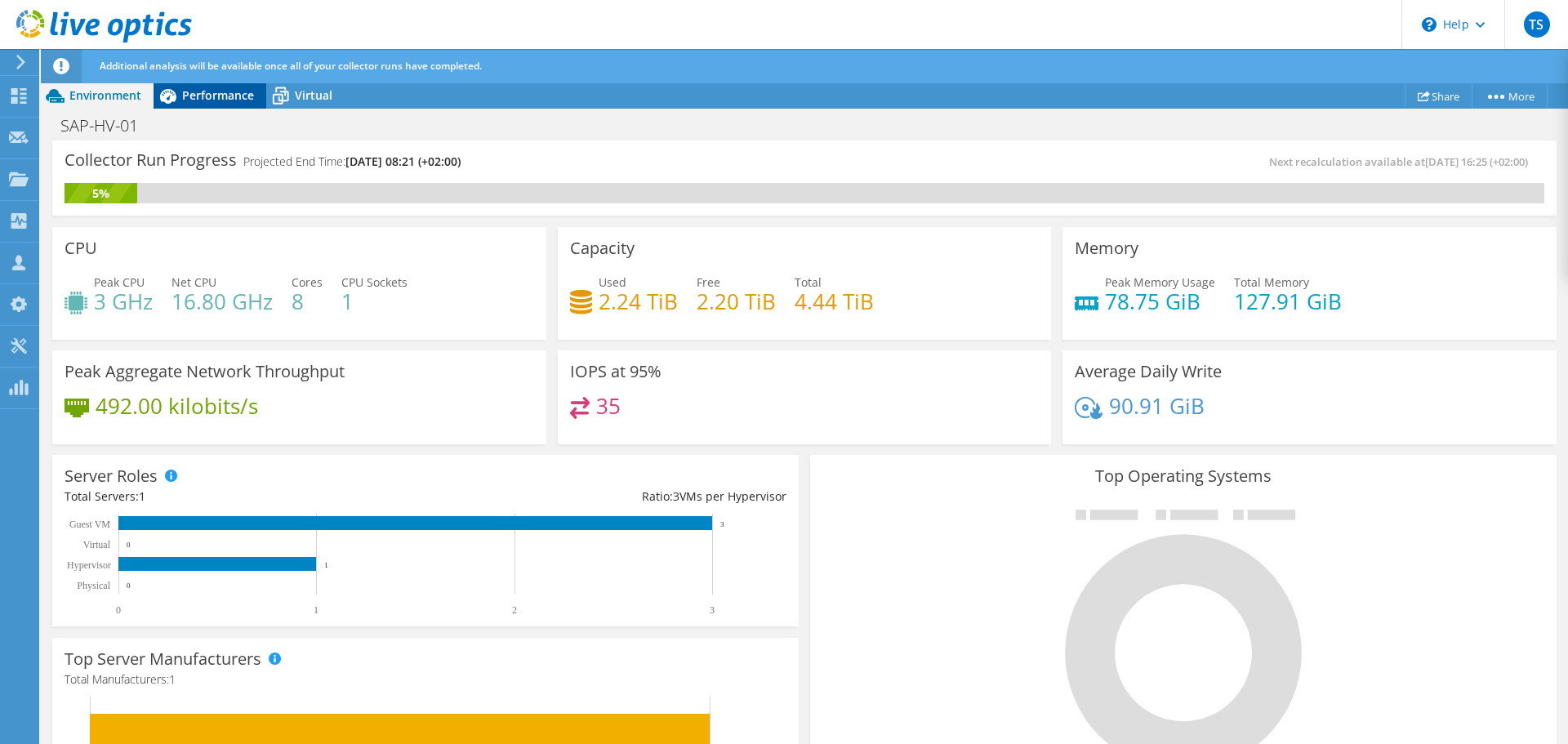
click at [210, 94] on span "Performance" at bounding box center [218, 95] width 72 height 16
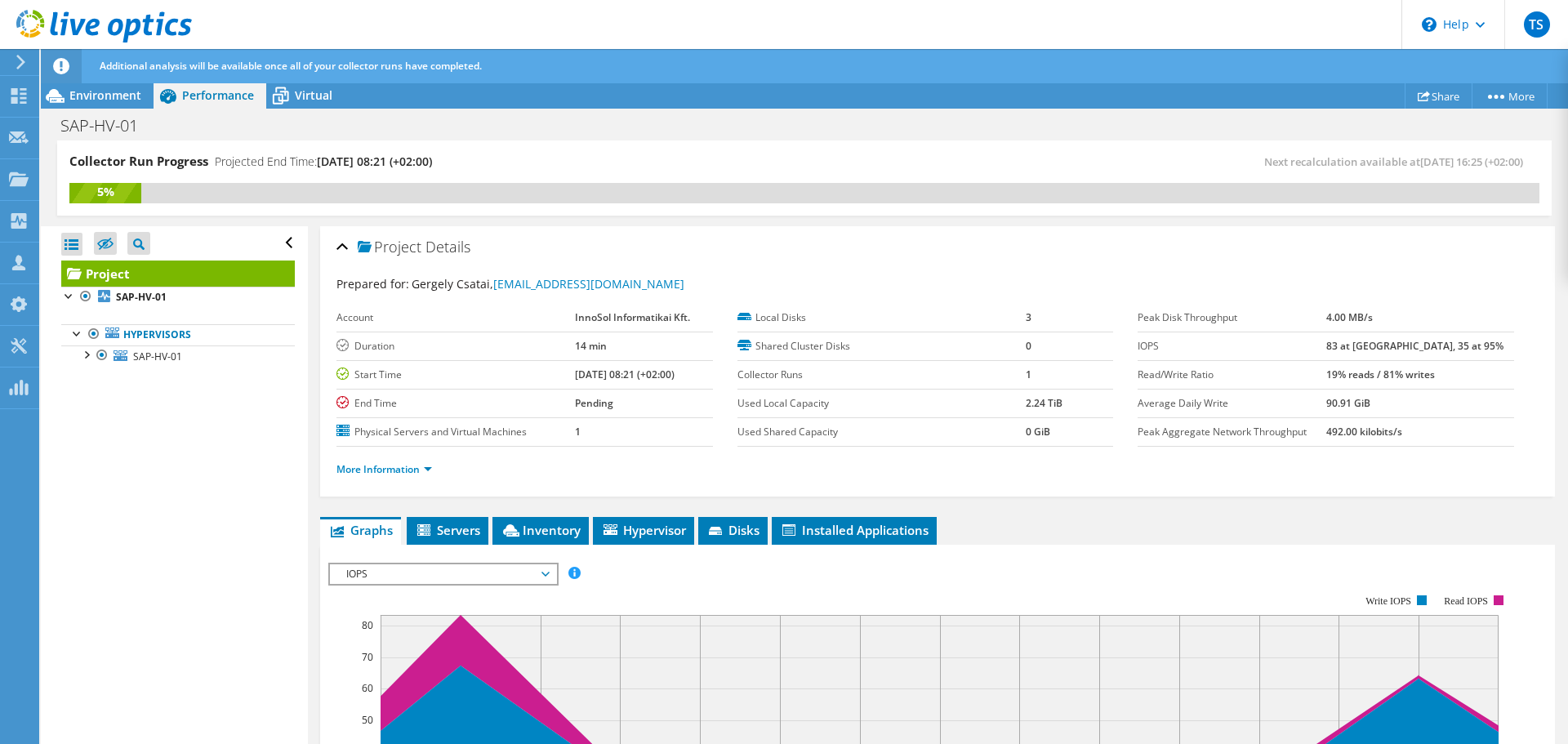
scroll to position [408, 0]
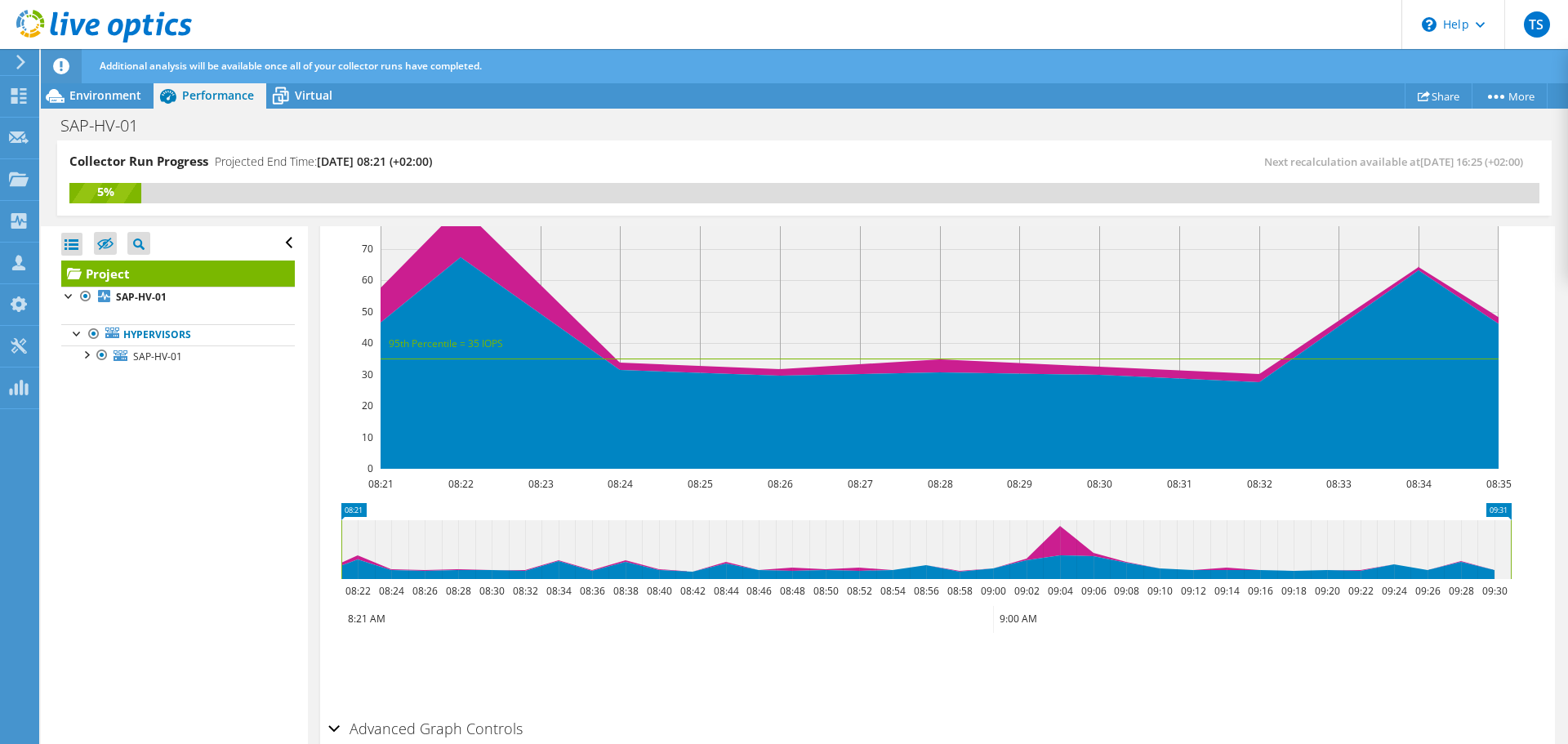
drag, startPoint x: 586, startPoint y: 551, endPoint x: 1637, endPoint y: 505, distance: 1052.0
click at [1567, 505] on html "TS Channel Partner [PERSON_NAME] [EMAIL_ADDRESS][DOMAIN_NAME] InnoSol Informati…" at bounding box center [784, 372] width 1568 height 744
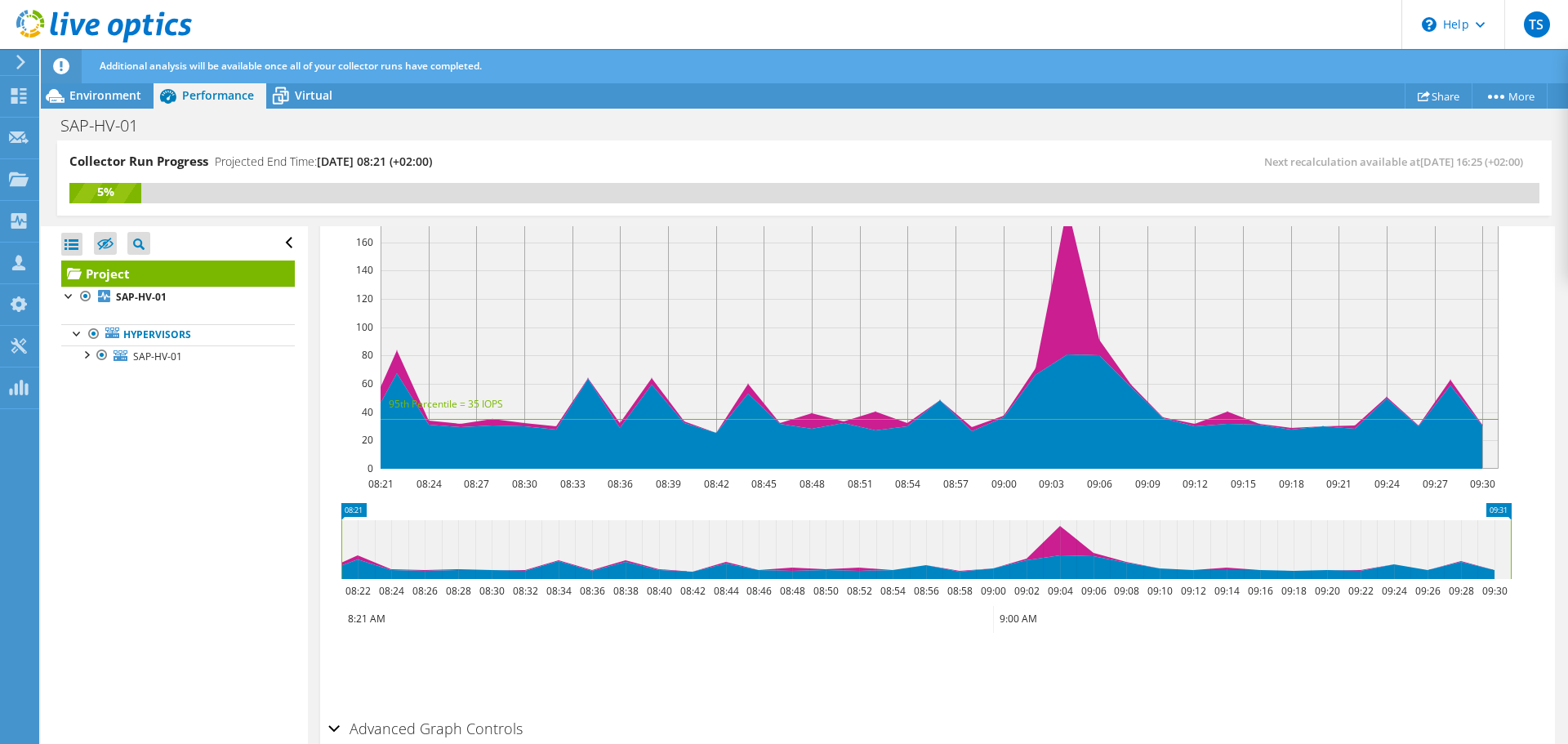
scroll to position [245, 0]
